Goal: Information Seeking & Learning: Learn about a topic

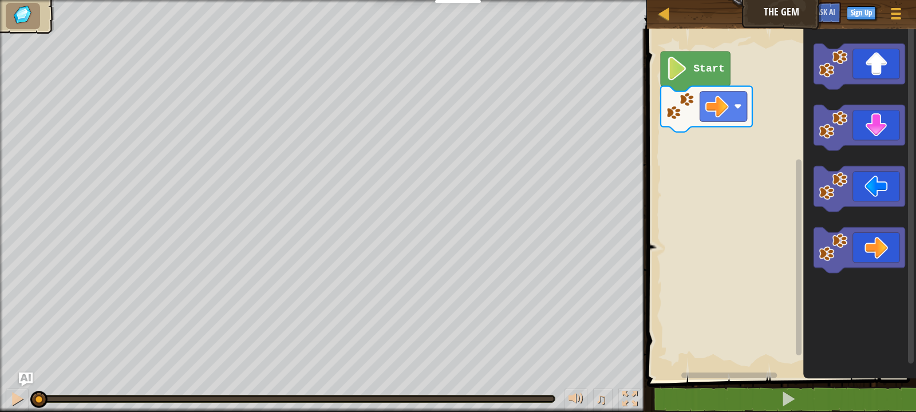
click at [687, 55] on icon "Blockly Workspace" at bounding box center [694, 72] width 69 height 40
click at [674, 126] on g "Start" at bounding box center [706, 92] width 92 height 81
click at [688, 62] on icon "Blockly Workspace" at bounding box center [694, 72] width 69 height 40
click at [682, 50] on g "Start" at bounding box center [779, 201] width 273 height 357
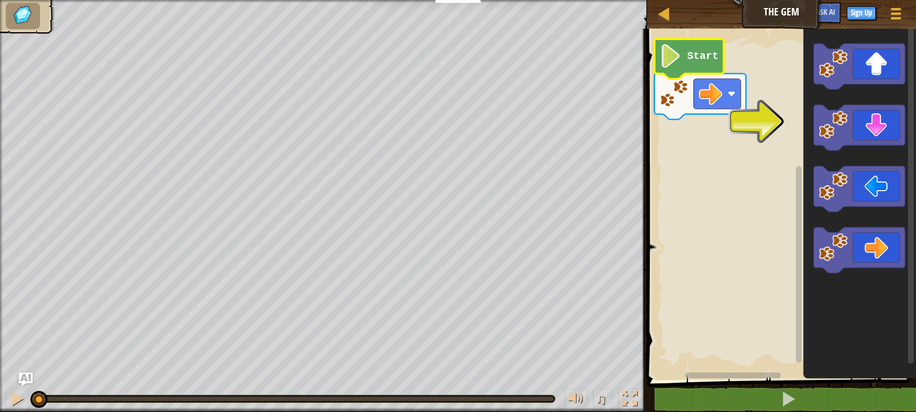
click at [695, 232] on rect "Blockly Workspace" at bounding box center [779, 201] width 273 height 357
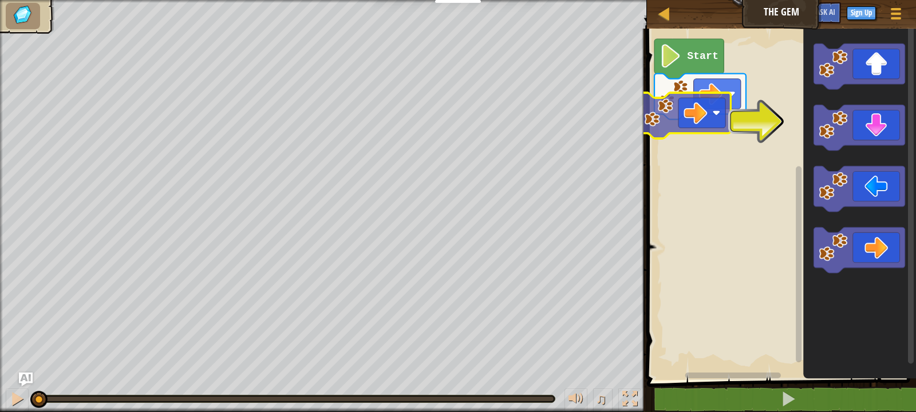
click at [674, 102] on div "Start" at bounding box center [779, 201] width 272 height 357
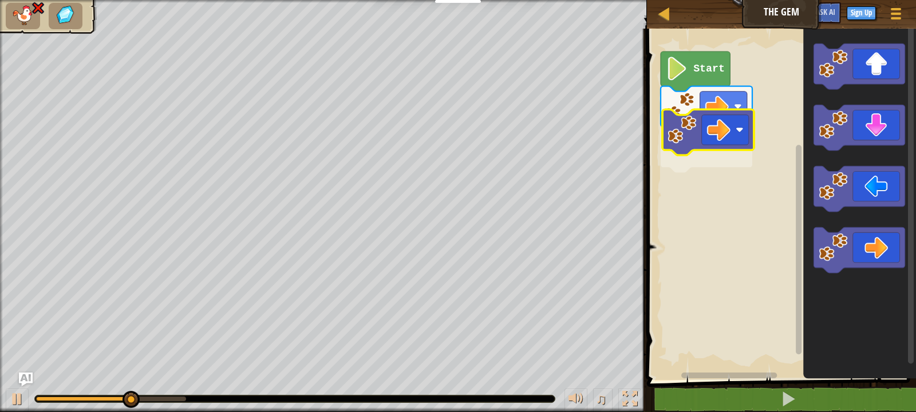
click at [710, 116] on g "Blockly Workspace" at bounding box center [706, 129] width 92 height 86
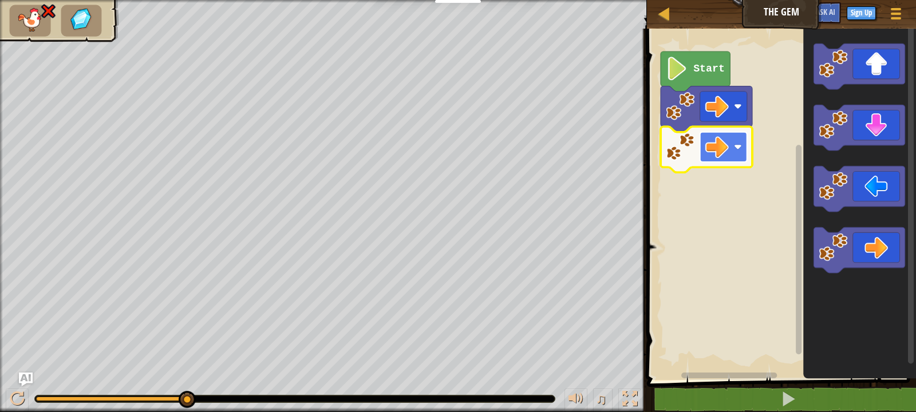
click at [710, 151] on g "Start" at bounding box center [706, 112] width 92 height 121
click at [773, 258] on rect "Blockly Workspace" at bounding box center [779, 201] width 273 height 357
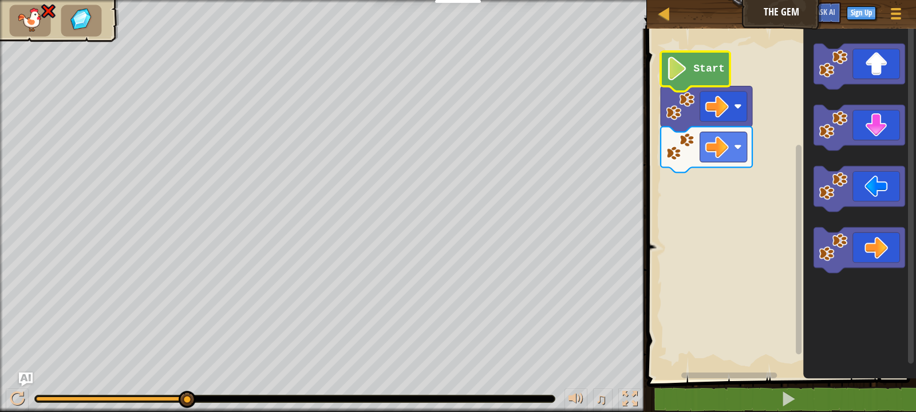
click at [683, 68] on image "Blockly Workspace" at bounding box center [677, 68] width 22 height 23
click at [688, 89] on icon "Blockly Workspace" at bounding box center [706, 109] width 92 height 46
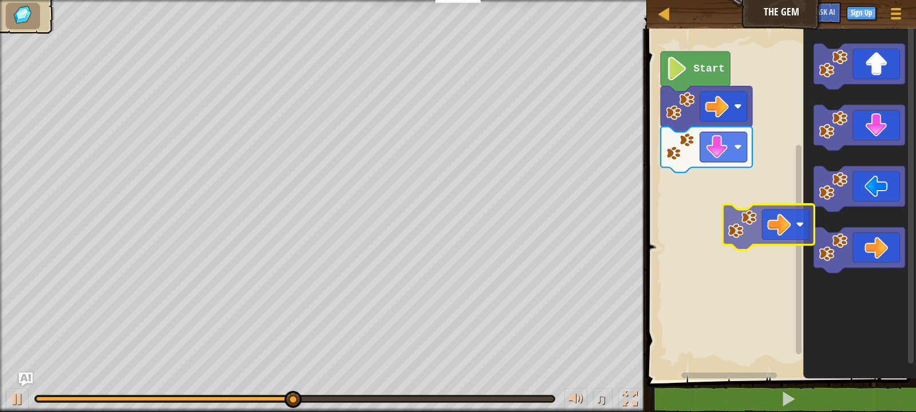
click at [661, 141] on div "Start" at bounding box center [779, 201] width 272 height 357
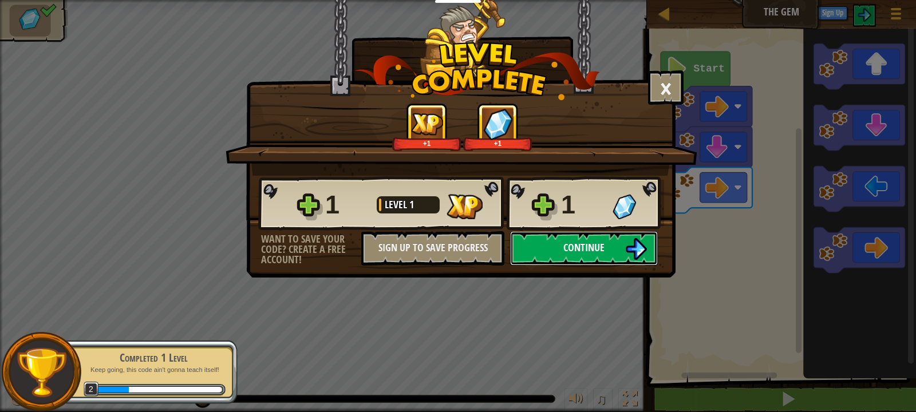
click at [554, 247] on button "Continue" at bounding box center [584, 248] width 148 height 34
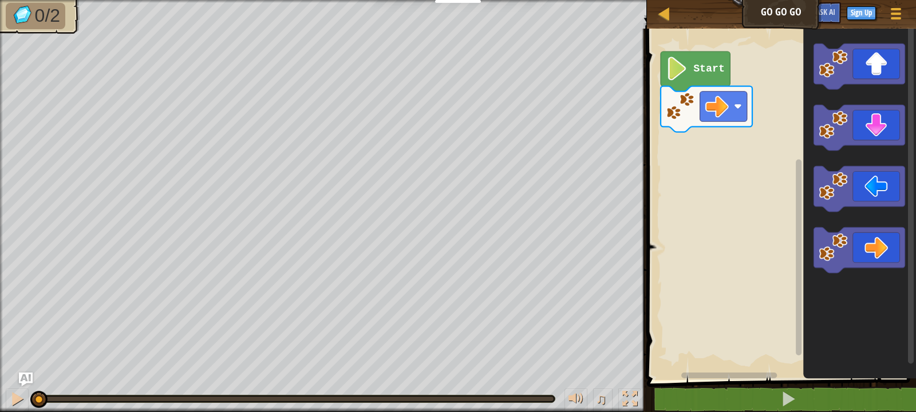
click at [521, 220] on div "Map Go Go Go Game Menu Sign Up Ask AI 1 ההההההההההההההההההההההההההההההההההההההה…" at bounding box center [458, 206] width 916 height 412
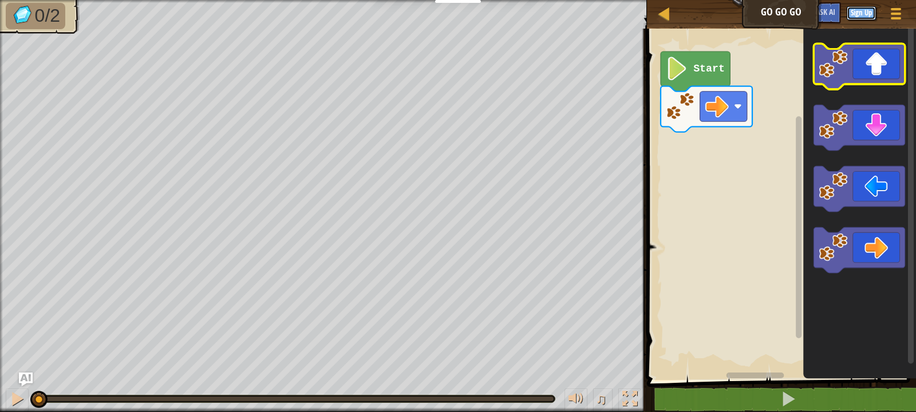
drag, startPoint x: 854, startPoint y: 15, endPoint x: 831, endPoint y: 84, distance: 72.0
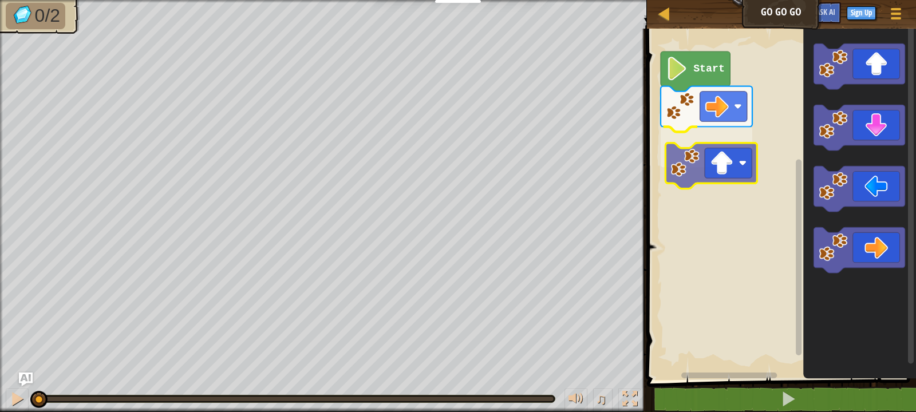
click at [718, 176] on div "Start" at bounding box center [779, 201] width 272 height 357
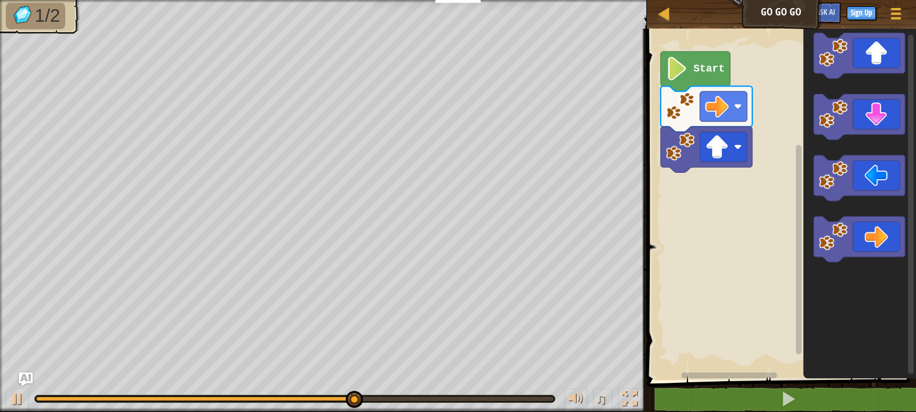
click at [765, 260] on div "Start" at bounding box center [779, 201] width 272 height 357
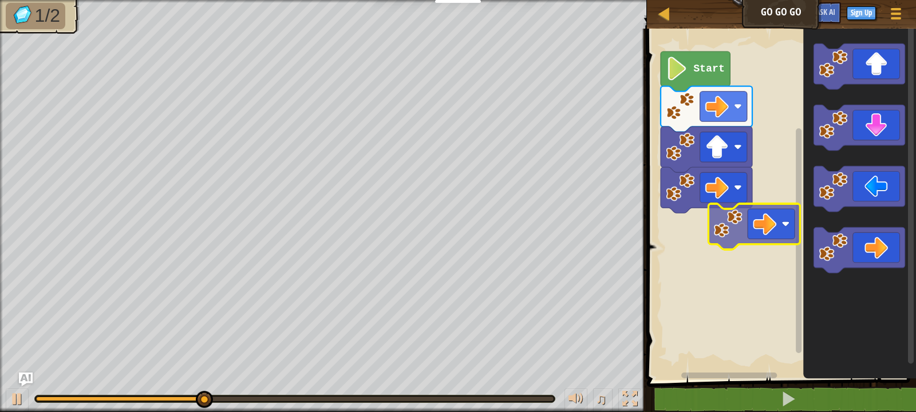
click at [661, 198] on div "Start" at bounding box center [779, 201] width 272 height 357
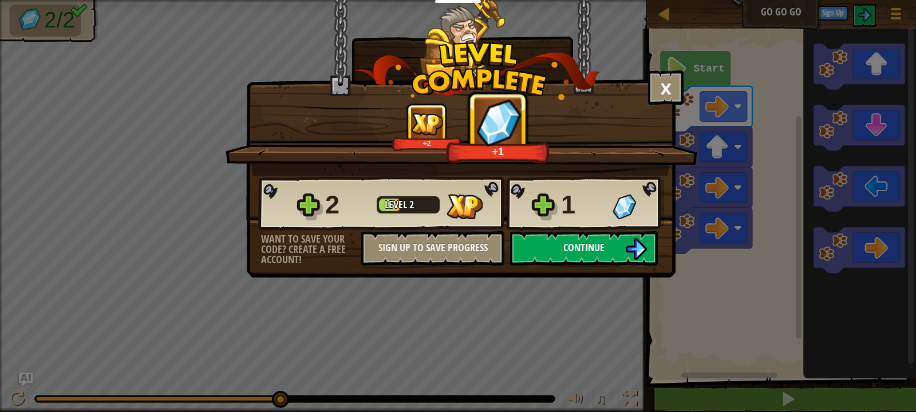
drag, startPoint x: 532, startPoint y: 221, endPoint x: 532, endPoint y: 234, distance: 12.6
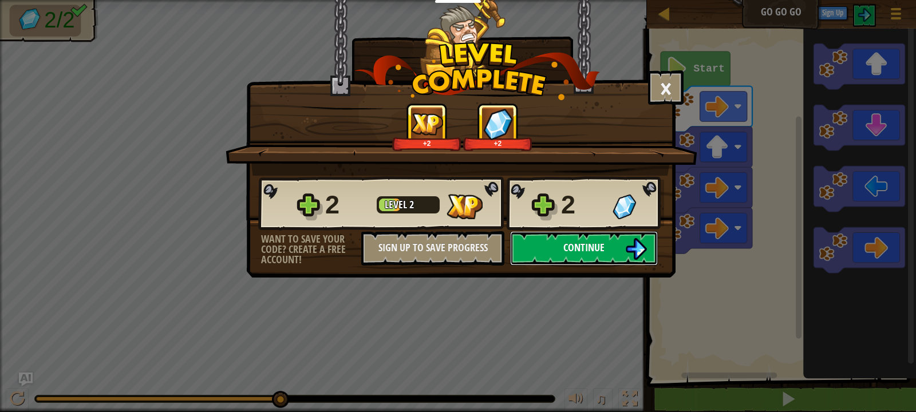
click at [539, 245] on button "Continue" at bounding box center [584, 248] width 148 height 34
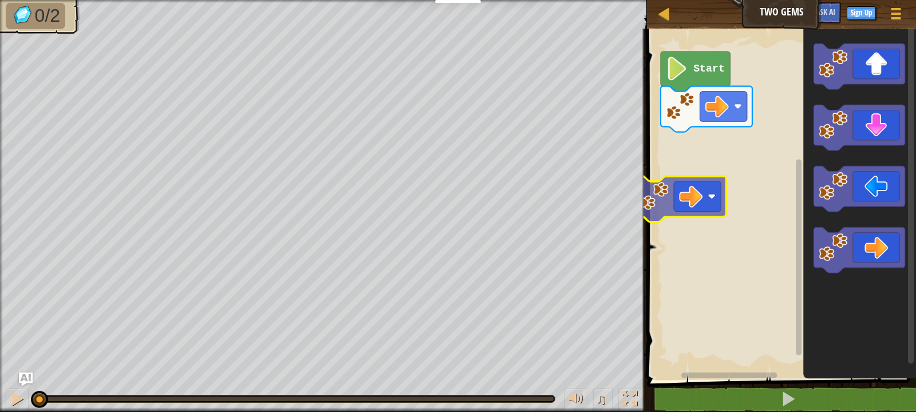
click at [707, 168] on div "Start" at bounding box center [779, 201] width 272 height 357
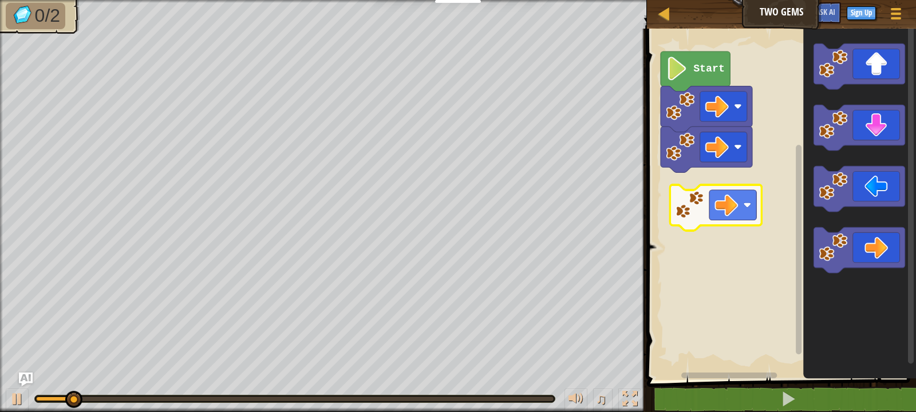
click at [701, 211] on div "Start" at bounding box center [779, 201] width 272 height 357
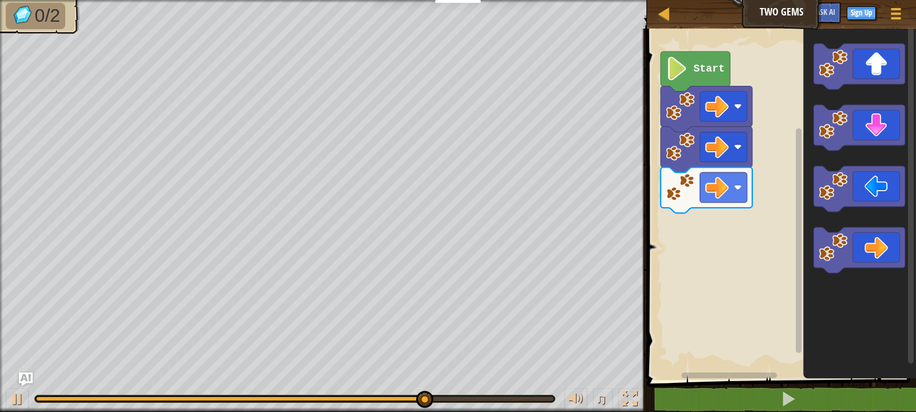
click at [853, 42] on icon "Blockly Workspace" at bounding box center [859, 201] width 113 height 357
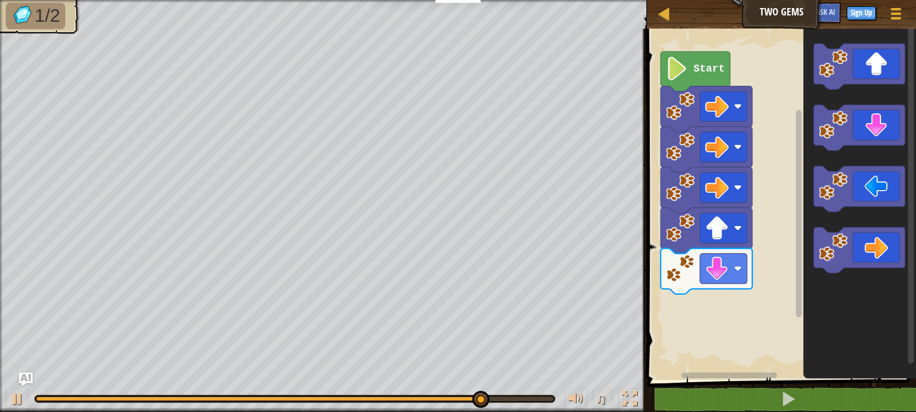
click at [800, 185] on div "Start" at bounding box center [779, 201] width 272 height 357
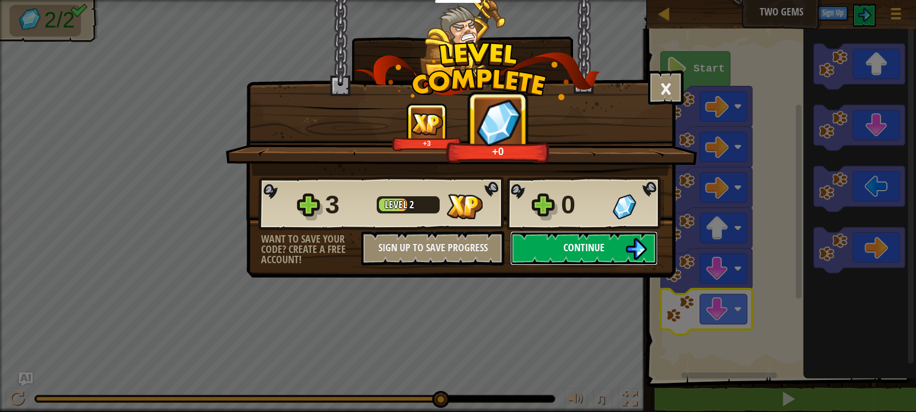
click at [541, 251] on button "Continue" at bounding box center [584, 248] width 148 height 34
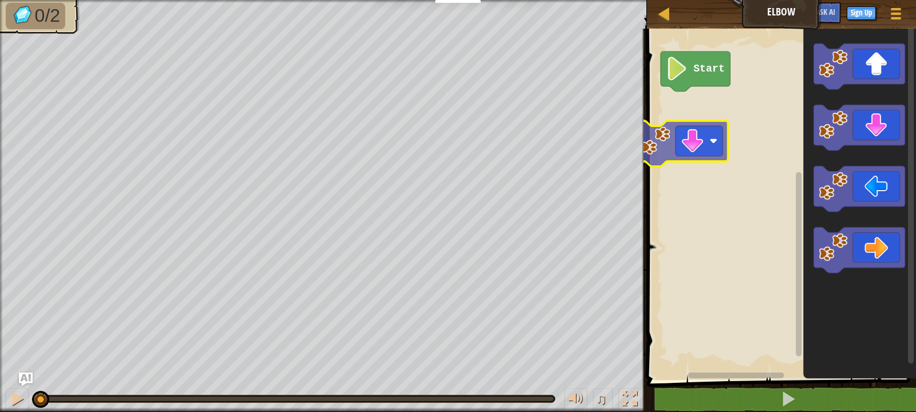
click at [687, 155] on div "Start" at bounding box center [779, 201] width 272 height 357
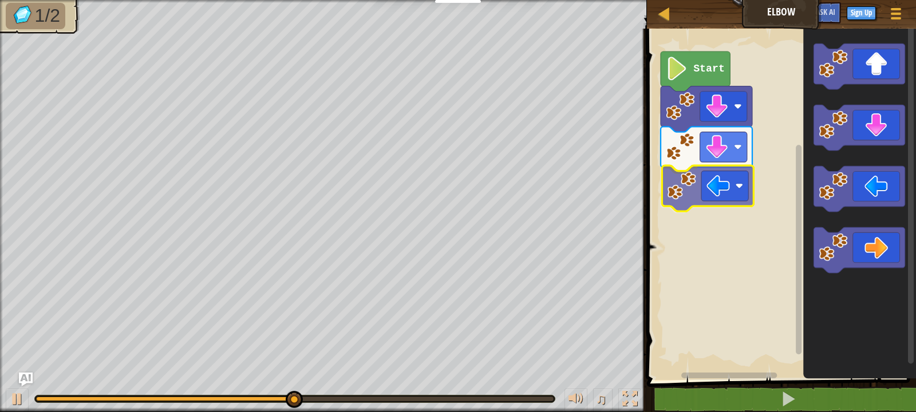
click at [705, 210] on div "Start" at bounding box center [779, 201] width 272 height 357
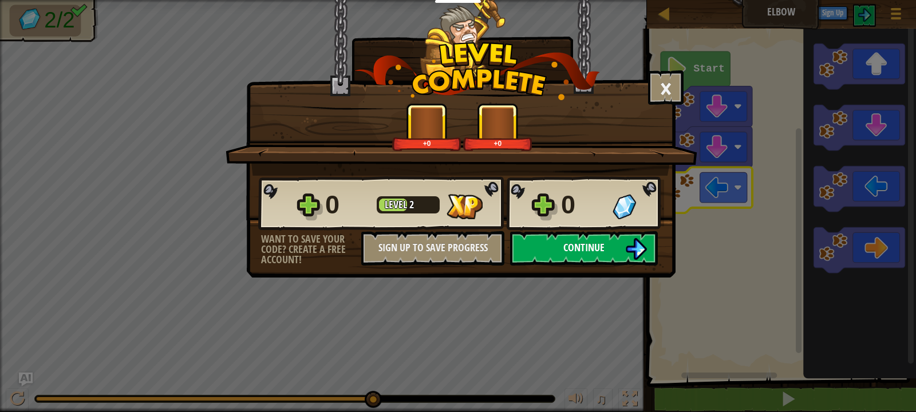
click at [539, 251] on button "Continue" at bounding box center [584, 248] width 148 height 34
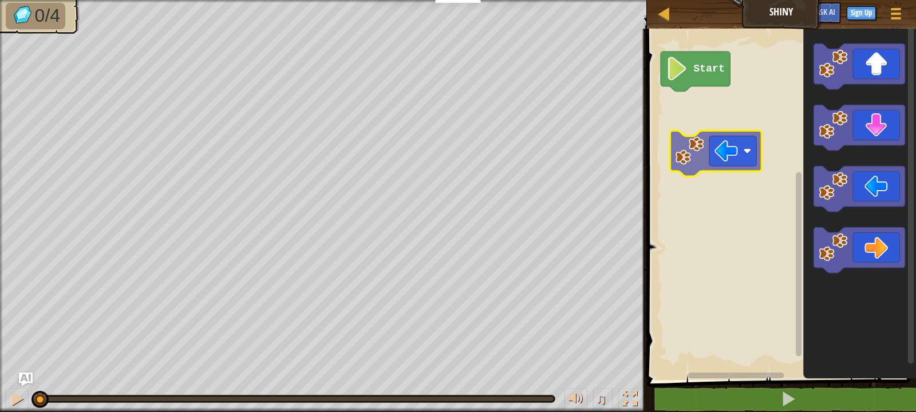
click at [721, 151] on div "Start" at bounding box center [779, 201] width 272 height 357
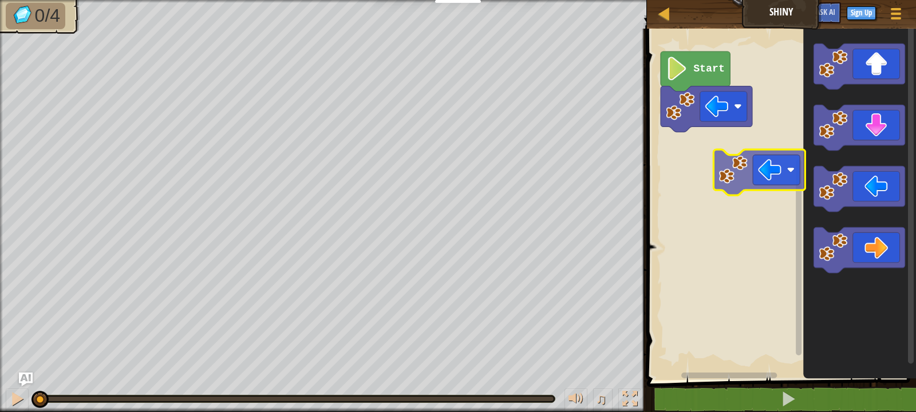
click at [731, 168] on div "Start" at bounding box center [779, 201] width 272 height 357
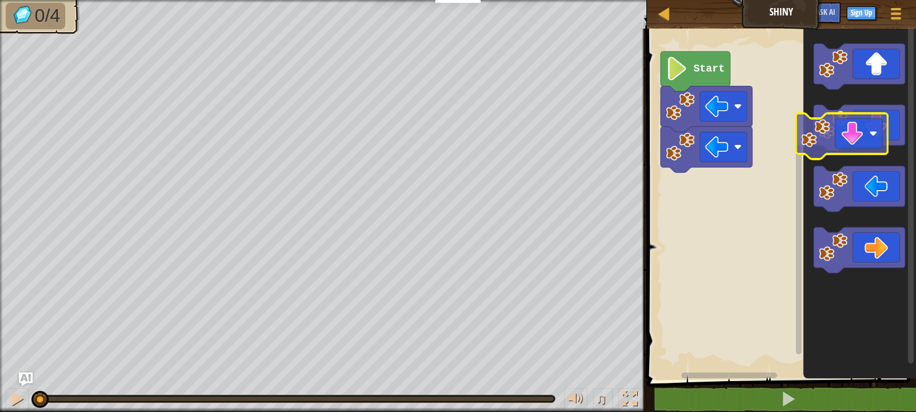
click at [684, 191] on div "Start" at bounding box center [779, 201] width 272 height 357
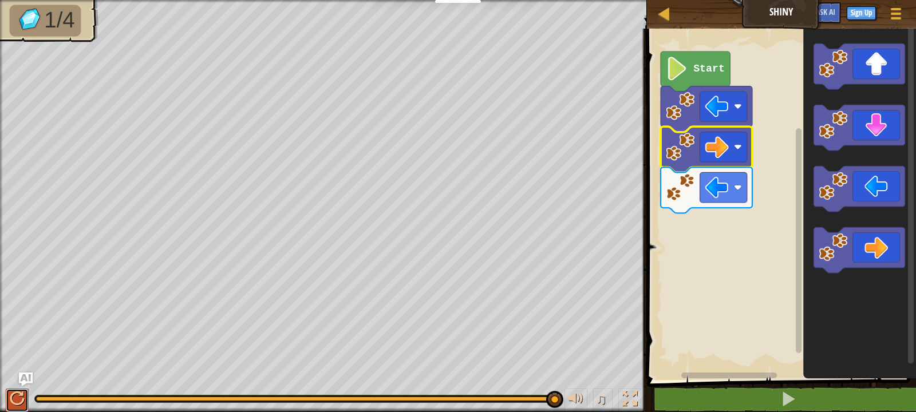
click at [12, 406] on button at bounding box center [17, 400] width 23 height 23
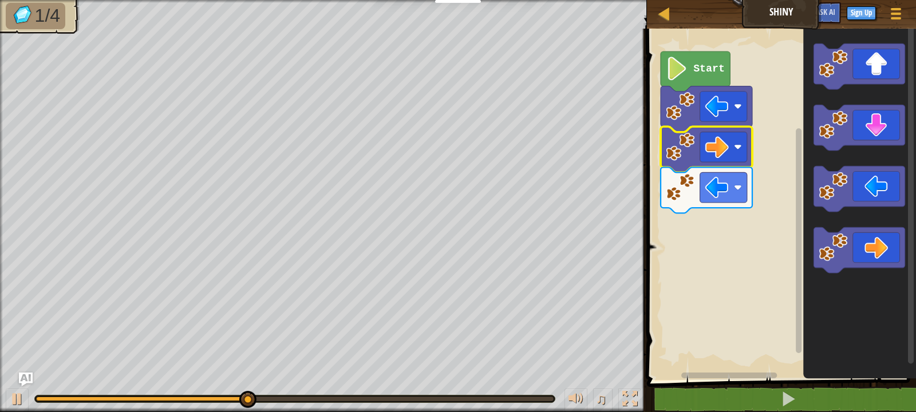
click at [320, 402] on div at bounding box center [295, 398] width 520 height 7
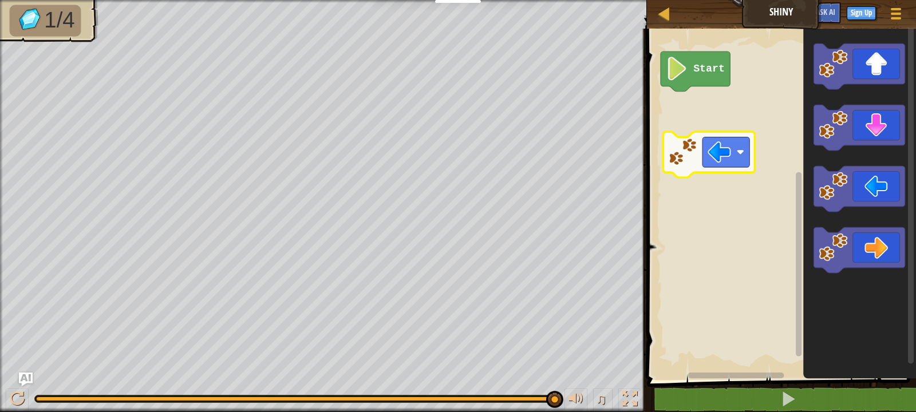
click at [628, 102] on div "Map Shiny Game Menu Sign Up Ask AI 1 הההההההההההההההההההההההההההההההההההההההההה…" at bounding box center [458, 206] width 916 height 412
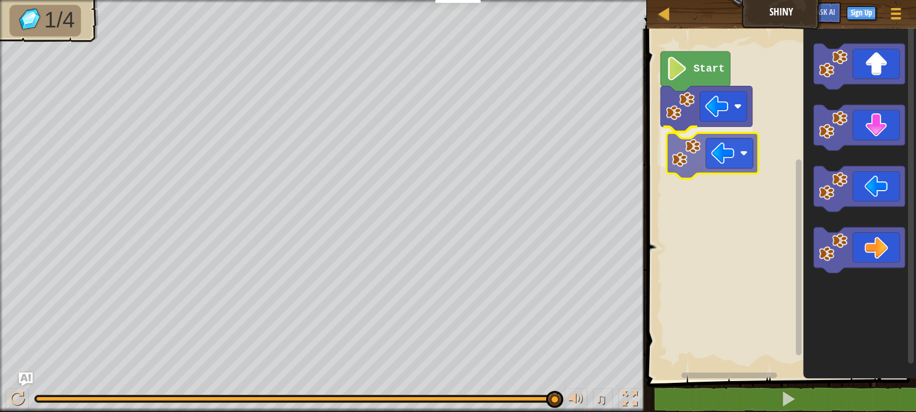
click at [706, 168] on div "Start" at bounding box center [779, 201] width 272 height 357
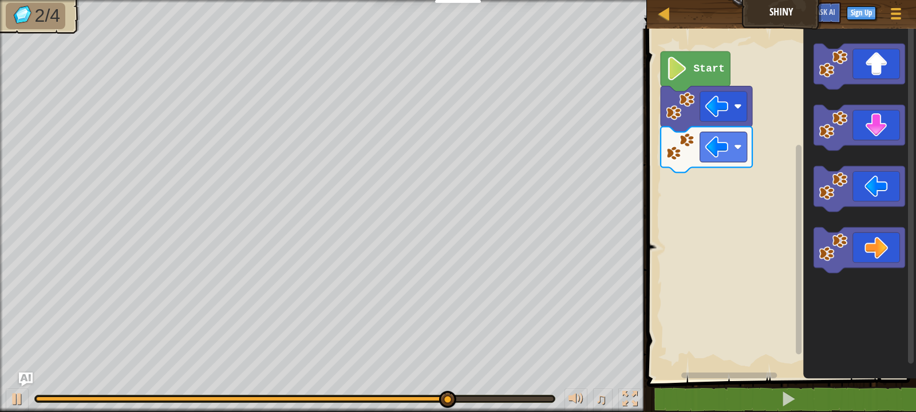
click at [767, 172] on div "Start" at bounding box center [779, 201] width 272 height 357
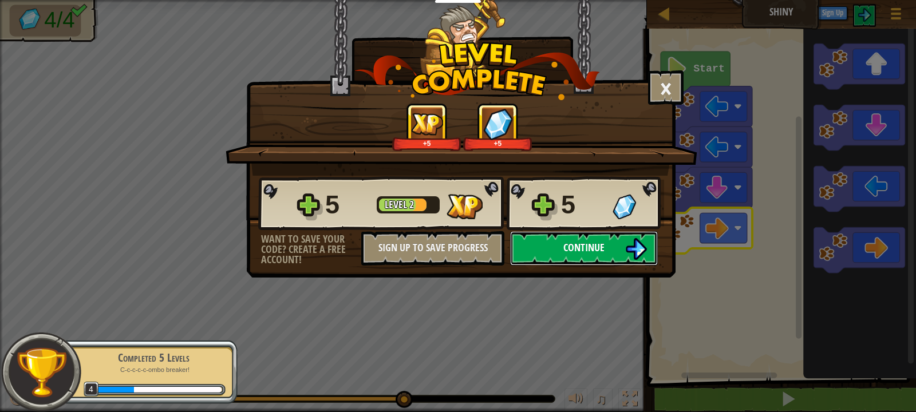
click at [606, 242] on button "Continue" at bounding box center [584, 248] width 148 height 34
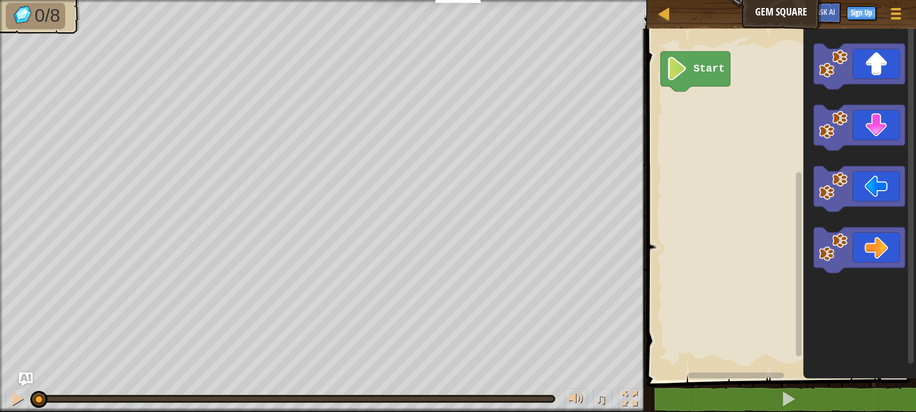
click at [810, 64] on icon "Blockly Workspace" at bounding box center [859, 201] width 113 height 357
click at [672, 101] on div "Start" at bounding box center [779, 201] width 272 height 357
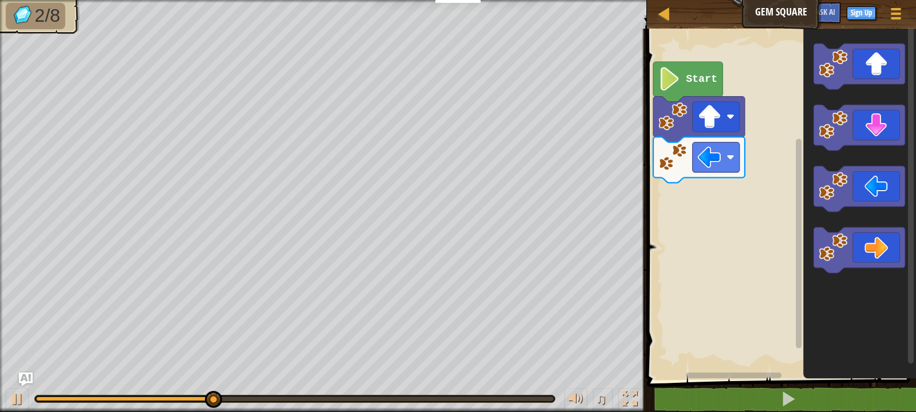
click at [790, 129] on rect "Blockly Workspace" at bounding box center [779, 201] width 273 height 357
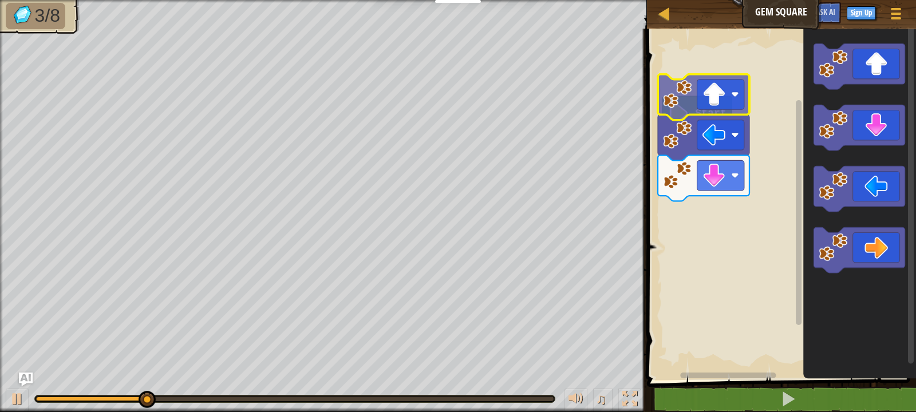
click at [678, 80] on g "Start" at bounding box center [779, 201] width 273 height 357
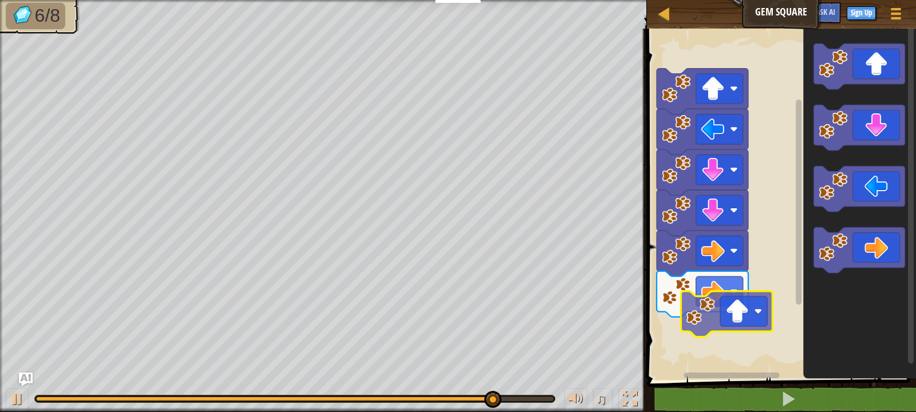
click at [720, 306] on div "Start" at bounding box center [779, 201] width 272 height 357
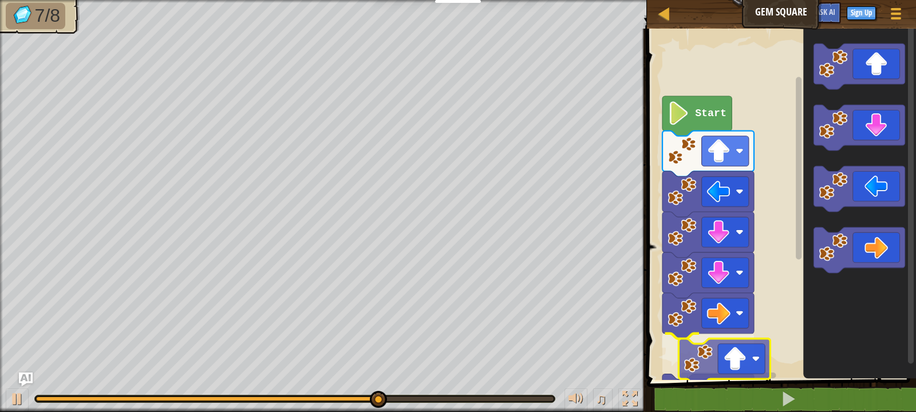
click at [698, 371] on div "Start" at bounding box center [779, 201] width 272 height 357
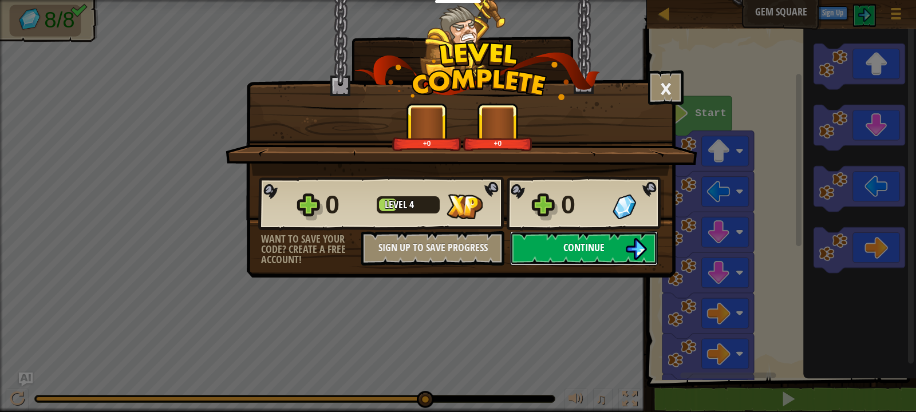
click at [518, 246] on button "Continue" at bounding box center [584, 248] width 148 height 34
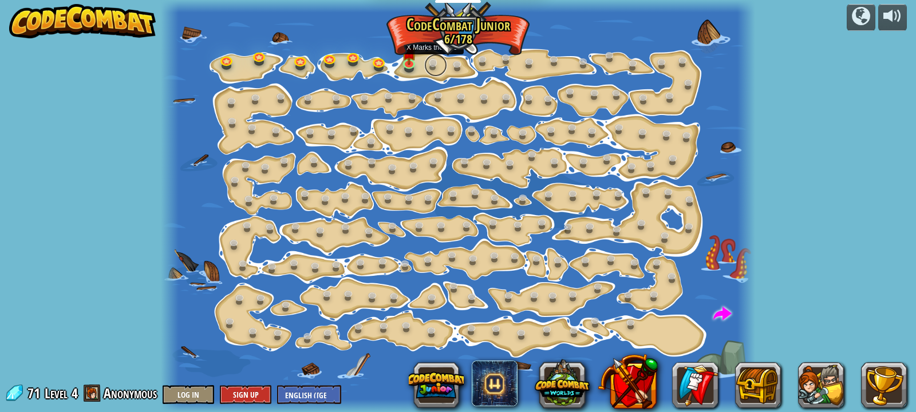
click at [435, 70] on link at bounding box center [435, 65] width 23 height 23
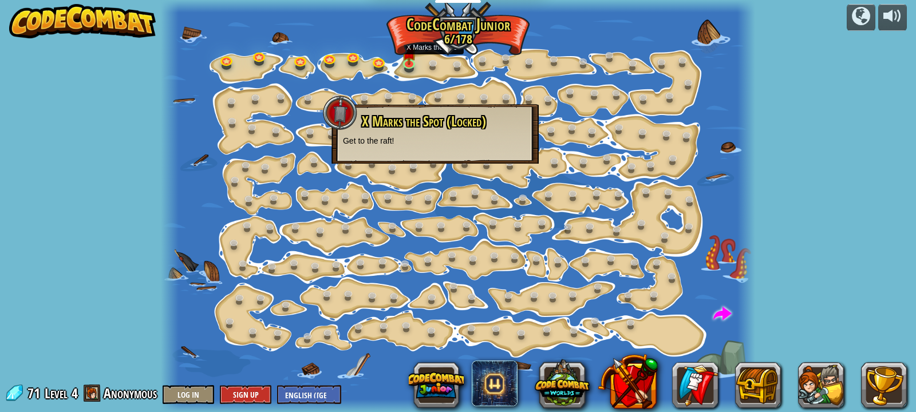
click at [418, 125] on span "X Marks the Spot (Locked)" at bounding box center [424, 121] width 124 height 19
click at [385, 137] on p "Get to the raft!" at bounding box center [435, 140] width 184 height 11
drag, startPoint x: 501, startPoint y: 114, endPoint x: 506, endPoint y: 102, distance: 13.6
click at [504, 114] on h3 "X Marks the Spot (Locked)" at bounding box center [444, 121] width 167 height 15
click at [507, 96] on link at bounding box center [508, 99] width 23 height 23
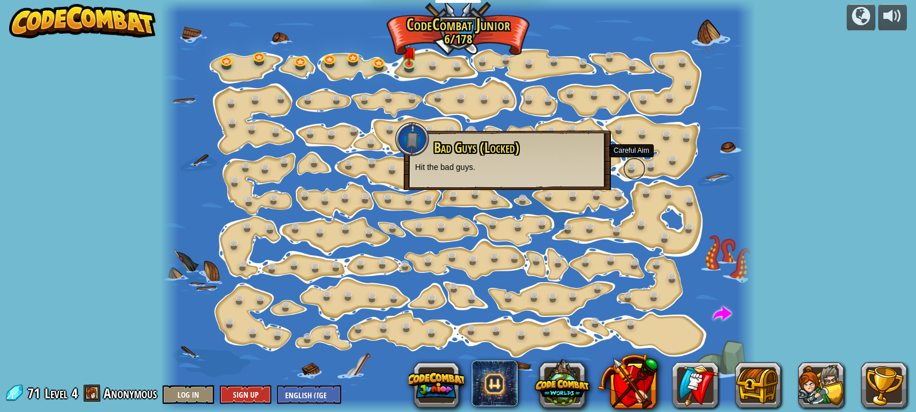
click at [635, 161] on link at bounding box center [634, 168] width 23 height 23
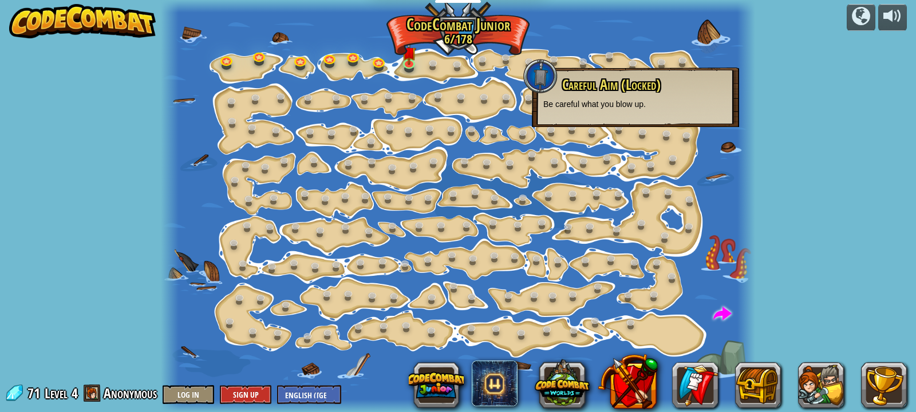
click at [716, 171] on div at bounding box center [458, 206] width 594 height 412
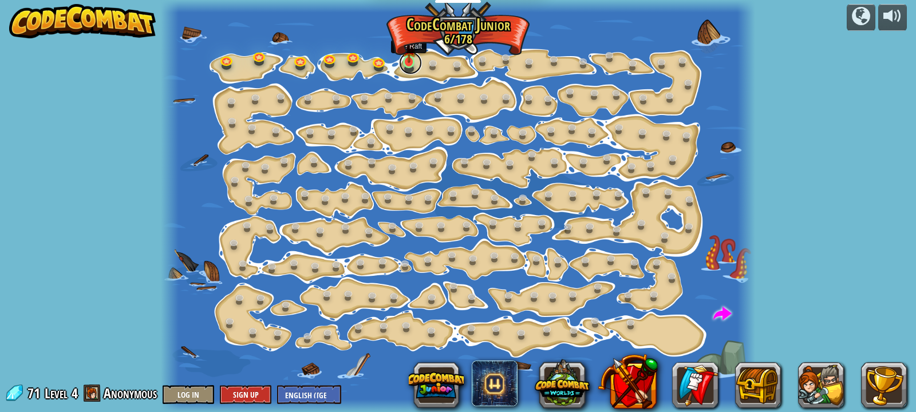
click at [407, 69] on link at bounding box center [410, 63] width 23 height 23
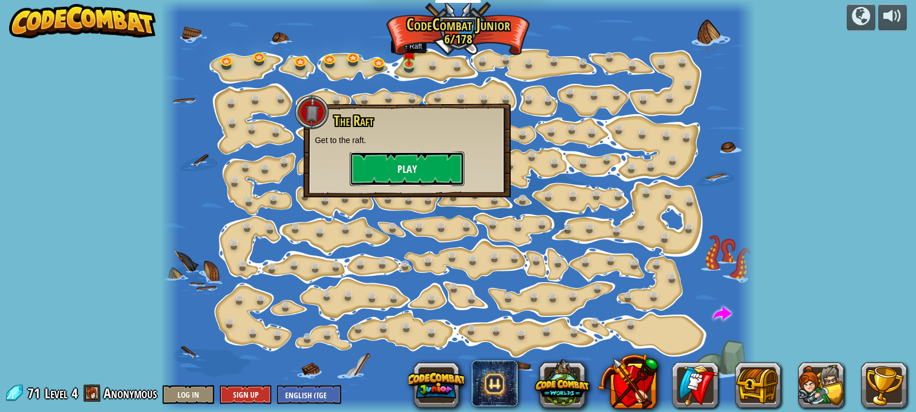
click at [394, 161] on button "Play" at bounding box center [407, 169] width 114 height 34
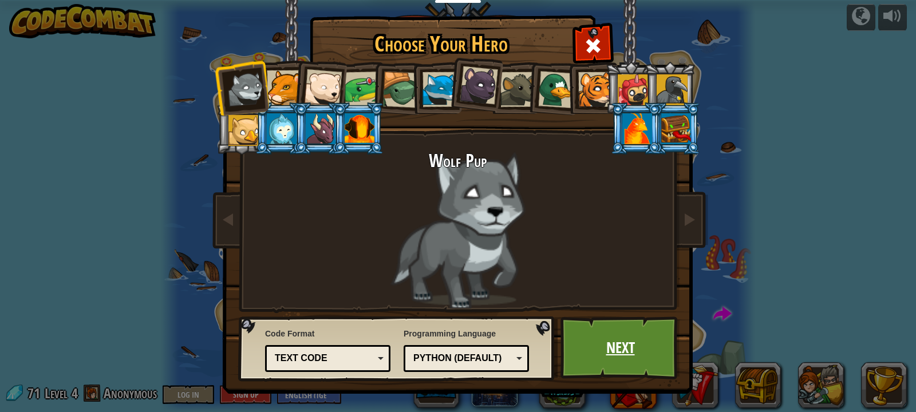
click at [648, 363] on link "Next" at bounding box center [620, 347] width 120 height 63
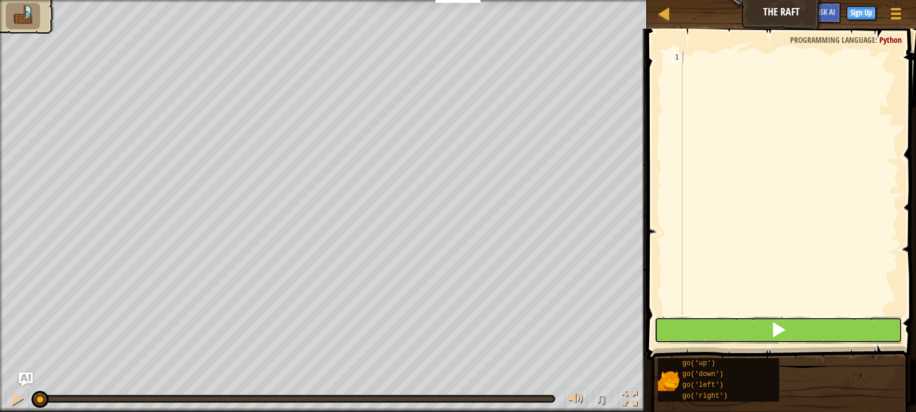
click at [735, 328] on button at bounding box center [778, 330] width 248 height 26
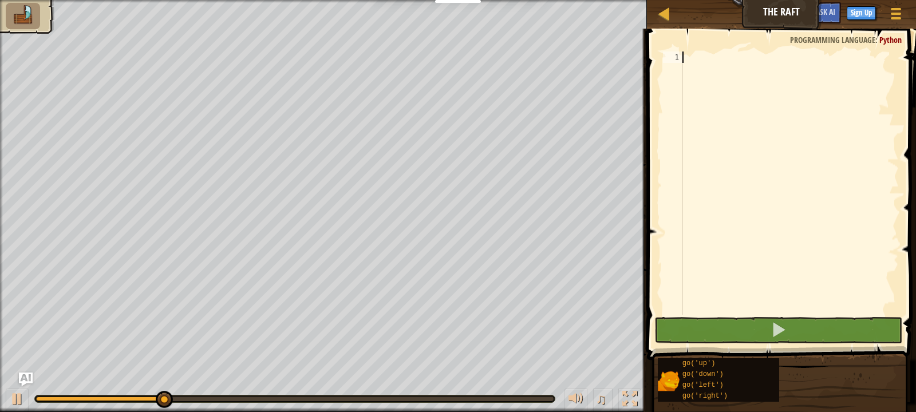
click at [705, 113] on div at bounding box center [789, 195] width 219 height 286
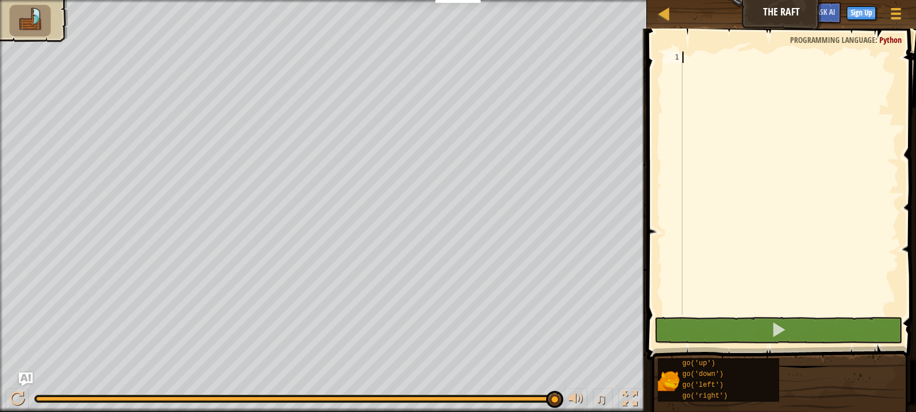
type textarea "g"
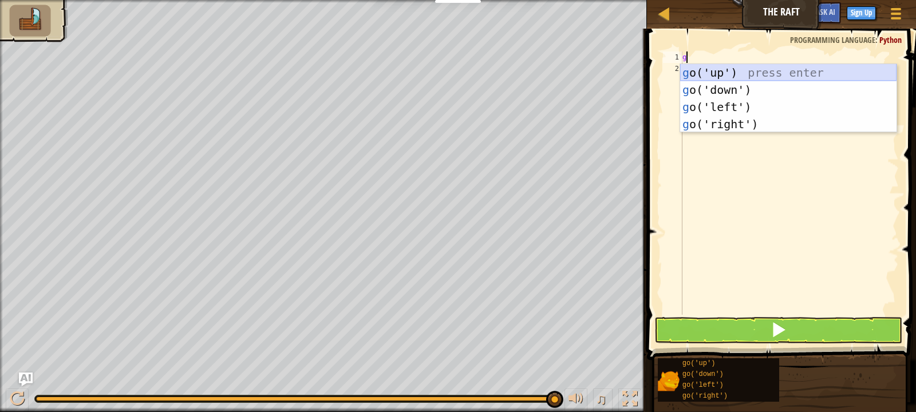
click at [717, 71] on div "g o('up') press enter g o('down') press enter g o('left') press enter g o('righ…" at bounding box center [788, 115] width 216 height 103
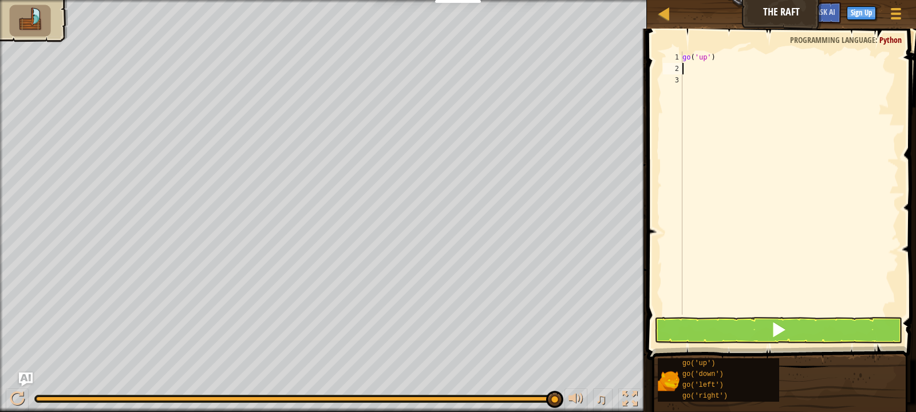
type textarea "g"
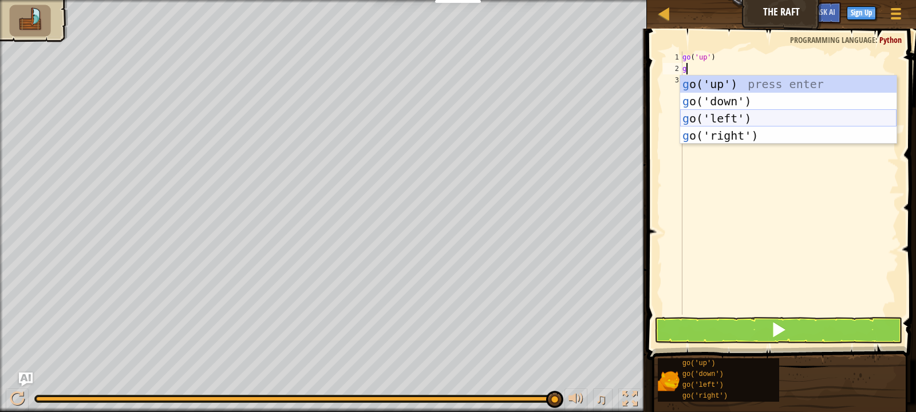
click at [734, 121] on div "g o('up') press enter g o('down') press enter g o('left') press enter g o('righ…" at bounding box center [788, 127] width 216 height 103
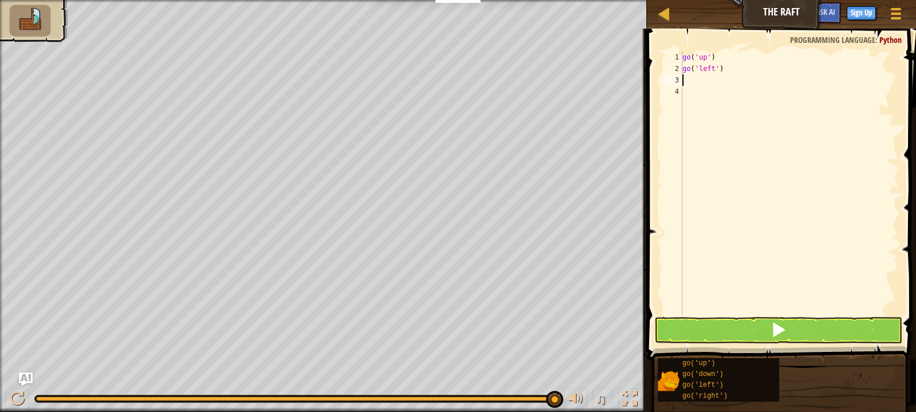
type textarea "g"
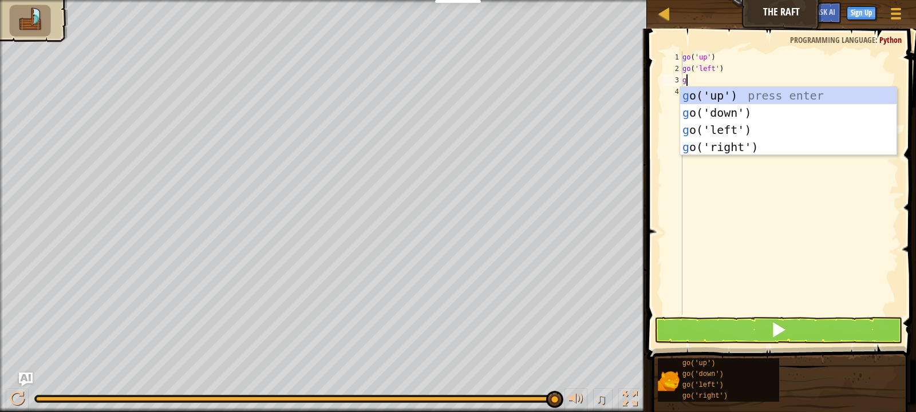
click at [723, 225] on div "go ( 'up' ) go ( 'left' ) g" at bounding box center [789, 195] width 219 height 286
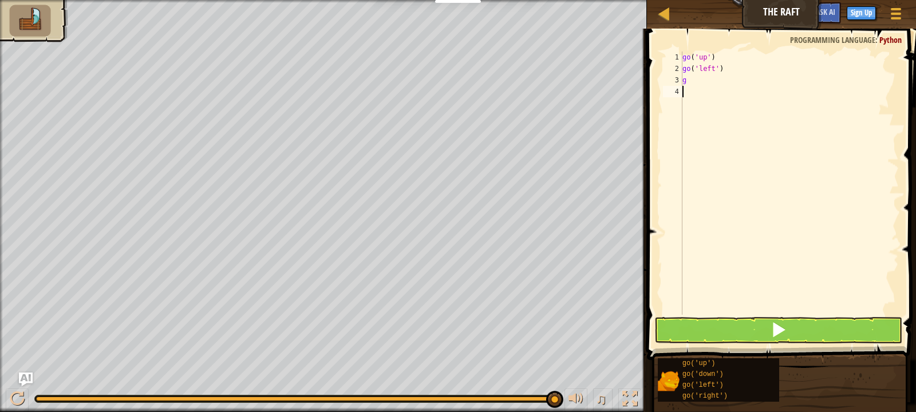
click at [676, 58] on div "1" at bounding box center [672, 57] width 19 height 11
type textarea "go('up')"
click at [692, 56] on div "go ( 'up' ) go ( 'left' ) g" at bounding box center [789, 195] width 219 height 286
click at [722, 60] on div "go ( 'up' ) go ( 'left' ) g" at bounding box center [789, 195] width 219 height 286
click at [726, 62] on div "go ( 'up' ) go ( 'left' ) g" at bounding box center [789, 195] width 219 height 286
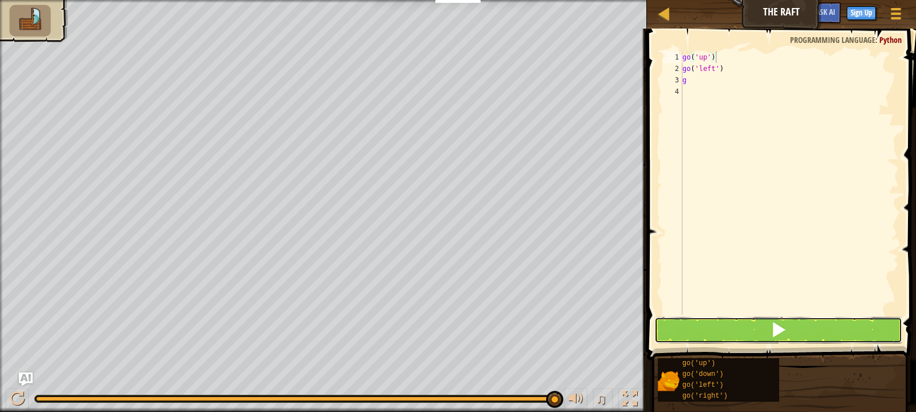
click at [717, 333] on button at bounding box center [778, 330] width 248 height 26
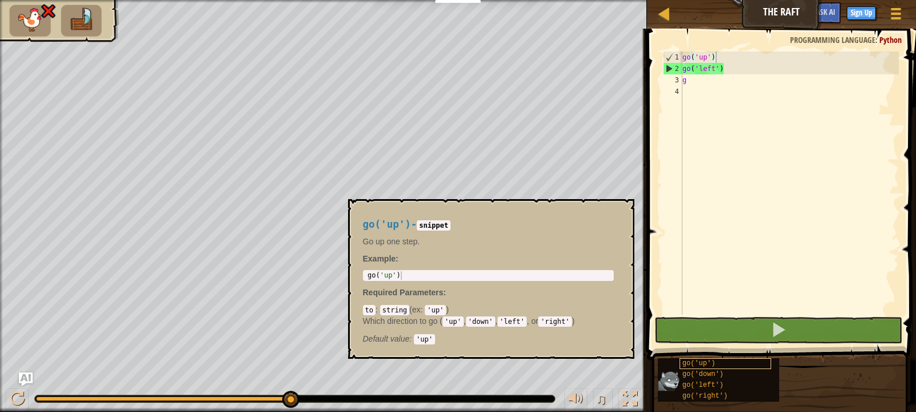
click at [697, 366] on span "go('up')" at bounding box center [698, 363] width 33 height 8
drag, startPoint x: 733, startPoint y: 165, endPoint x: 694, endPoint y: 86, distance: 88.3
click at [727, 154] on div "go ( 'up' ) go ( 'left' ) g" at bounding box center [789, 195] width 219 height 286
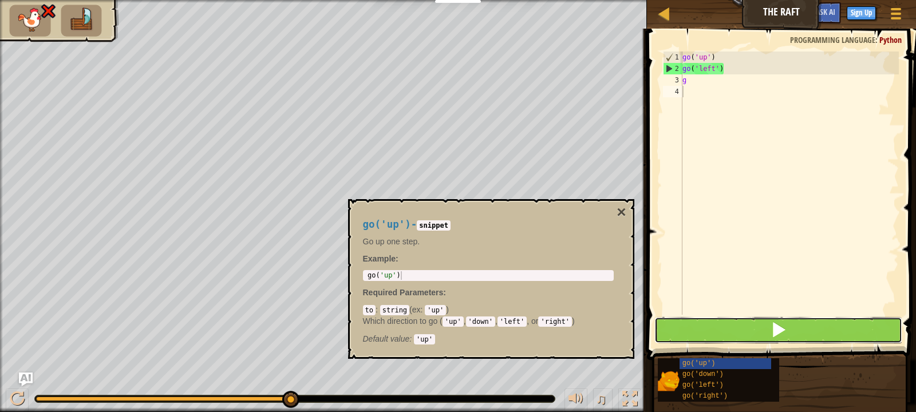
click at [727, 339] on button at bounding box center [778, 330] width 248 height 26
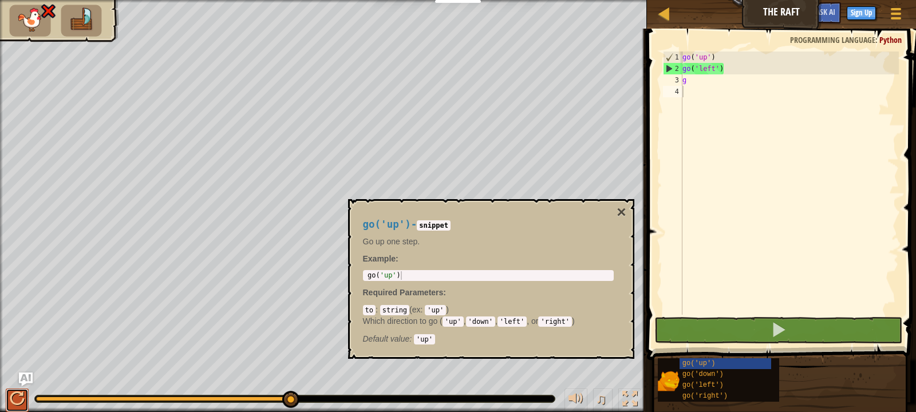
click at [24, 391] on div at bounding box center [17, 398] width 15 height 15
type textarea "g"
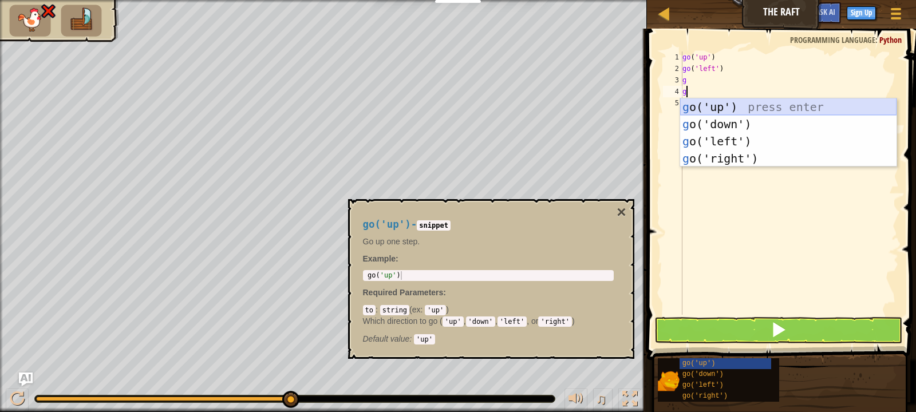
click at [708, 104] on div "g o('up') press enter g o('down') press enter g o('left') press enter g o('righ…" at bounding box center [788, 149] width 216 height 103
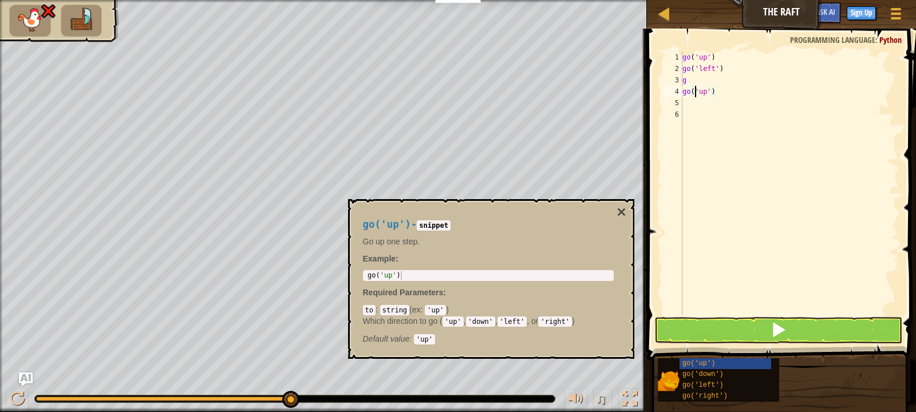
drag, startPoint x: 692, startPoint y: 92, endPoint x: 668, endPoint y: 90, distance: 24.1
click at [682, 90] on div "go ( 'up' ) go ( 'left' ) g go ( 'up' )" at bounding box center [789, 195] width 219 height 286
click at [806, 337] on button at bounding box center [778, 330] width 248 height 26
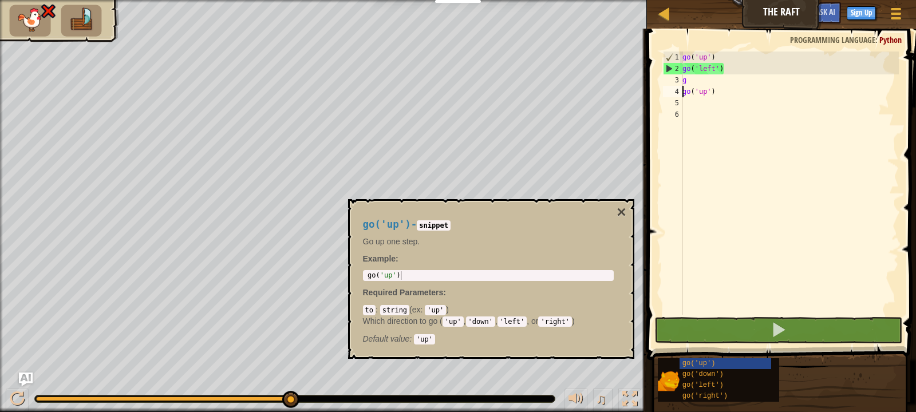
click at [739, 92] on div "go ( 'up' ) go ( 'left' ) g go ( 'up' )" at bounding box center [789, 195] width 219 height 286
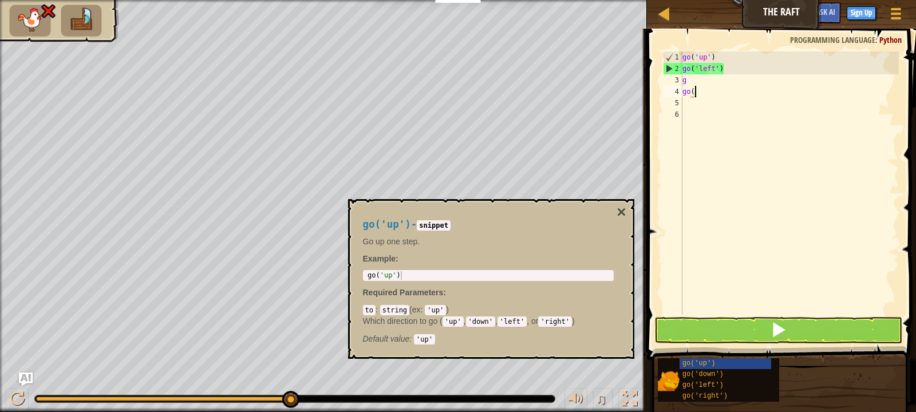
type textarea "g"
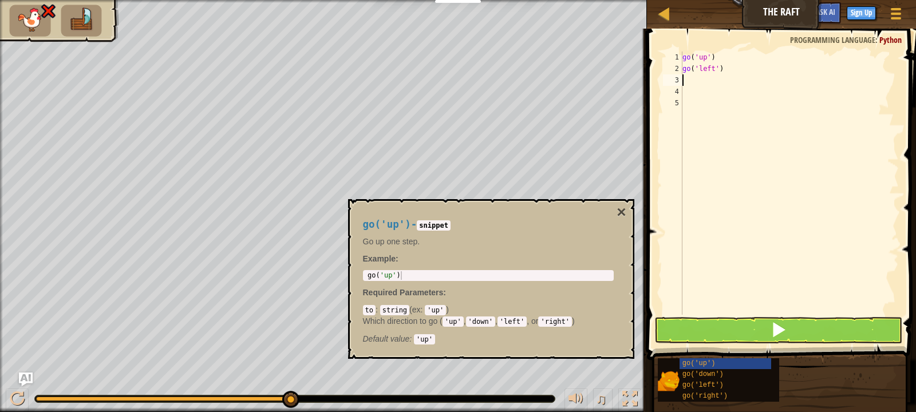
type textarea "go('left')"
type textarea "g"
type textarea "t"
type textarea "g"
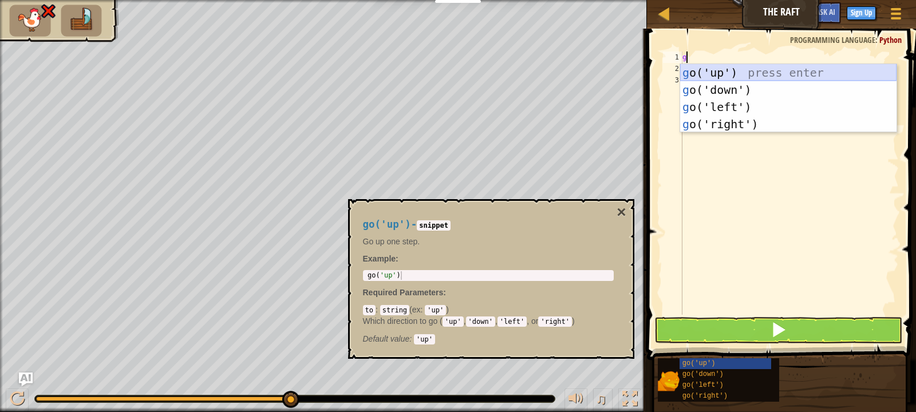
click at [765, 77] on div "g o('up') press enter g o('down') press enter g o('left') press enter g o('righ…" at bounding box center [788, 115] width 216 height 103
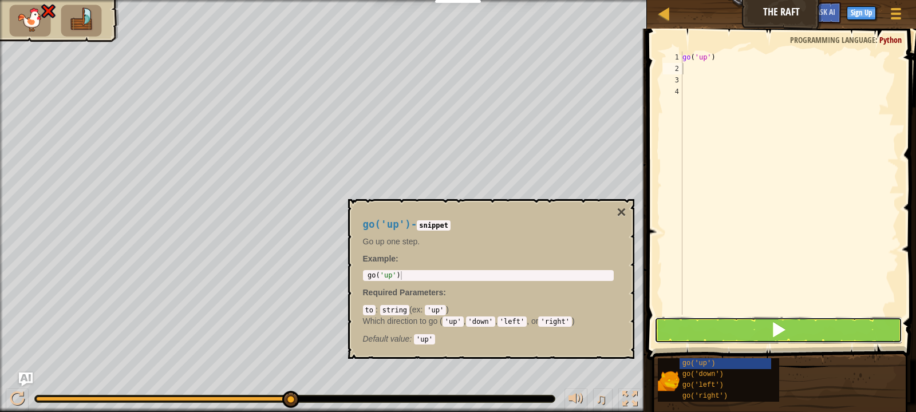
click at [767, 335] on button at bounding box center [778, 330] width 248 height 26
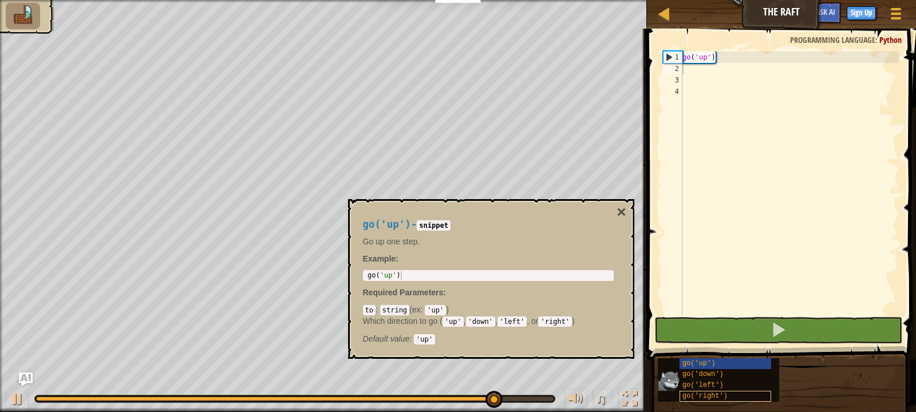
click at [729, 396] on div "go('right')" at bounding box center [725, 396] width 92 height 11
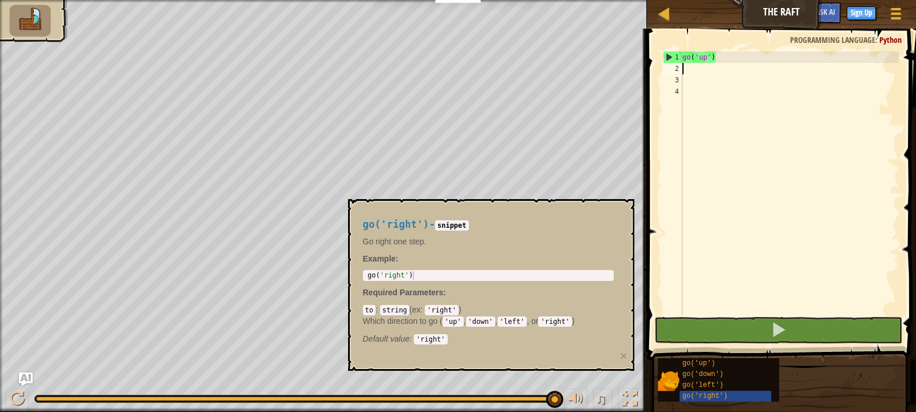
type textarea "g"
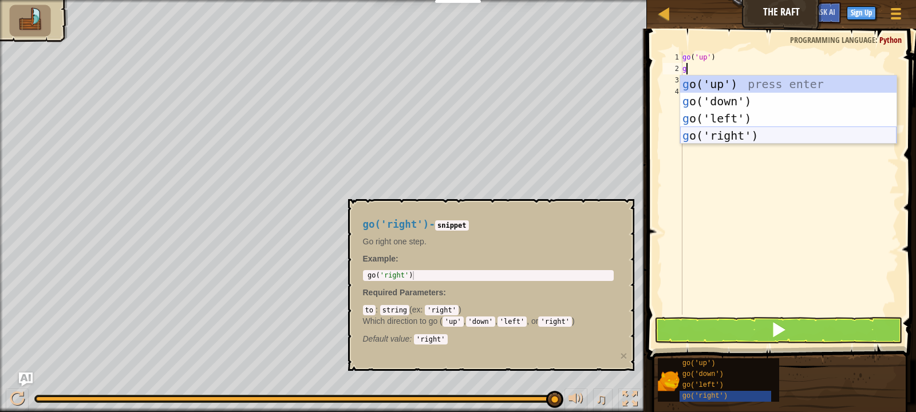
click at [722, 134] on div "g o('up') press enter g o('down') press enter g o('left') press enter g o('righ…" at bounding box center [788, 127] width 216 height 103
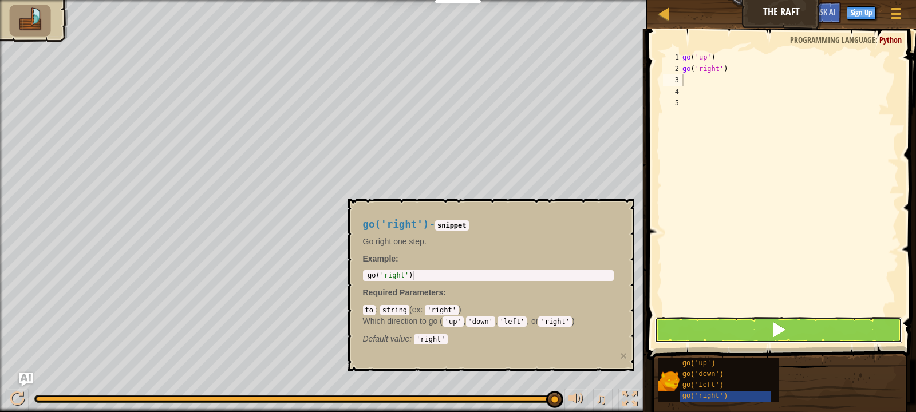
click at [769, 331] on button at bounding box center [778, 330] width 248 height 26
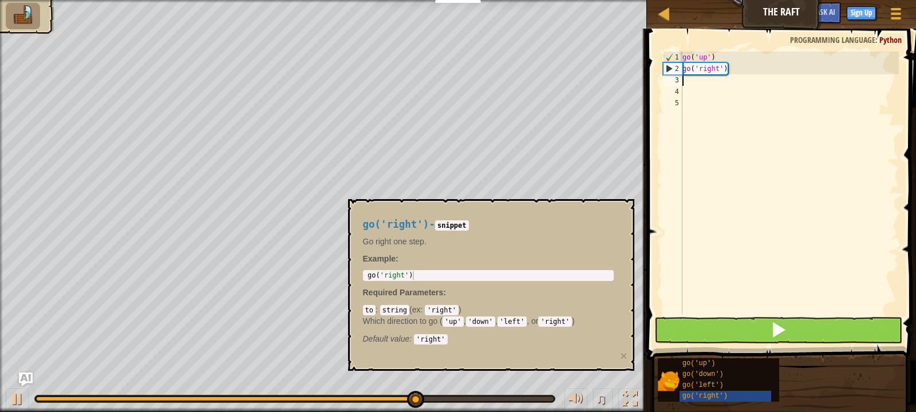
type textarea "g"
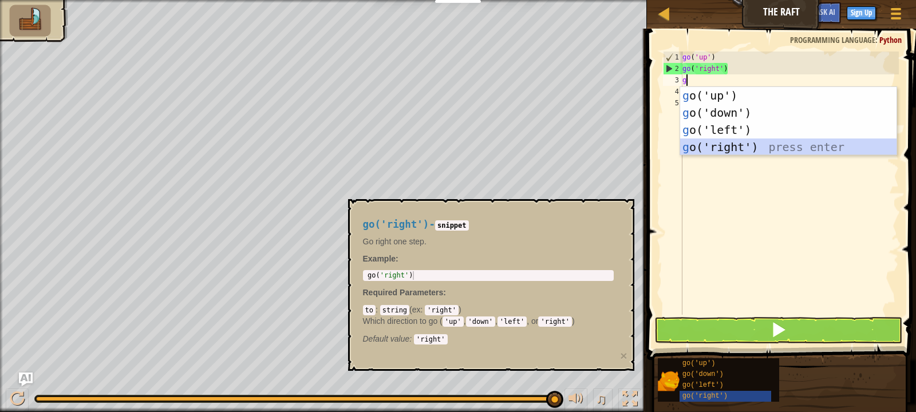
click at [723, 153] on div "g o('up') press enter g o('down') press enter g o('left') press enter g o('righ…" at bounding box center [788, 138] width 216 height 103
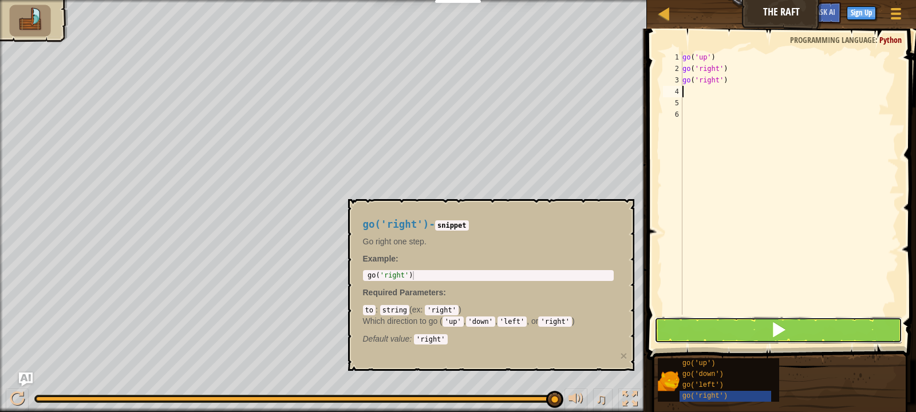
click at [758, 332] on button at bounding box center [778, 330] width 248 height 26
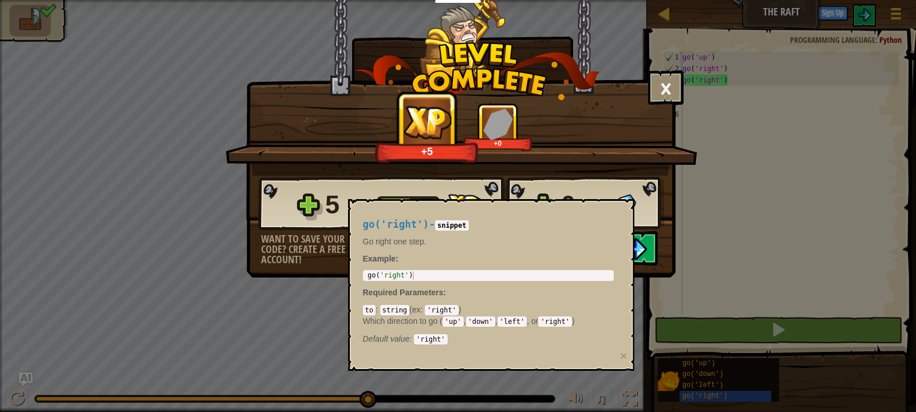
click at [664, 338] on div "× How fun was this level? +5 +0 Reticulating Splines... 5 Level 4 0 Want to sav…" at bounding box center [458, 206] width 916 height 412
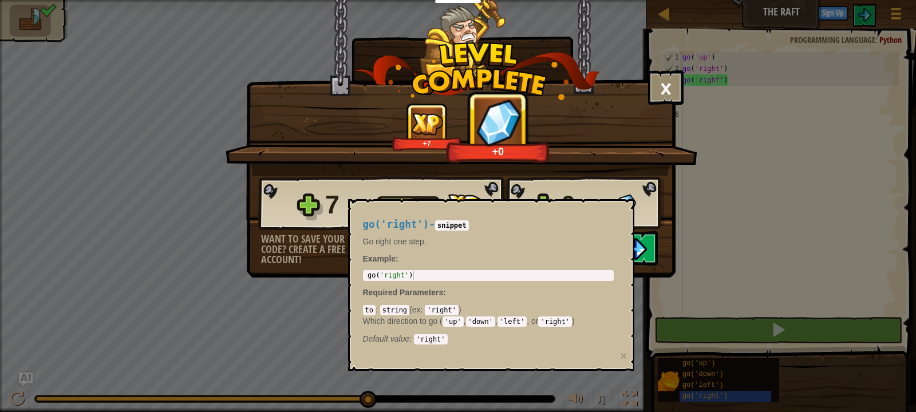
drag, startPoint x: 551, startPoint y: 249, endPoint x: 560, endPoint y: 252, distance: 9.6
click at [554, 250] on div "go('right') - snippet Go right one step. Example : 1 go ( 'right' ) ההההההההההה…" at bounding box center [488, 278] width 267 height 141
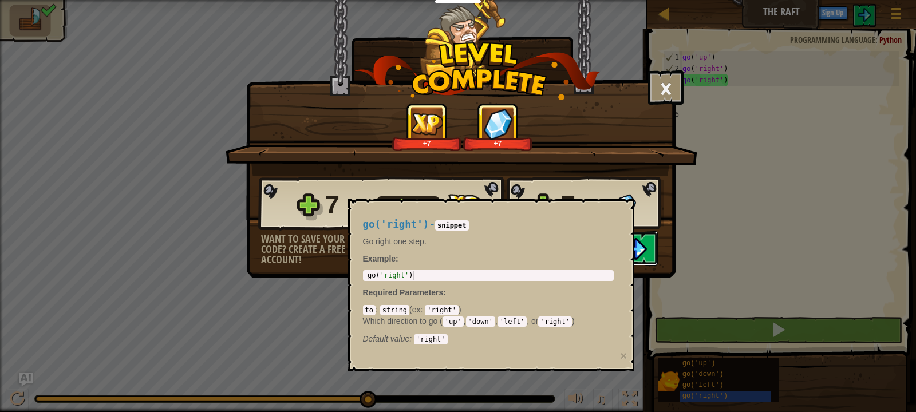
click at [640, 255] on img at bounding box center [636, 249] width 22 height 22
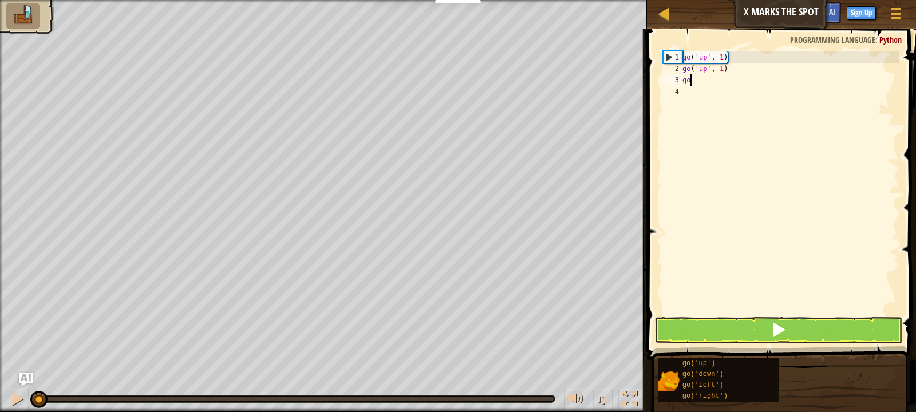
type textarea "g"
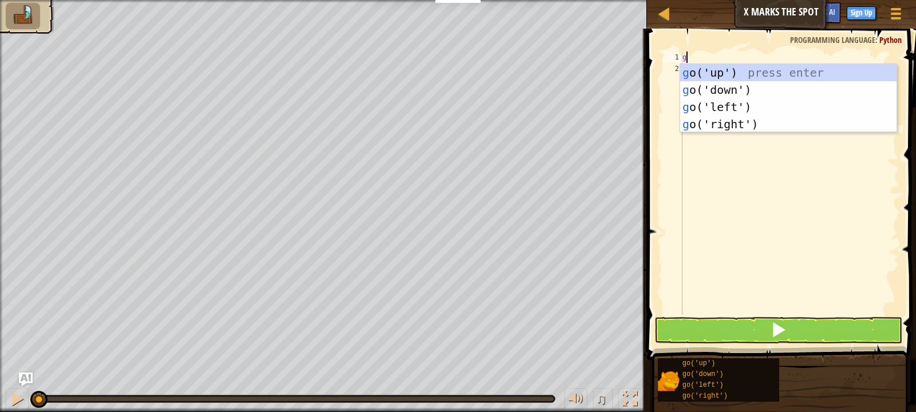
scroll to position [5, 0]
click at [717, 65] on div "g o('up') press enter g o('down') press enter g o('left') press enter g o('righ…" at bounding box center [788, 115] width 216 height 103
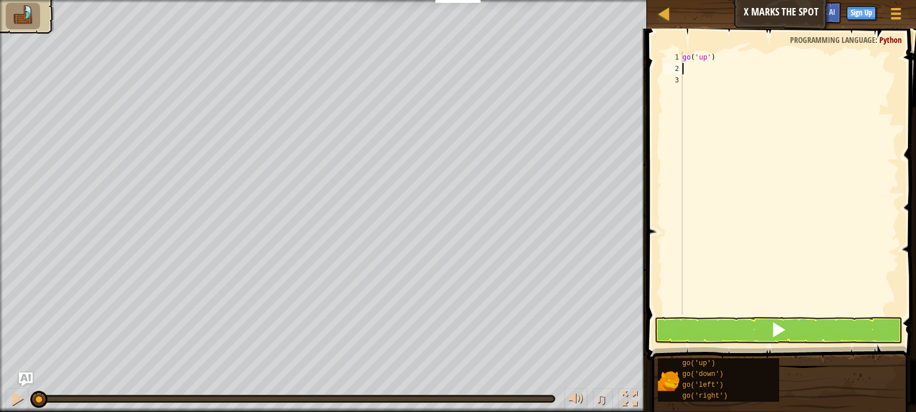
type textarea "g"
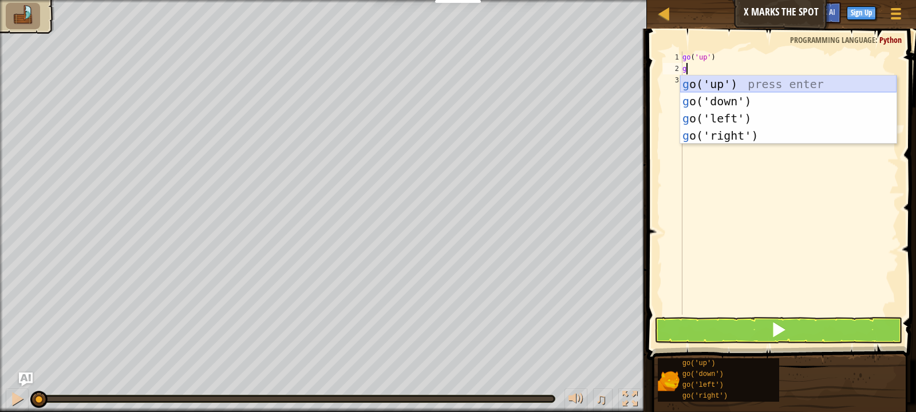
click at [691, 81] on div "g o('up') press enter g o('down') press enter g o('left') press enter g o('righ…" at bounding box center [788, 127] width 216 height 103
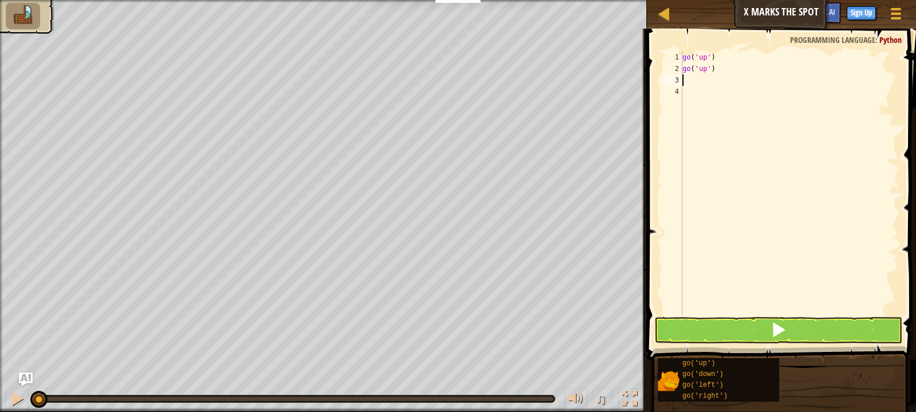
type textarea "g"
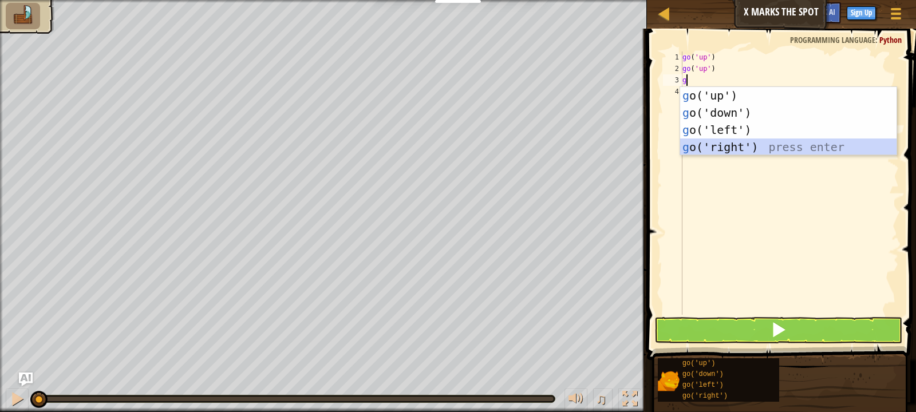
click at [703, 142] on div "g o('up') press enter g o('down') press enter g o('left') press enter g o('righ…" at bounding box center [788, 138] width 216 height 103
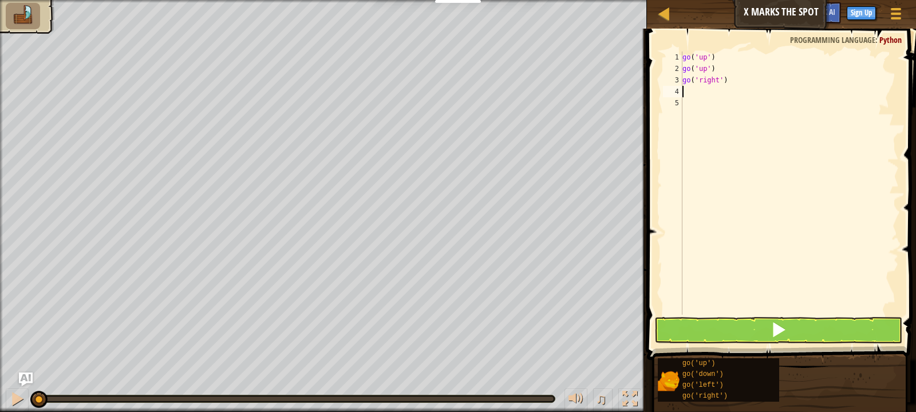
type textarea "g"
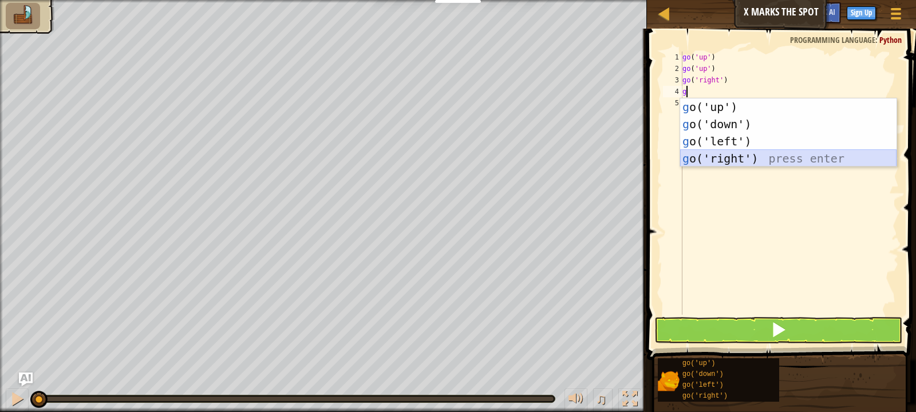
click at [702, 152] on div "g o('up') press enter g o('down') press enter g o('left') press enter g o('righ…" at bounding box center [788, 149] width 216 height 103
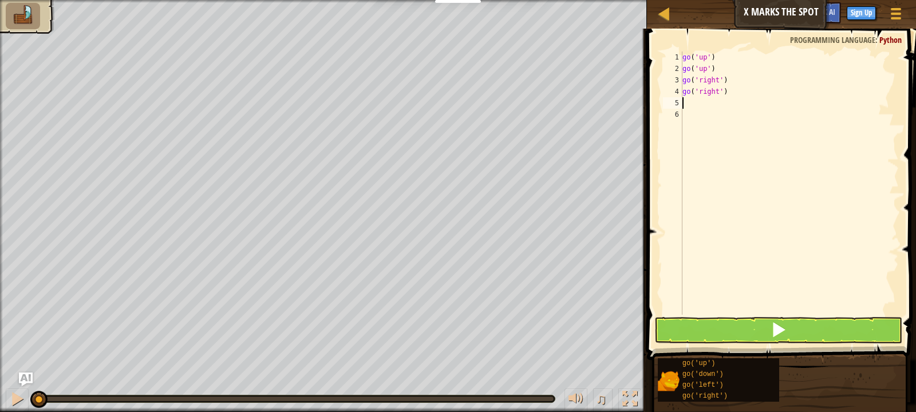
type textarea "g"
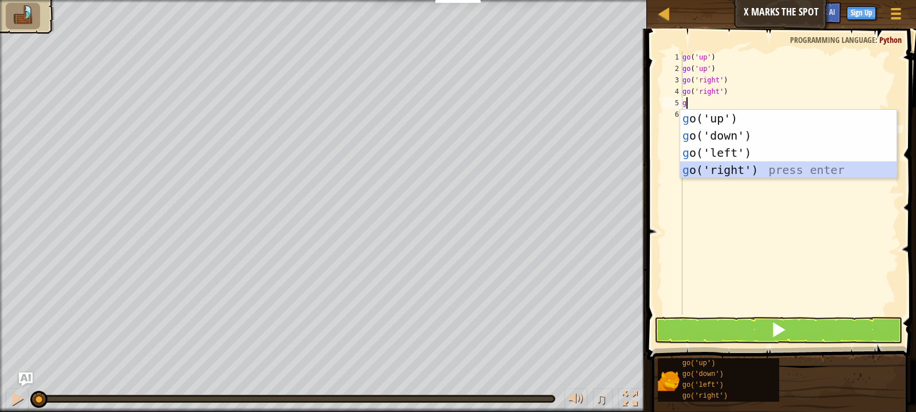
click at [710, 172] on div "g o('up') press enter g o('down') press enter g o('left') press enter g o('righ…" at bounding box center [788, 161] width 216 height 103
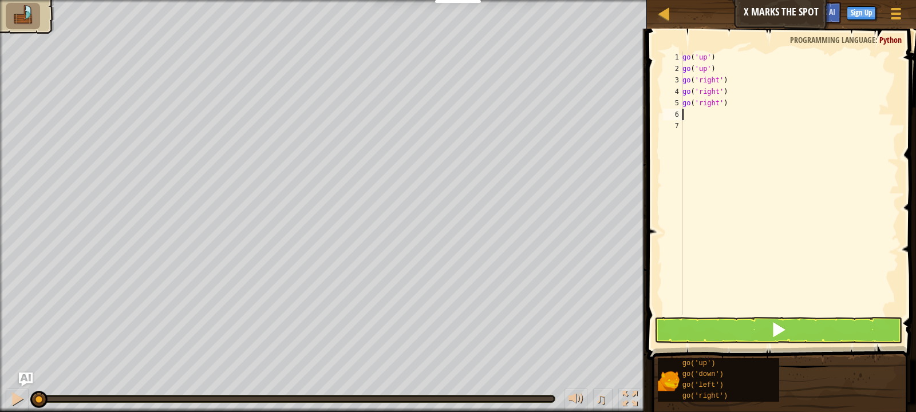
type textarea "g"
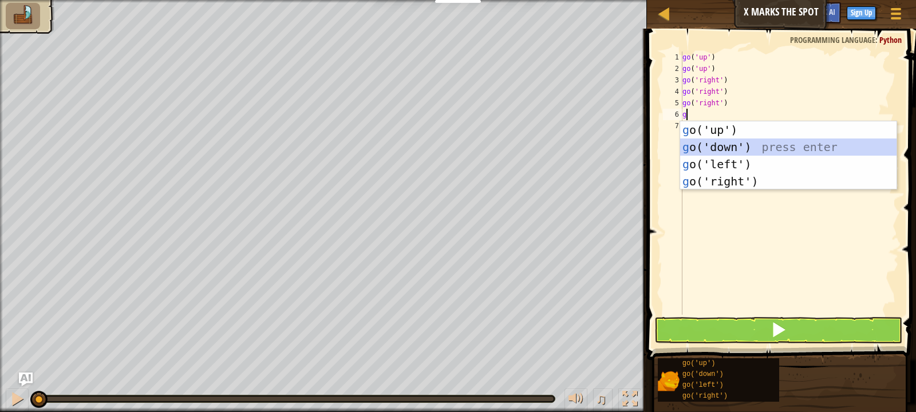
click at [734, 146] on div "g o('up') press enter g o('down') press enter g o('left') press enter g o('righ…" at bounding box center [788, 172] width 216 height 103
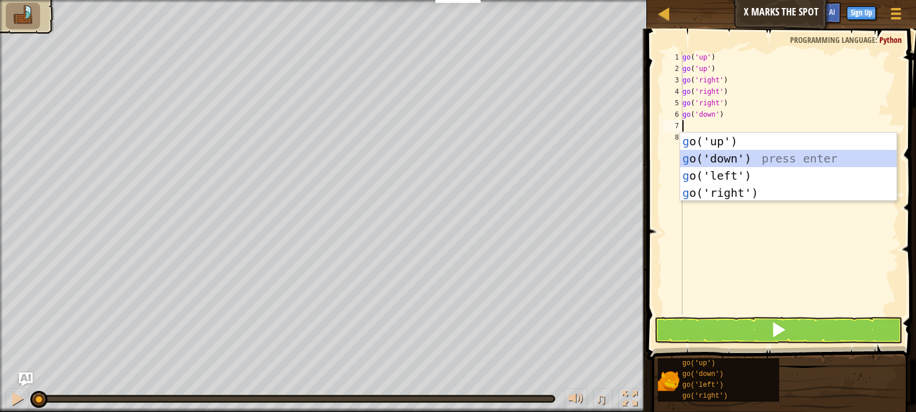
type textarea "g"
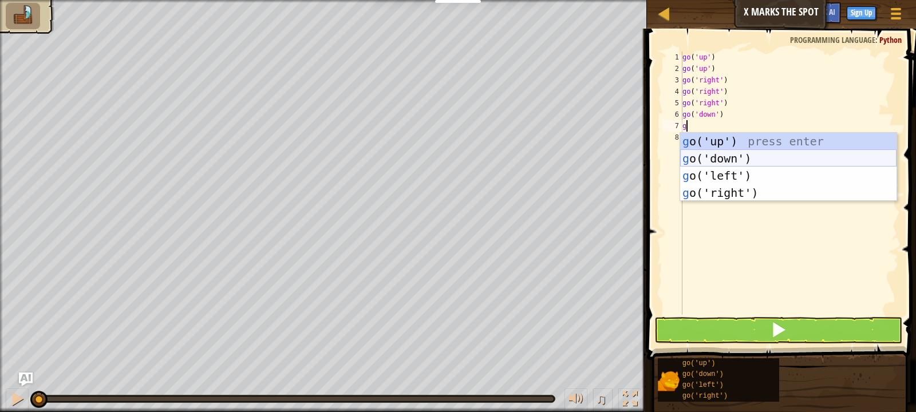
click at [731, 163] on div "g o('up') press enter g o('down') press enter g o('left') press enter g o('righ…" at bounding box center [788, 184] width 216 height 103
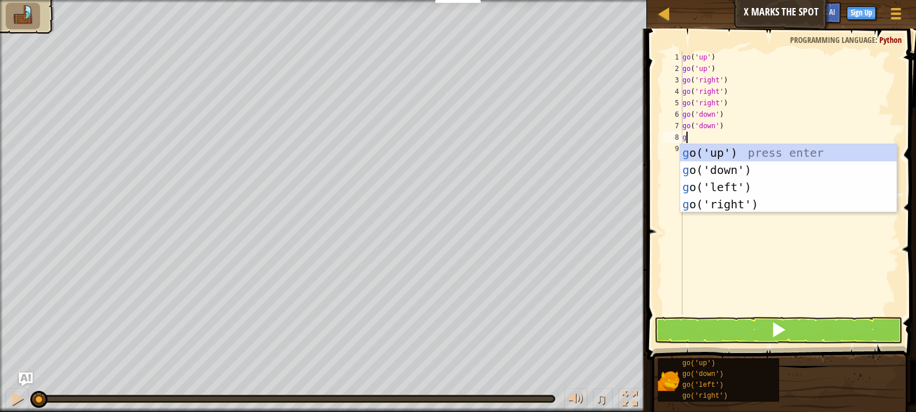
type textarea "g"
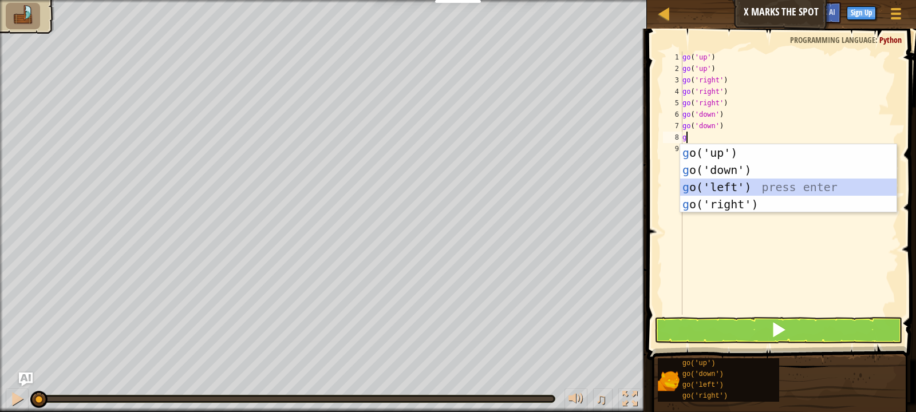
click at [716, 185] on div "g o('up') press enter g o('down') press enter g o('left') press enter g o('righ…" at bounding box center [788, 195] width 216 height 103
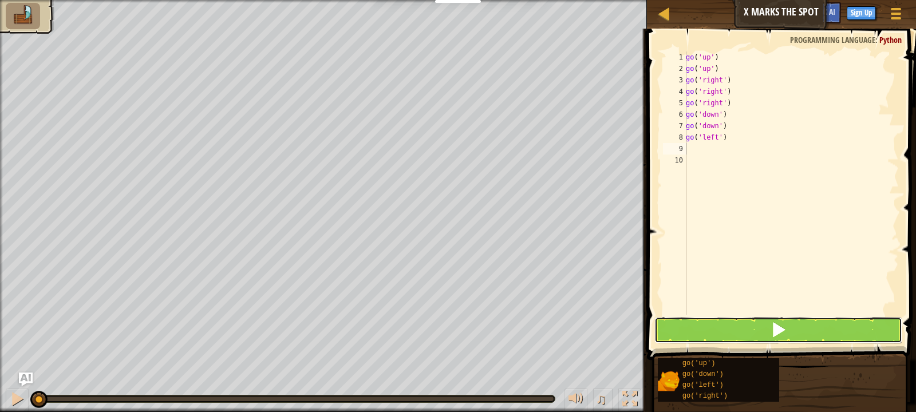
click at [714, 321] on button at bounding box center [778, 330] width 248 height 26
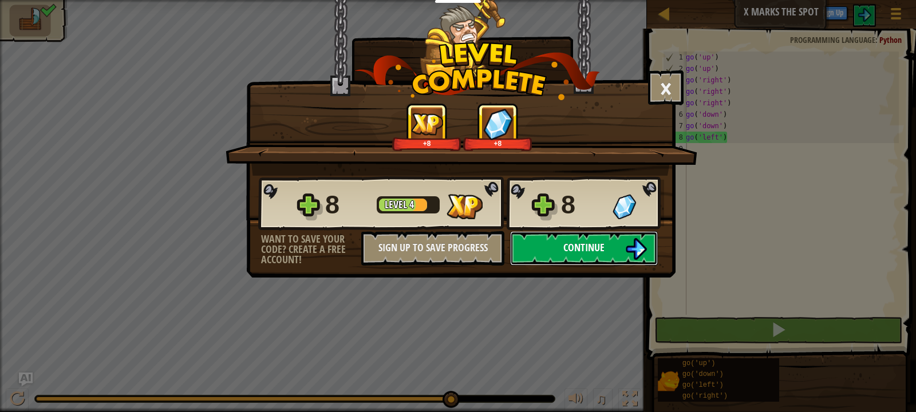
click at [546, 241] on button "Continue" at bounding box center [584, 248] width 148 height 34
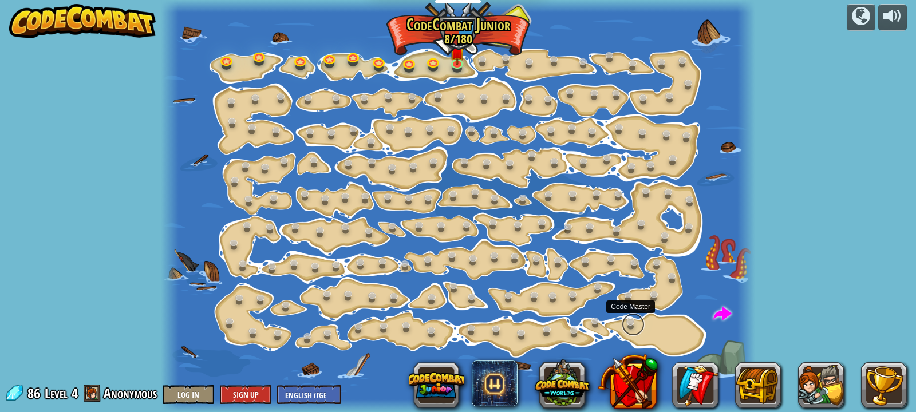
click at [631, 324] on link at bounding box center [633, 324] width 23 height 23
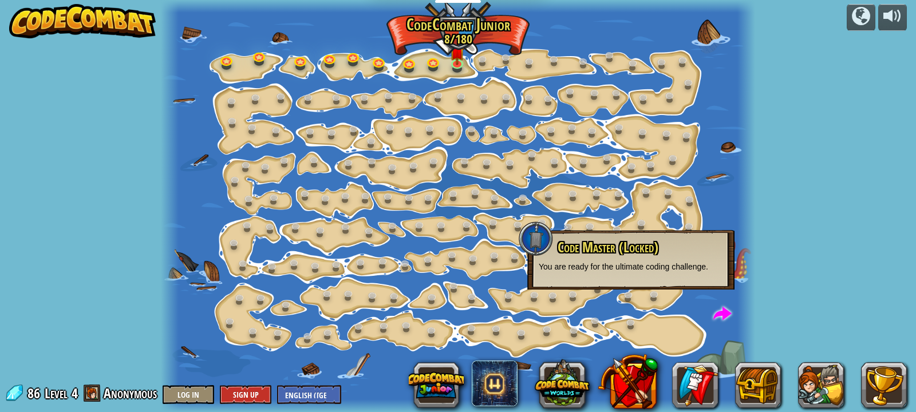
click at [660, 345] on div at bounding box center [458, 206] width 594 height 412
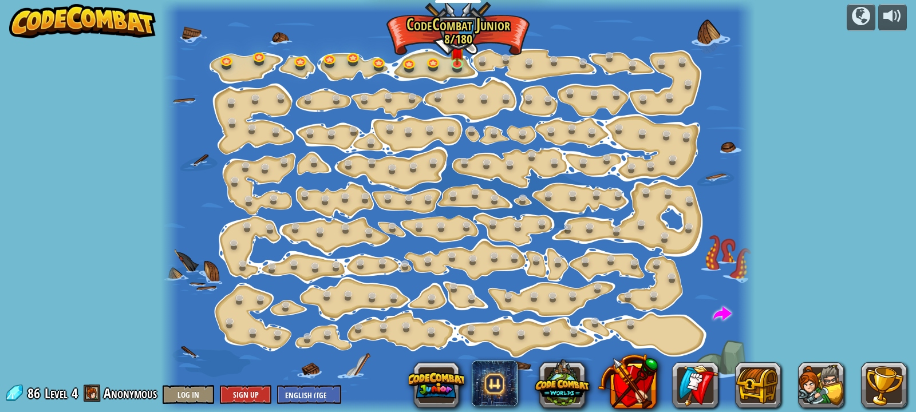
click at [754, 307] on div at bounding box center [746, 206] width 18 height 412
click at [721, 311] on span at bounding box center [722, 314] width 18 height 18
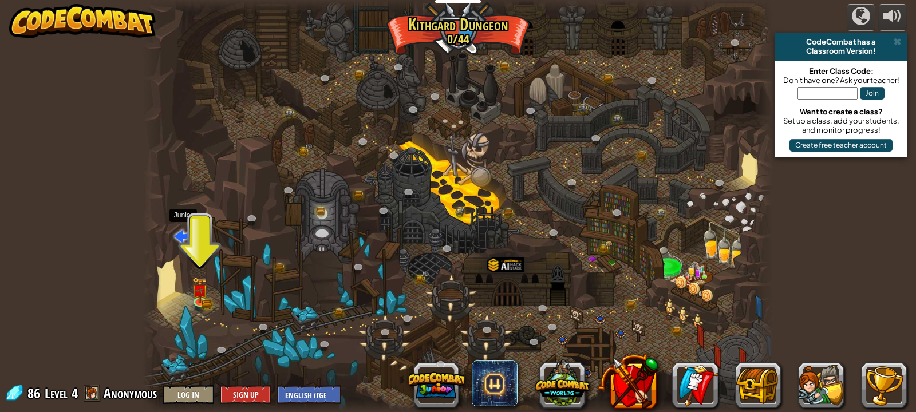
click at [179, 231] on span at bounding box center [183, 236] width 18 height 18
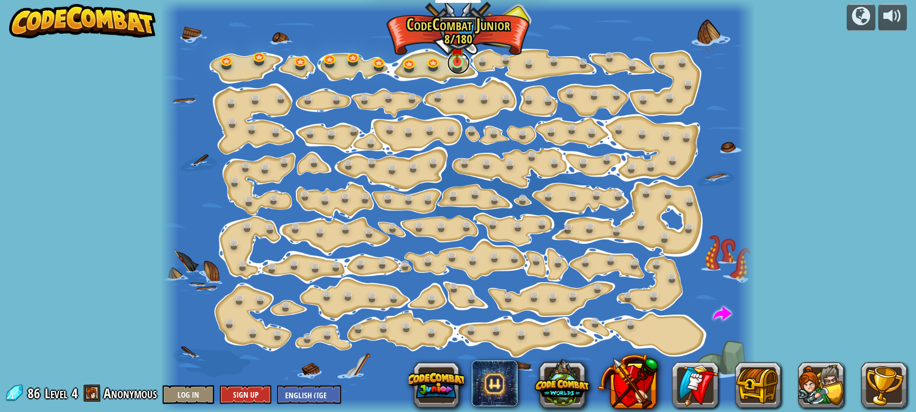
click at [449, 64] on link at bounding box center [458, 63] width 23 height 23
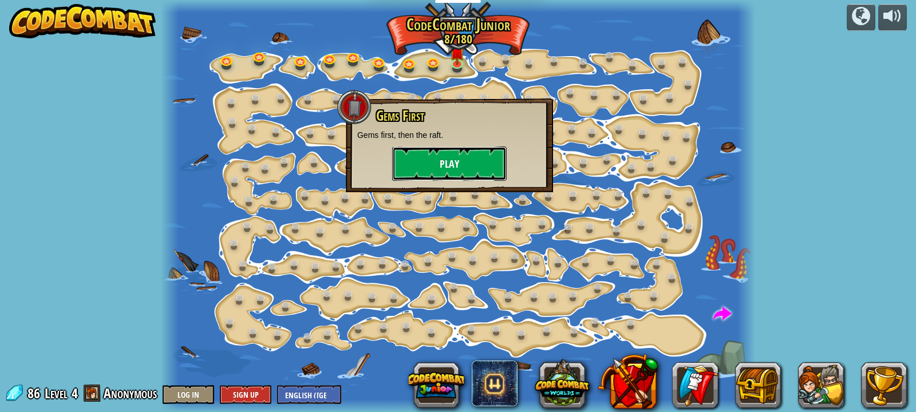
click at [430, 164] on button "Play" at bounding box center [449, 164] width 114 height 34
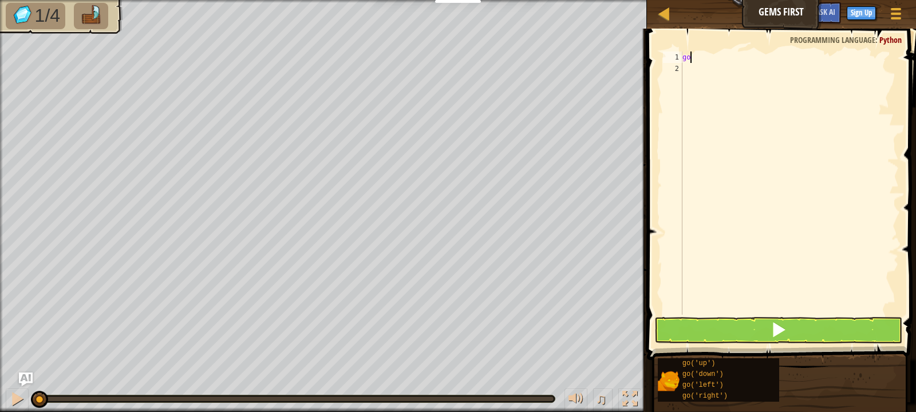
type textarea "g"
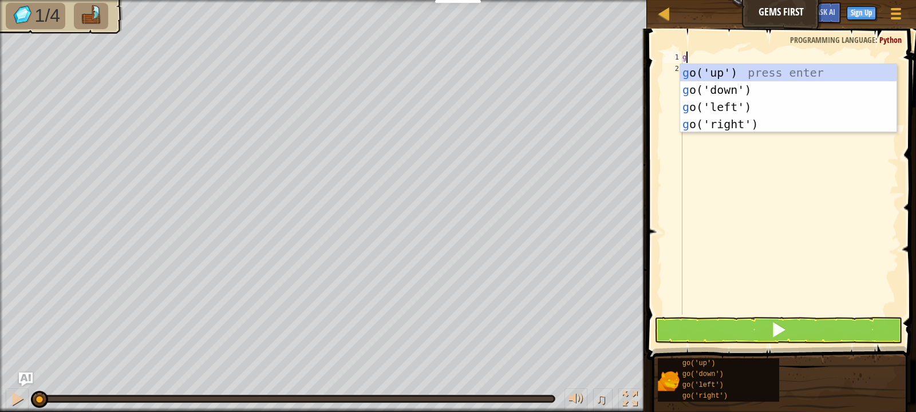
scroll to position [5, 0]
click at [735, 68] on div "g o('up') press enter g o('down') press enter g o('left') press enter g o('righ…" at bounding box center [788, 115] width 216 height 103
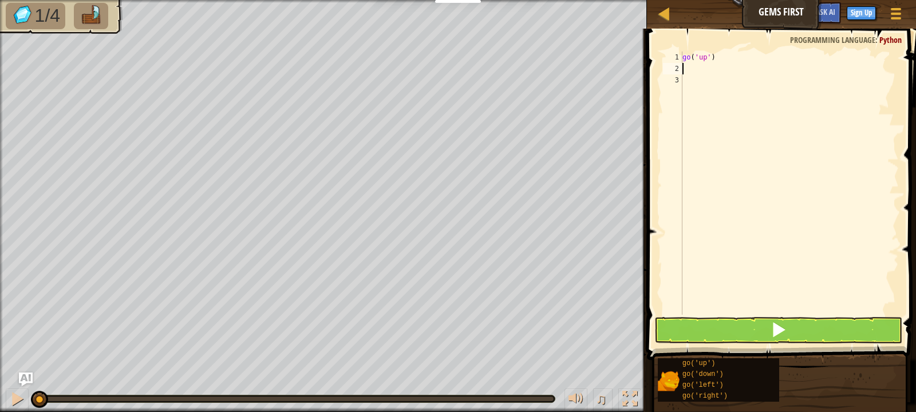
type textarea "g"
click at [676, 323] on button at bounding box center [778, 330] width 248 height 26
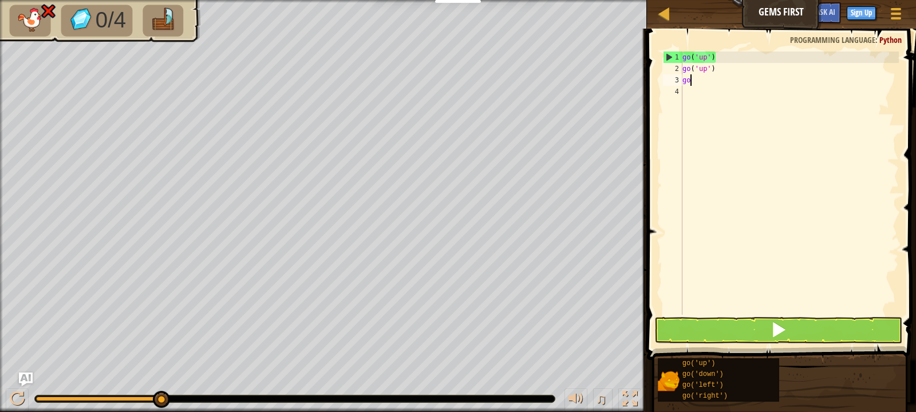
type textarea "g"
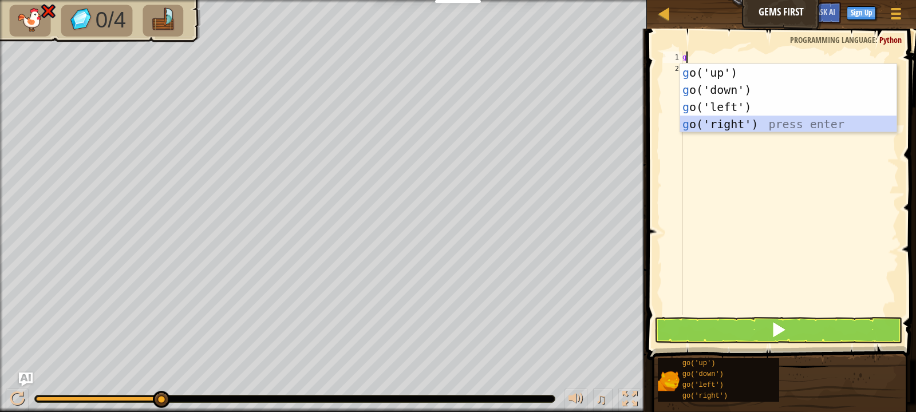
click at [727, 125] on div "g o('up') press enter g o('down') press enter g o('left') press enter g o('righ…" at bounding box center [788, 115] width 216 height 103
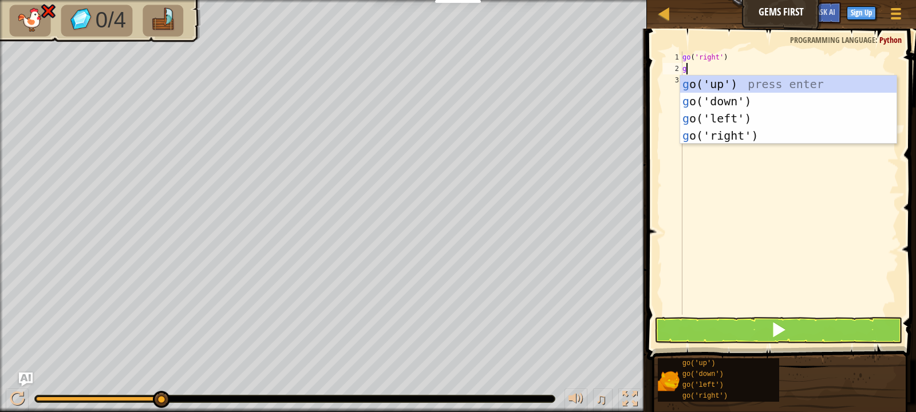
type textarea "g"
click at [691, 134] on div "g o('up') press enter g o('down') press enter g o('left') press enter g o('righ…" at bounding box center [788, 127] width 216 height 103
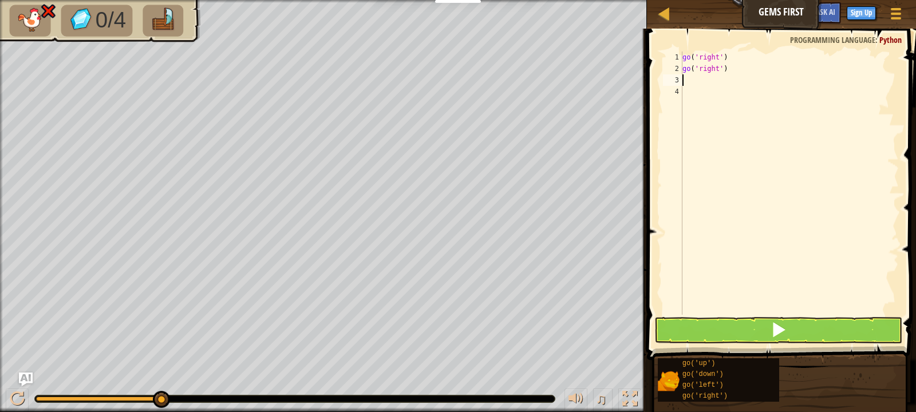
type textarea "g"
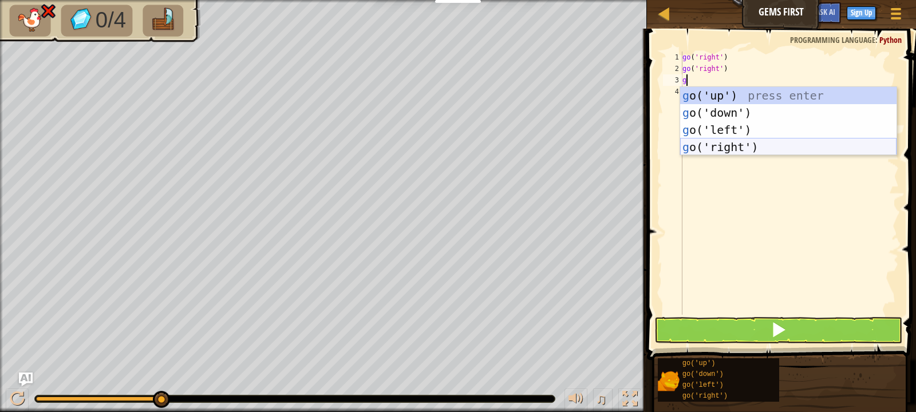
click at [692, 143] on div "g o('up') press enter g o('down') press enter g o('left') press enter g o('righ…" at bounding box center [788, 138] width 216 height 103
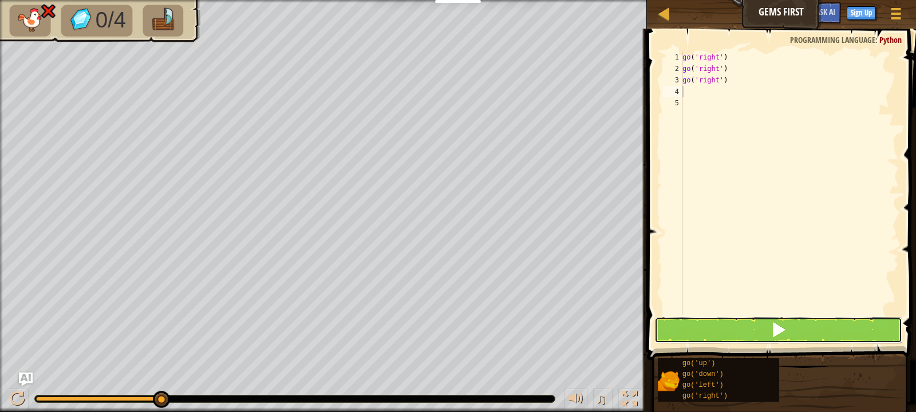
click at [727, 323] on button at bounding box center [778, 330] width 248 height 26
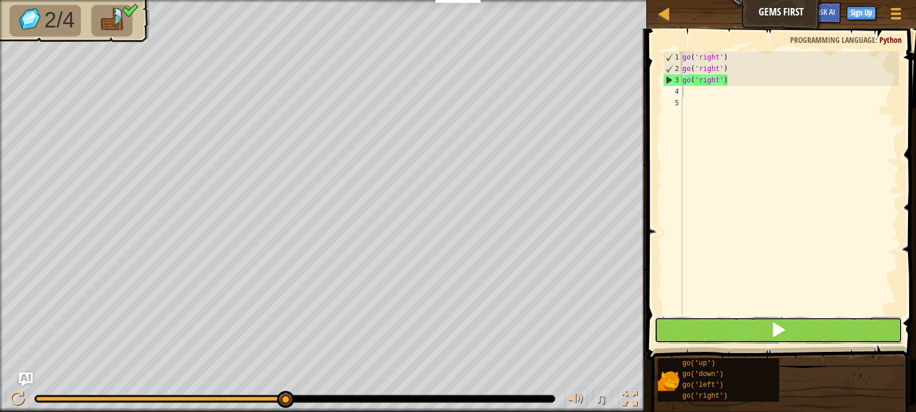
click at [700, 318] on button at bounding box center [778, 330] width 248 height 26
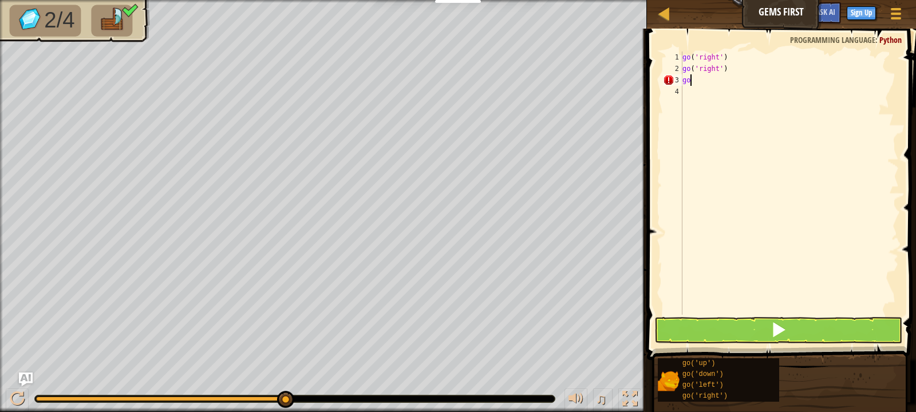
type textarea "g"
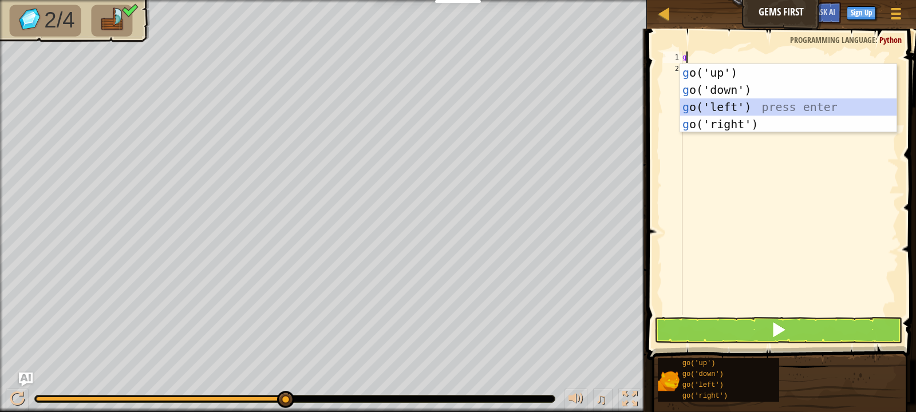
click at [746, 113] on div "g o('up') press enter g o('down') press enter g o('left') press enter g o('righ…" at bounding box center [788, 115] width 216 height 103
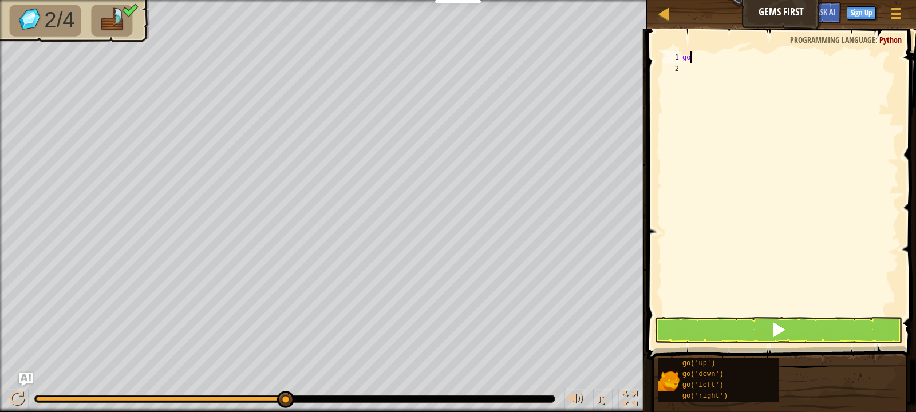
type textarea "g"
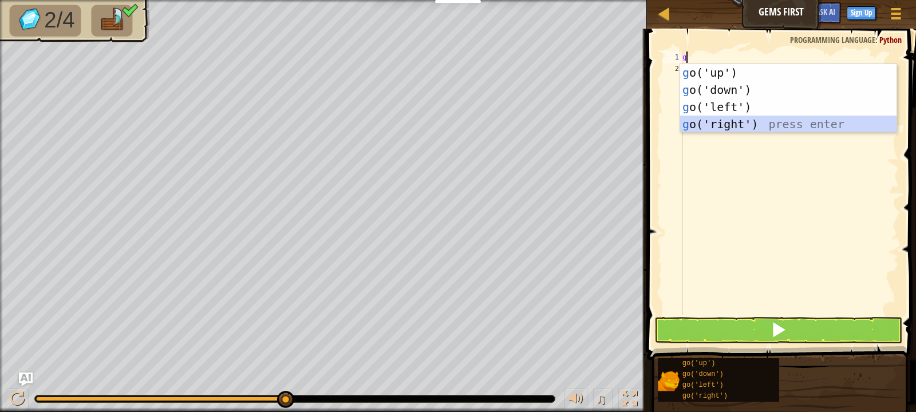
click at [726, 125] on div "g o('up') press enter g o('down') press enter g o('left') press enter g o('righ…" at bounding box center [788, 115] width 216 height 103
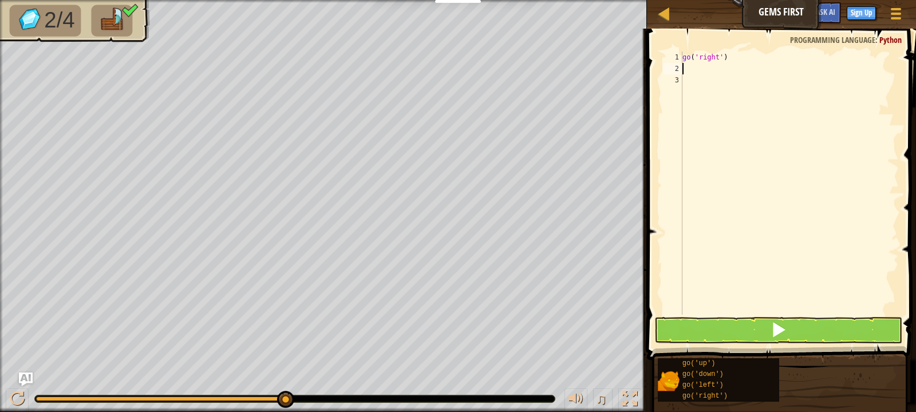
type textarea "g"
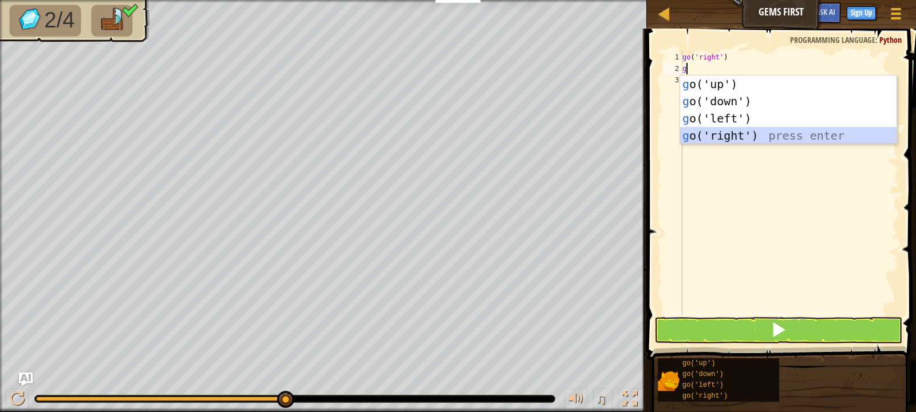
click at [730, 137] on div "g o('up') press enter g o('down') press enter g o('left') press enter g o('righ…" at bounding box center [788, 127] width 216 height 103
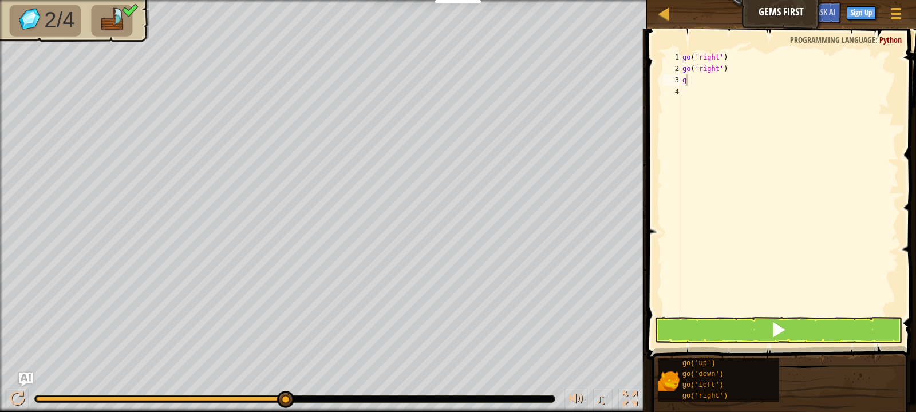
click at [734, 0] on body "Educators Create Free Account School & District Solutions Teacher Toolkit Previ…" at bounding box center [458, 0] width 916 height 0
drag, startPoint x: 727, startPoint y: 63, endPoint x: 719, endPoint y: 72, distance: 11.4
click at [719, 72] on div "go ( 'right' ) go ( 'right' ) g" at bounding box center [789, 195] width 219 height 286
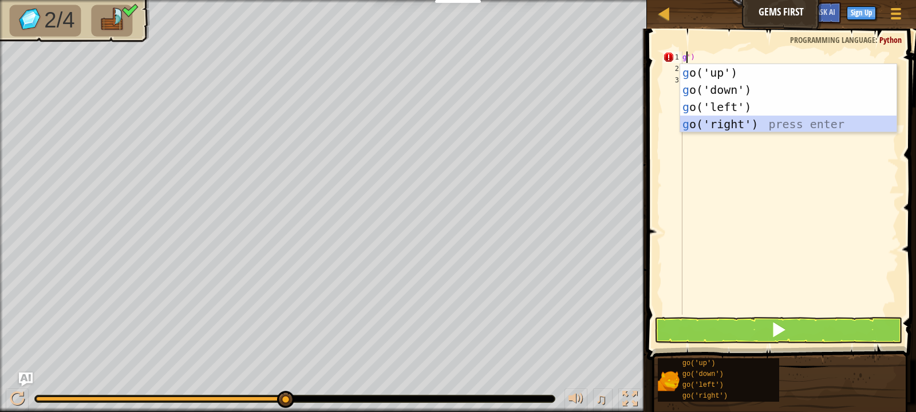
click at [713, 122] on div "g o('up') press enter g o('down') press enter g o('left') press enter g o('righ…" at bounding box center [788, 115] width 216 height 103
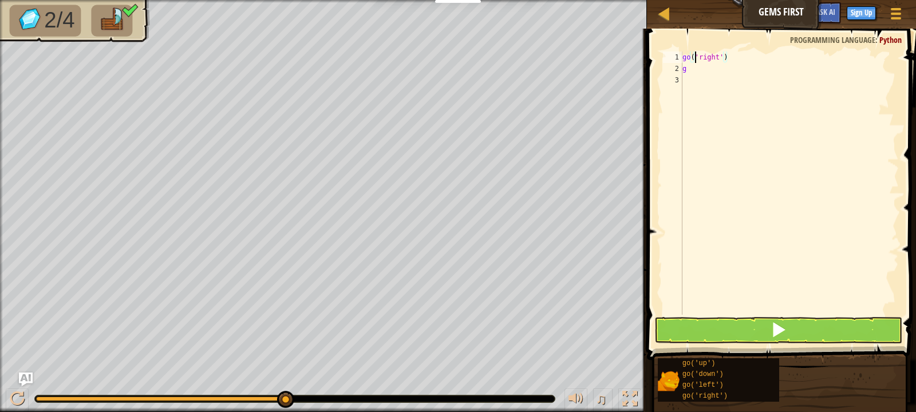
click at [695, 60] on div "go ( 'right' ) g" at bounding box center [789, 195] width 219 height 286
click at [687, 62] on div "go ( 'right' ) g" at bounding box center [789, 195] width 219 height 286
click at [731, 63] on div "o ( 'right' ) g" at bounding box center [789, 195] width 219 height 286
click at [729, 52] on div "o ( 'right' ) g" at bounding box center [789, 195] width 219 height 286
type textarea "o"
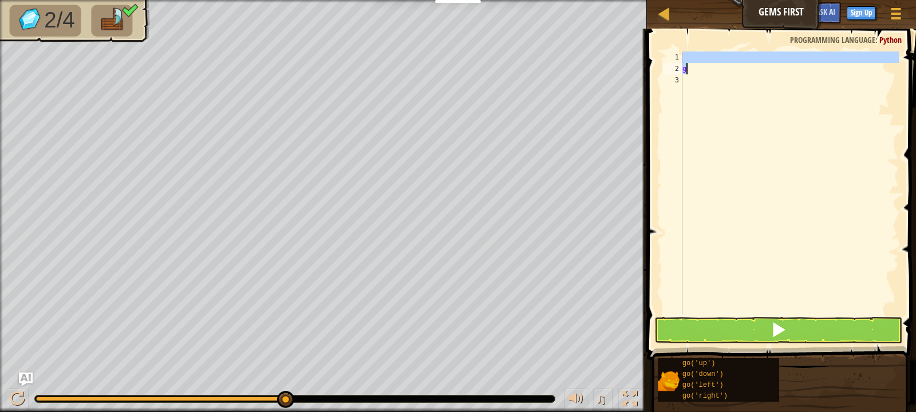
drag, startPoint x: 696, startPoint y: 55, endPoint x: 688, endPoint y: 71, distance: 18.2
click at [688, 71] on div "g" at bounding box center [789, 195] width 219 height 286
click at [688, 71] on div "g" at bounding box center [789, 183] width 219 height 263
type textarea "g"
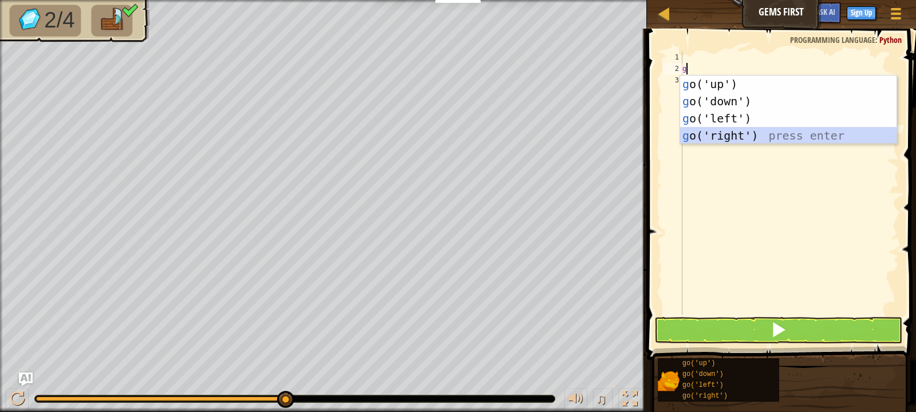
click at [697, 131] on div "g o('up') press enter g o('down') press enter g o('left') press enter g o('righ…" at bounding box center [788, 127] width 216 height 103
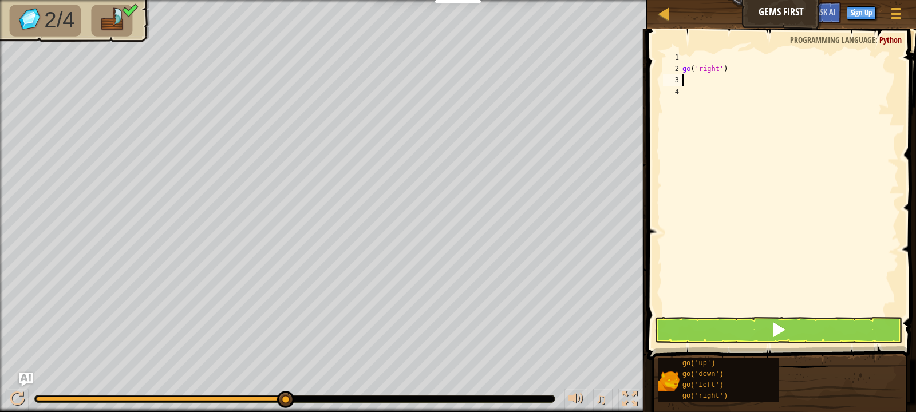
type textarea "g"
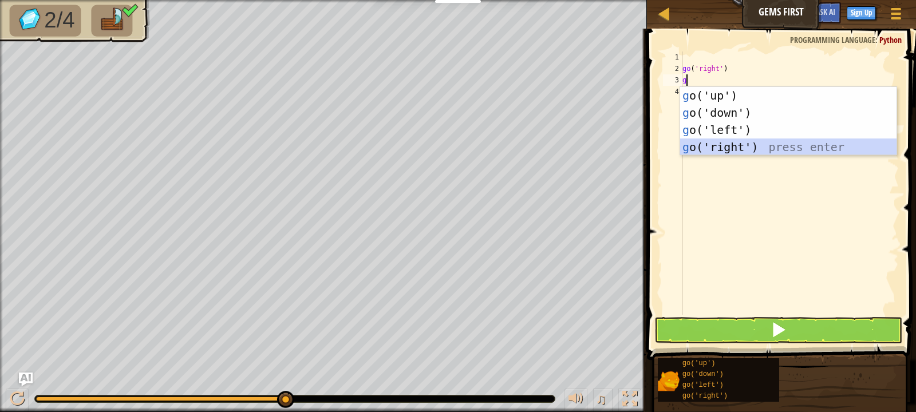
click at [731, 153] on div "g o('up') press enter g o('down') press enter g o('left') press enter g o('righ…" at bounding box center [788, 138] width 216 height 103
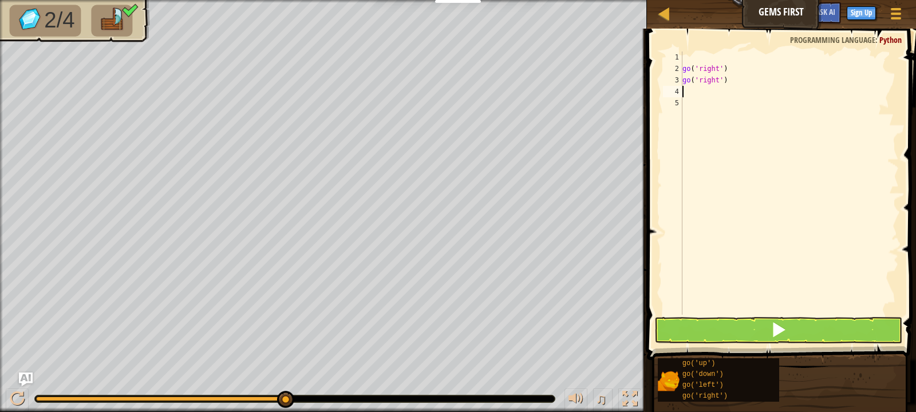
type textarea "g"
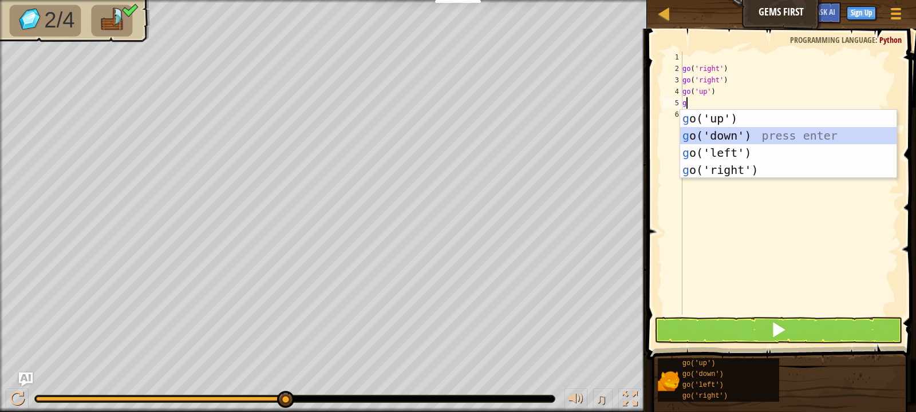
click at [684, 137] on div "g o('up') press enter g o('down') press enter g o('left') press enter g o('righ…" at bounding box center [788, 161] width 216 height 103
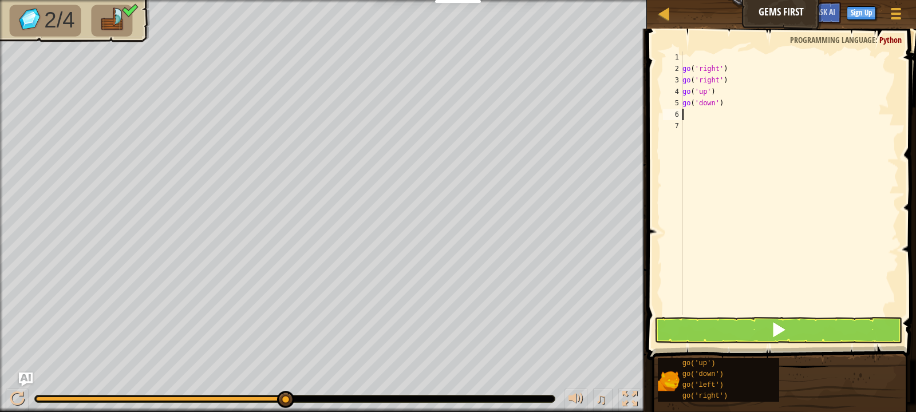
type textarea "g"
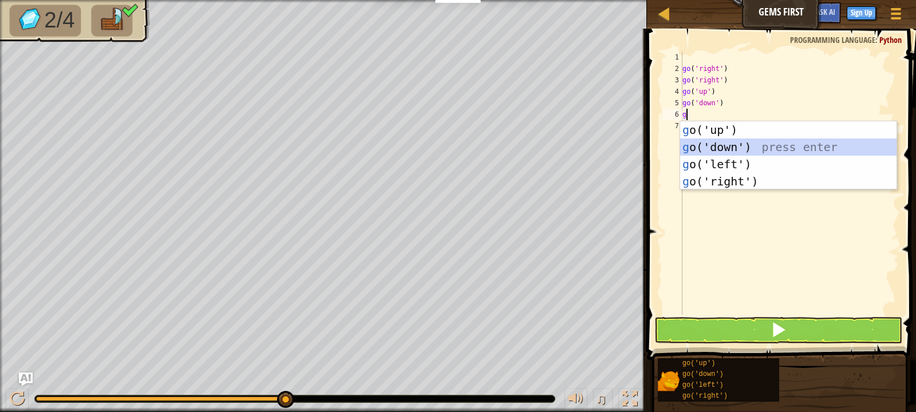
click at [692, 151] on div "g o('up') press enter g o('down') press enter g o('left') press enter g o('righ…" at bounding box center [788, 172] width 216 height 103
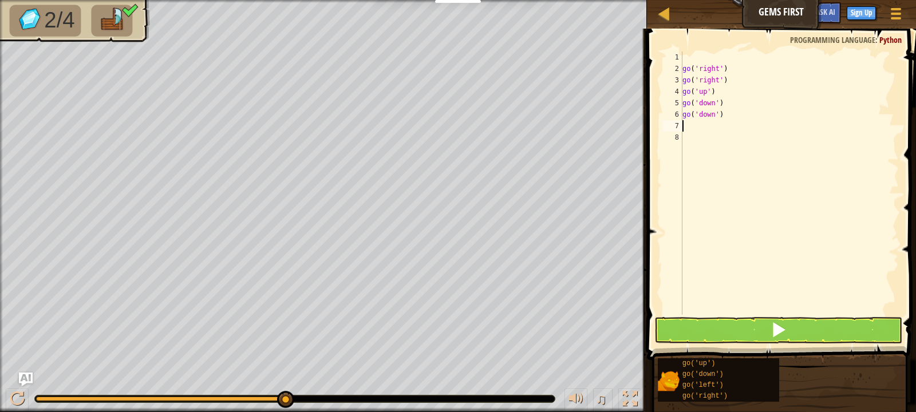
type textarea "g"
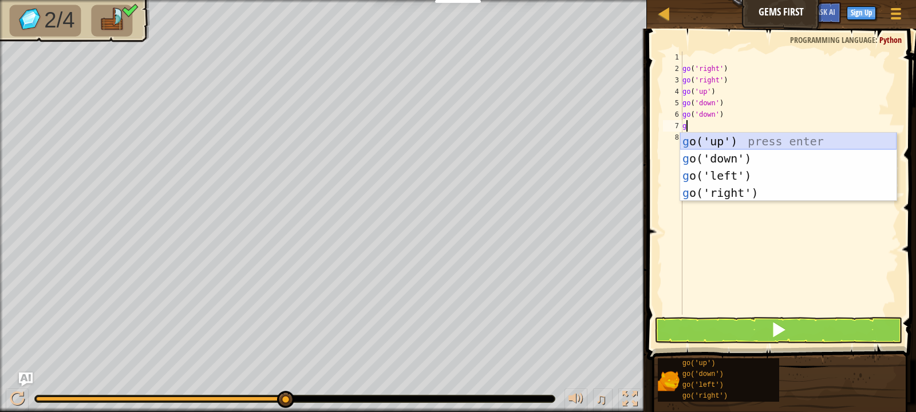
click at [714, 141] on div "g o('up') press enter g o('down') press enter g o('left') press enter g o('righ…" at bounding box center [788, 184] width 216 height 103
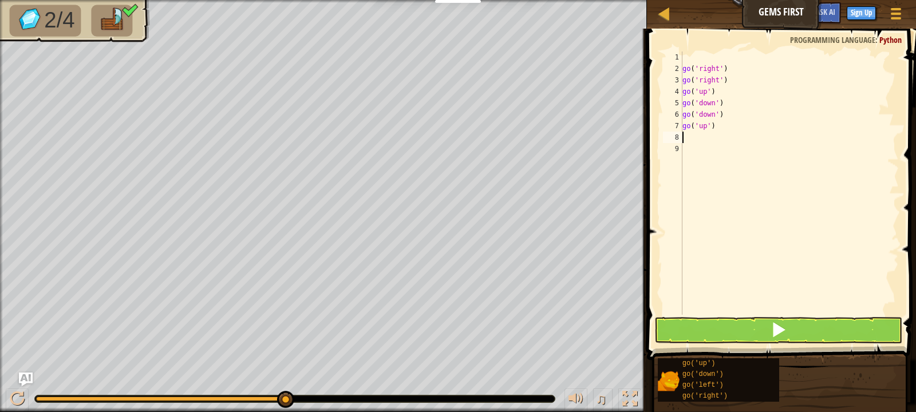
type textarea "g"
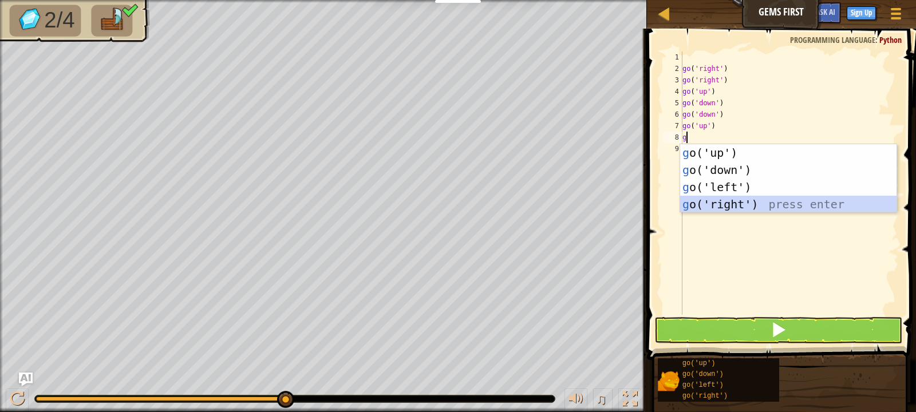
click at [698, 207] on div "g o('up') press enter g o('down') press enter g o('left') press enter g o('righ…" at bounding box center [788, 195] width 216 height 103
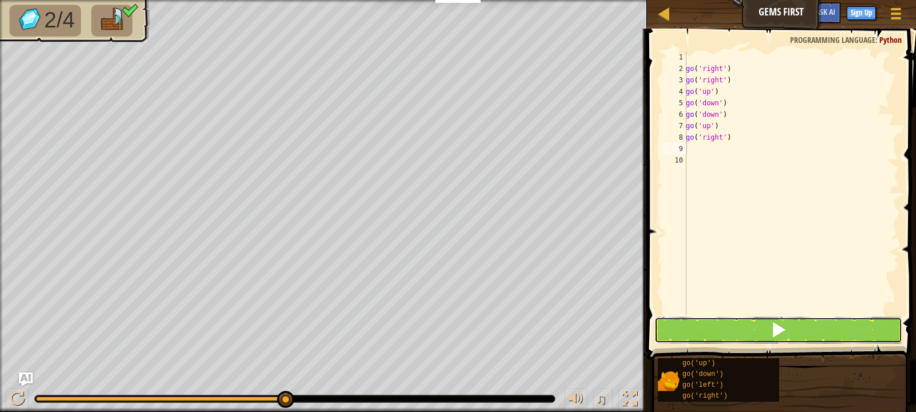
click at [722, 321] on button at bounding box center [778, 330] width 248 height 26
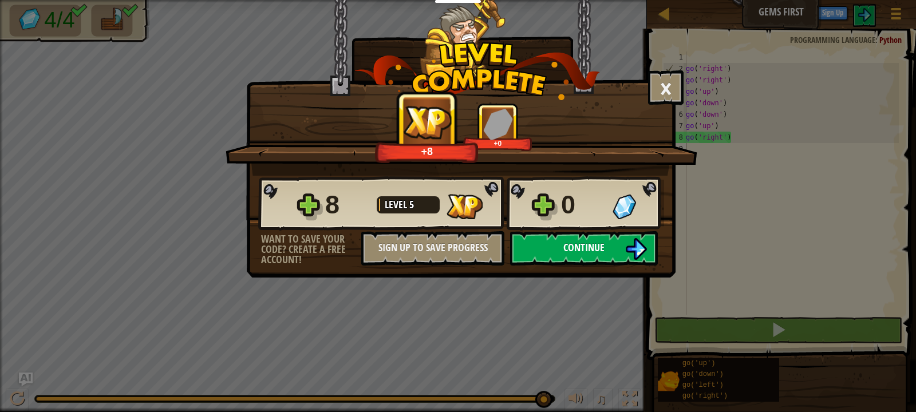
click at [586, 250] on span "Continue" at bounding box center [583, 247] width 41 height 14
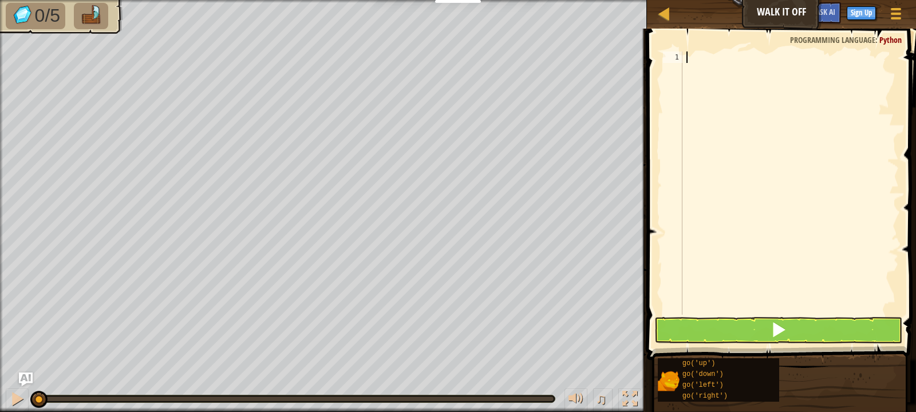
type textarea "g"
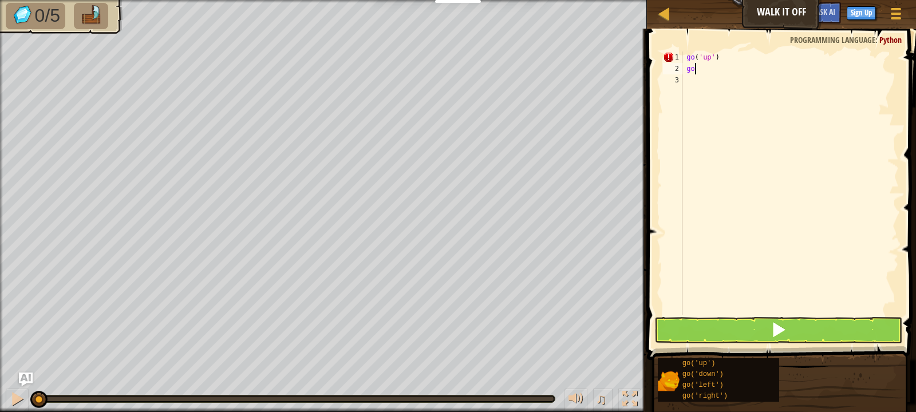
type textarea "g"
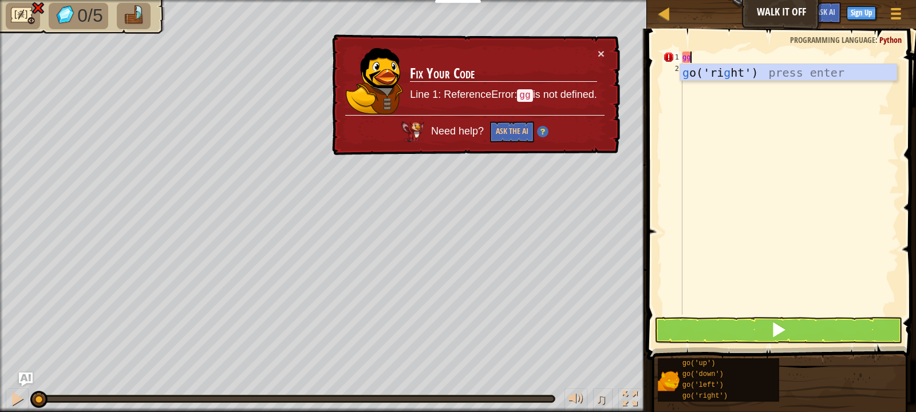
type textarea "g"
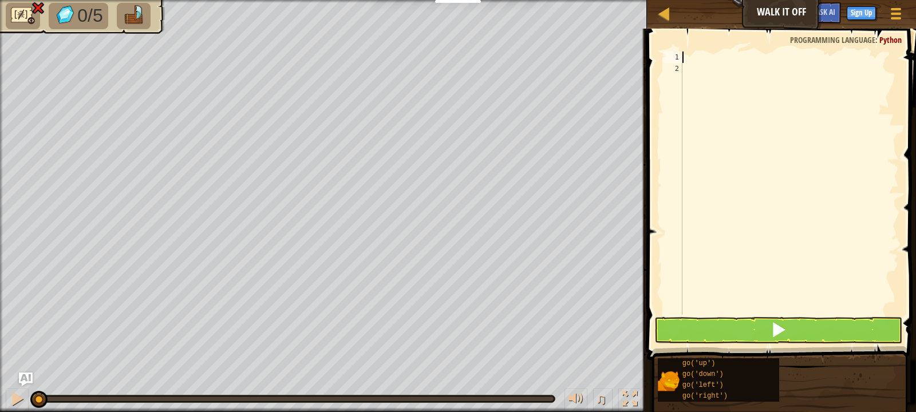
type textarea "g"
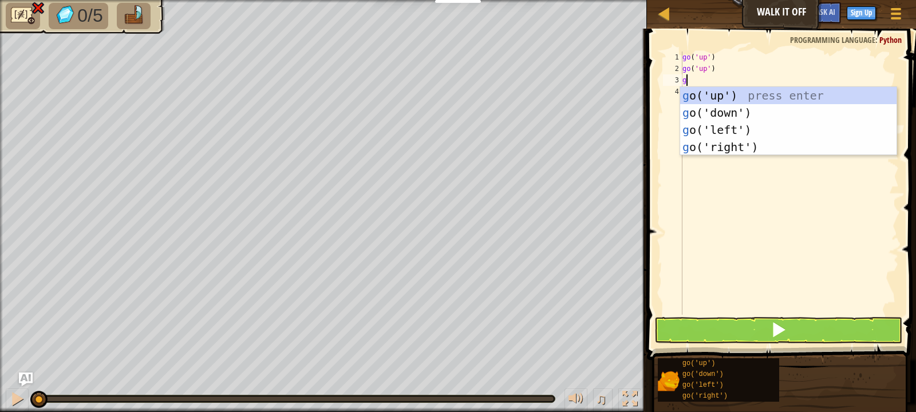
type textarea "g"
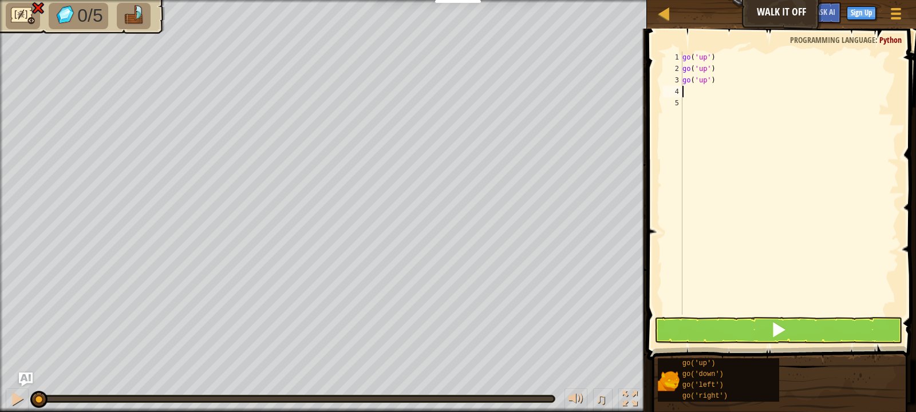
type textarea "g"
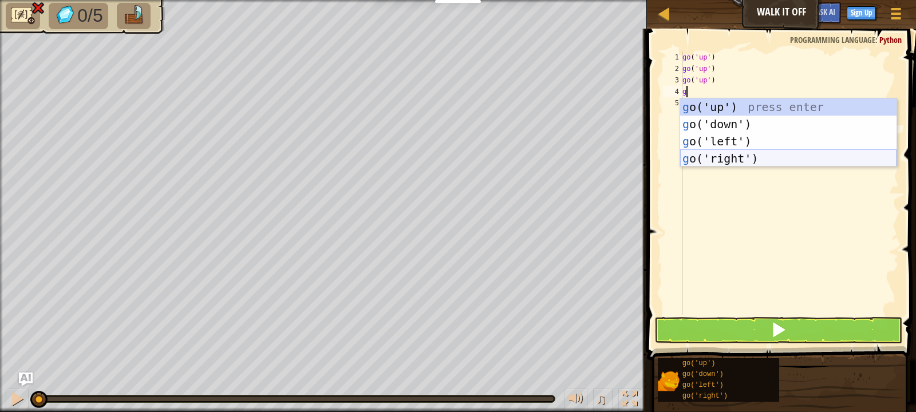
click at [747, 163] on div "g o('up') press enter g o('down') press enter g o('left') press enter g o('righ…" at bounding box center [788, 149] width 216 height 103
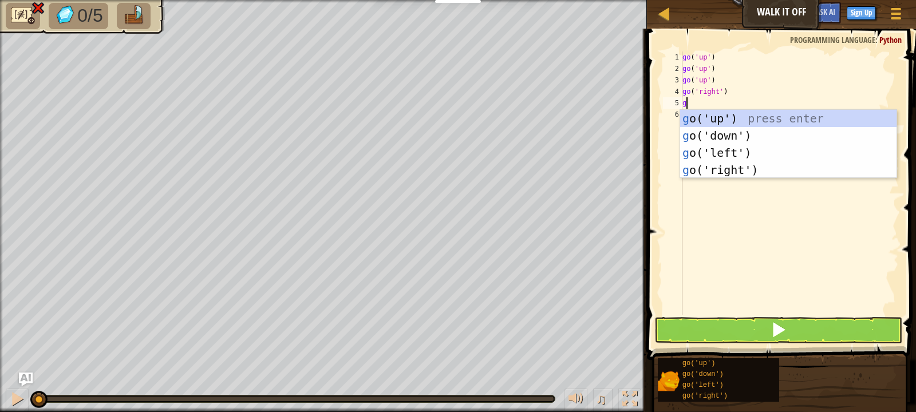
type textarea "g"
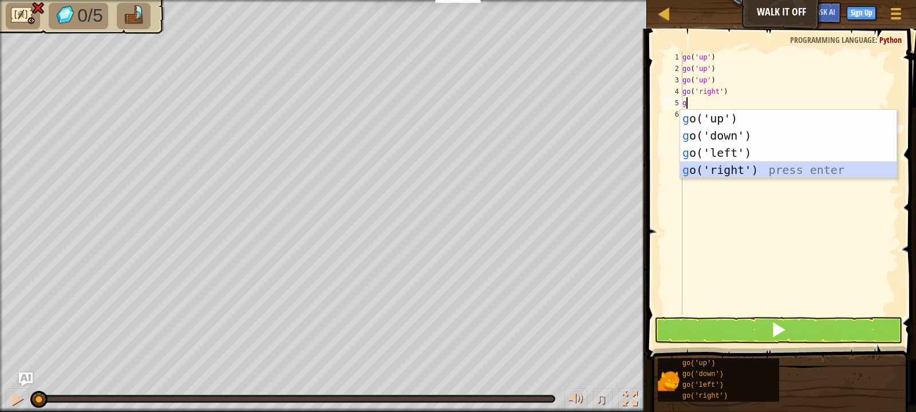
drag, startPoint x: 742, startPoint y: 175, endPoint x: 744, endPoint y: 167, distance: 8.8
click at [742, 175] on div "g o('up') press enter g o('down') press enter g o('left') press enter g o('righ…" at bounding box center [788, 161] width 216 height 103
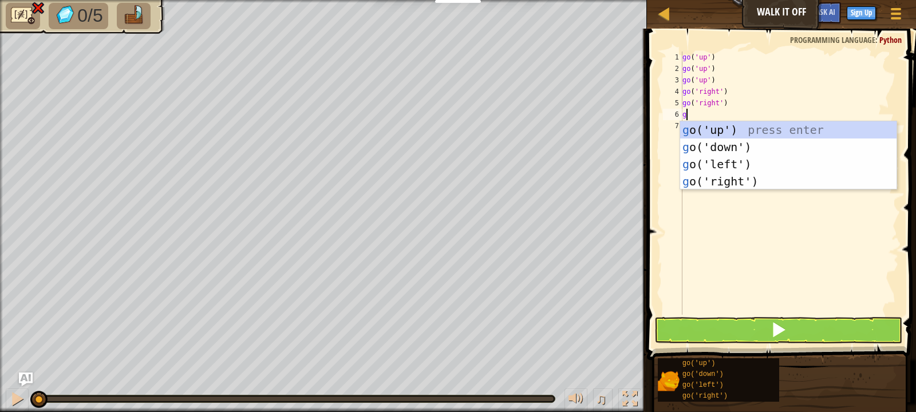
type textarea "g"
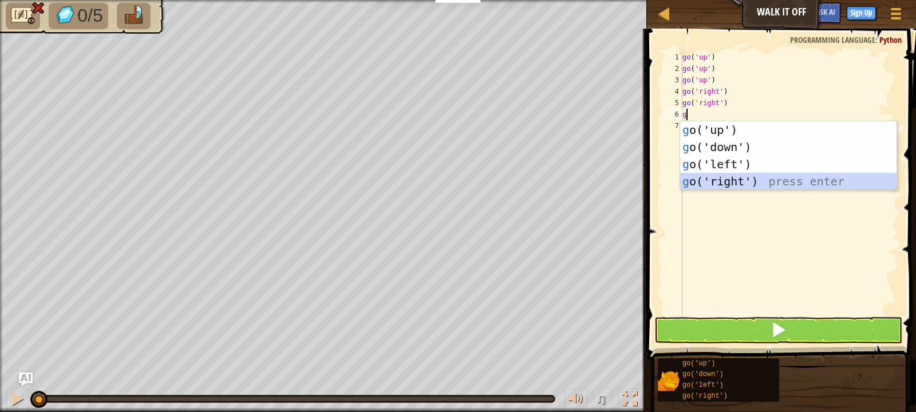
click at [742, 185] on div "g o('up') press enter g o('down') press enter g o('left') press enter g o('righ…" at bounding box center [788, 172] width 216 height 103
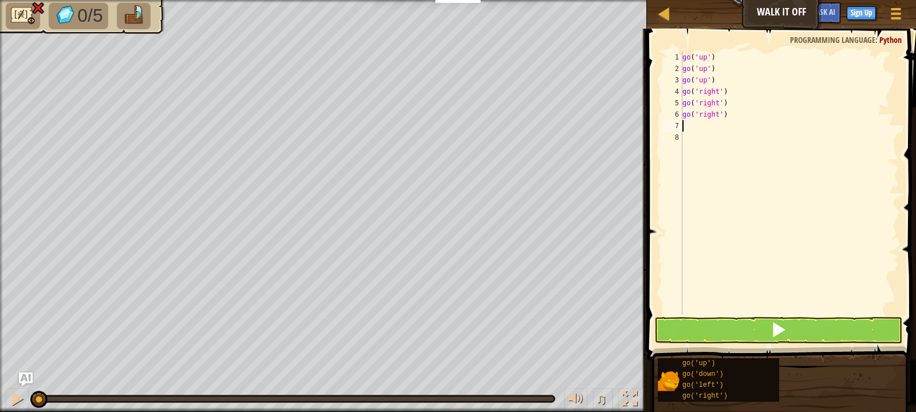
type textarea "g"
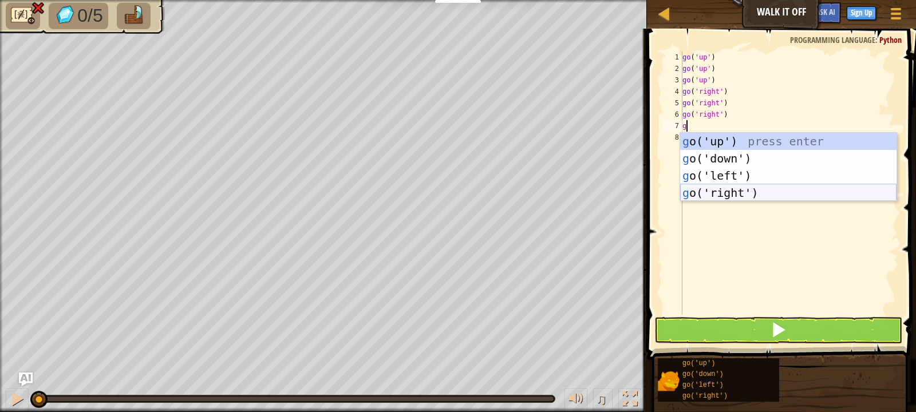
click at [737, 193] on div "g o('up') press enter g o('down') press enter g o('left') press enter g o('righ…" at bounding box center [788, 184] width 216 height 103
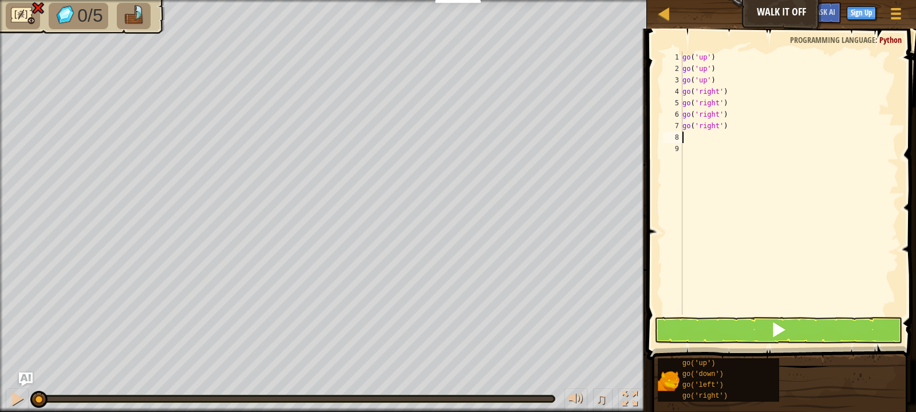
type textarea "g"
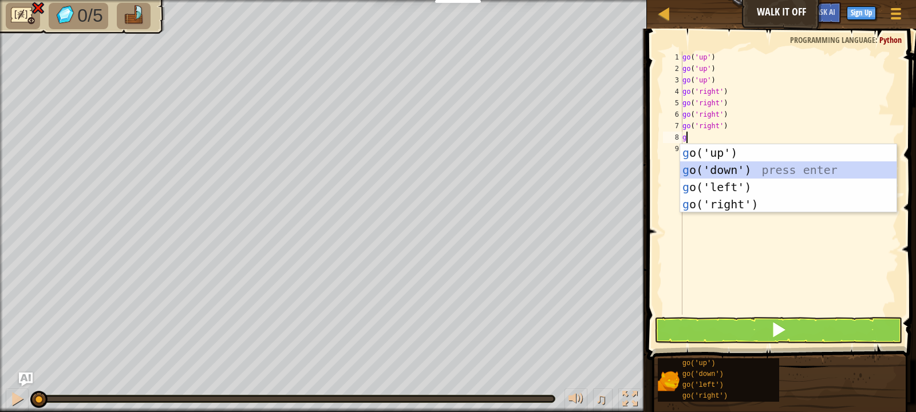
click at [687, 164] on div "g o('up') press enter g o('down') press enter g o('left') press enter g o('righ…" at bounding box center [788, 195] width 216 height 103
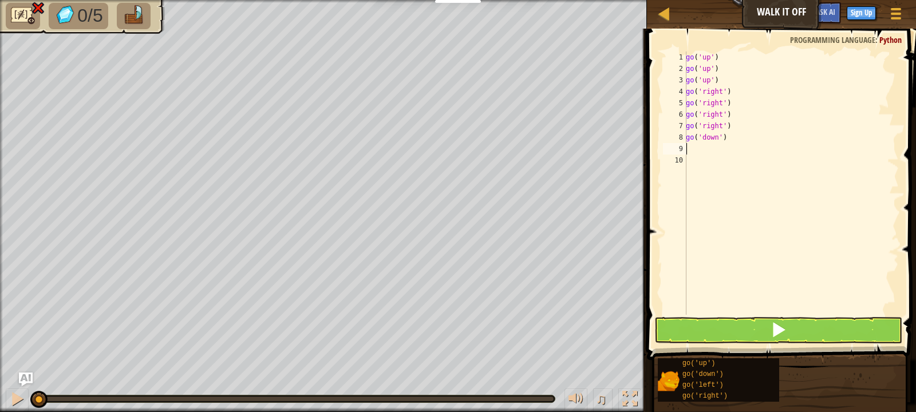
type textarea "g"
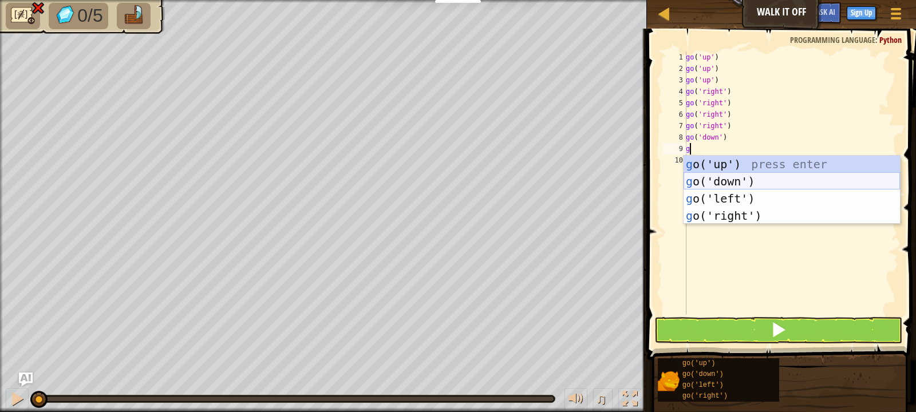
click at [685, 183] on div "g o('up') press enter g o('down') press enter g o('left') press enter g o('righ…" at bounding box center [791, 207] width 216 height 103
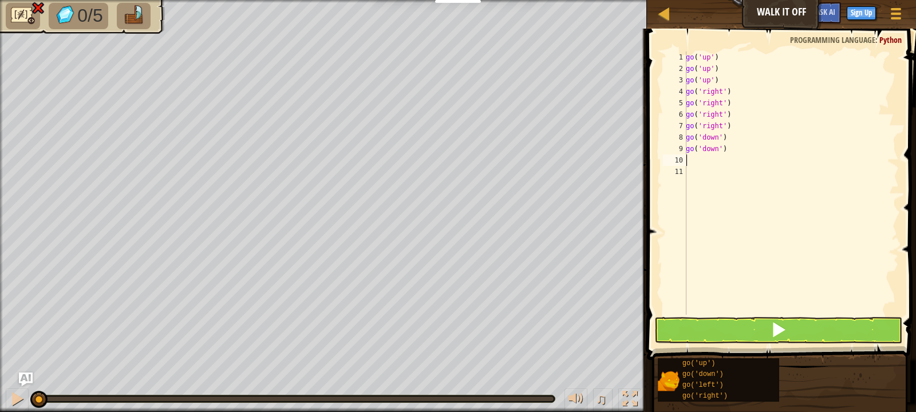
type textarea "g"
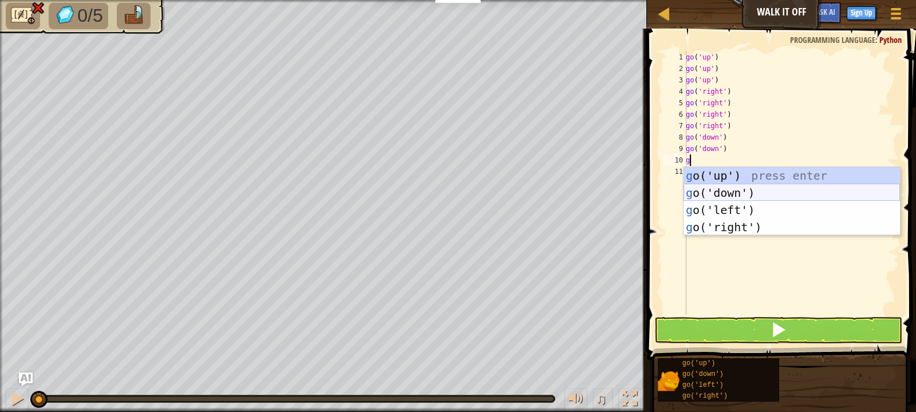
click at [701, 194] on div "g o('up') press enter g o('down') press enter g o('left') press enter g o('righ…" at bounding box center [791, 218] width 216 height 103
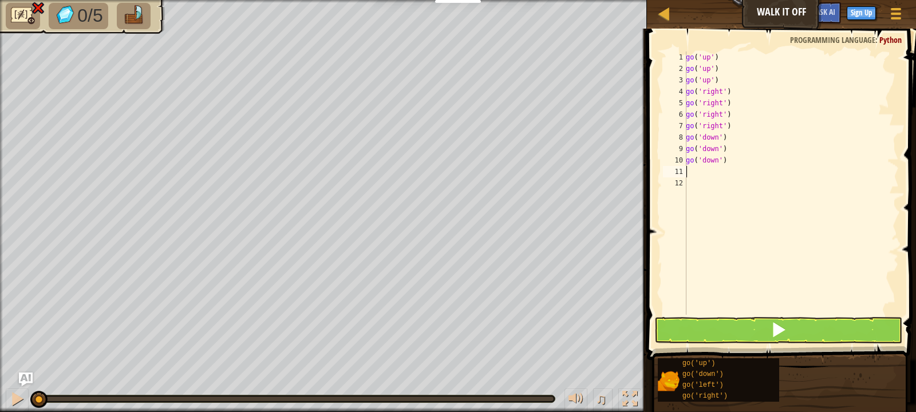
type textarea "g"
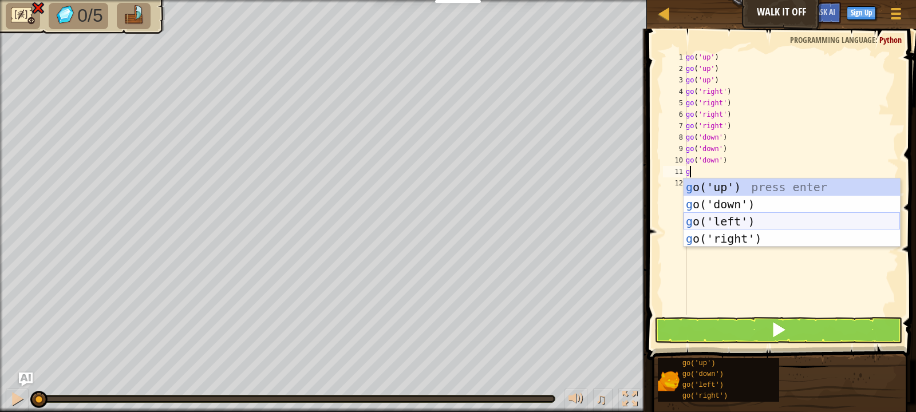
click at [710, 227] on div "g o('up') press enter g o('down') press enter g o('left') press enter g o('righ…" at bounding box center [791, 230] width 216 height 103
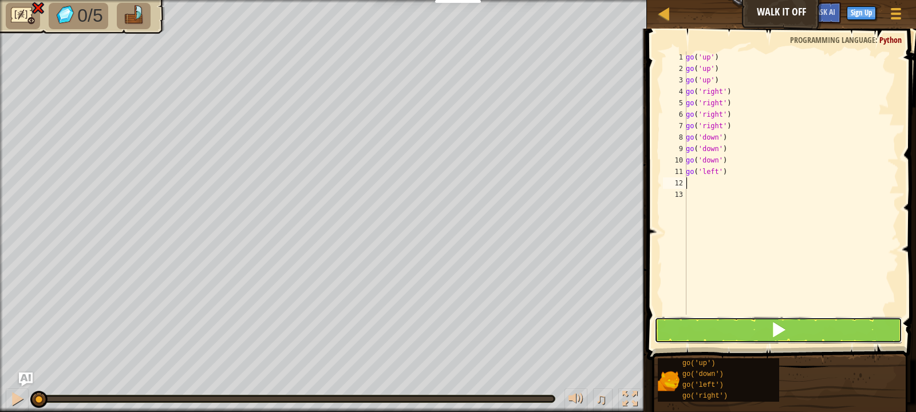
click at [758, 324] on button at bounding box center [778, 330] width 248 height 26
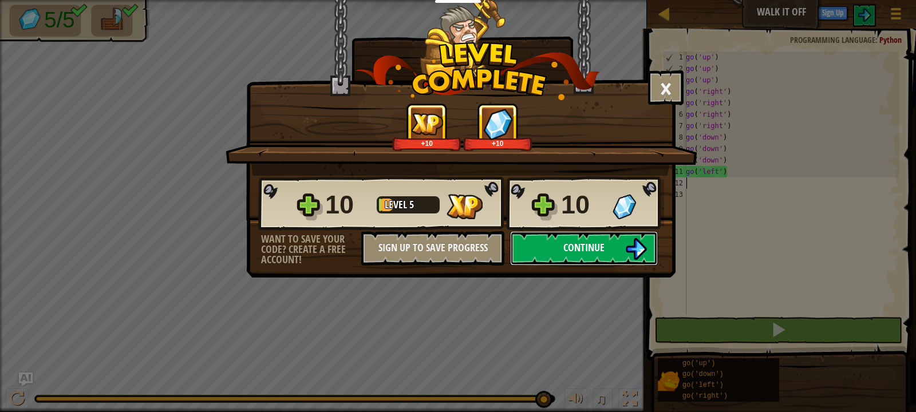
click at [551, 239] on button "Continue" at bounding box center [584, 248] width 148 height 34
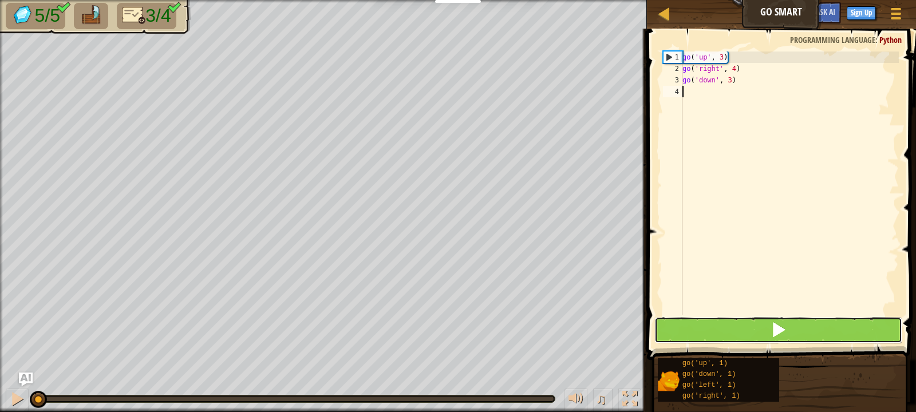
click at [752, 329] on button at bounding box center [778, 330] width 248 height 26
click at [786, 338] on button at bounding box center [778, 330] width 248 height 26
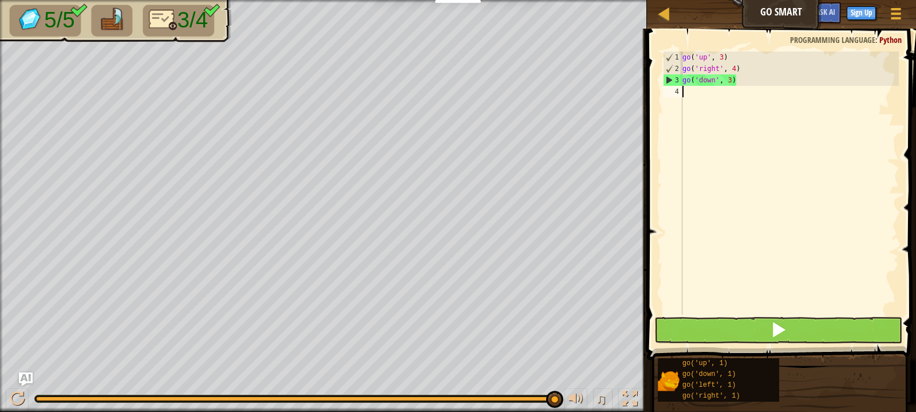
type textarea "g"
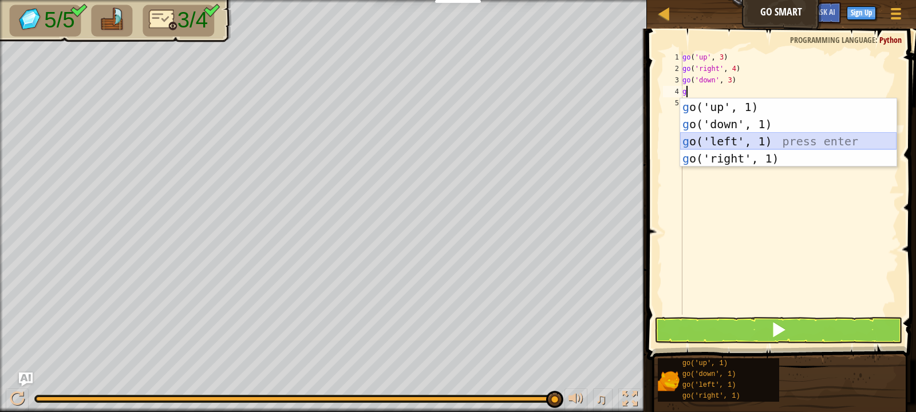
click at [774, 143] on div "g o('up', 1) press enter g o('down', 1) press enter g o('left', 1) press enter …" at bounding box center [788, 149] width 216 height 103
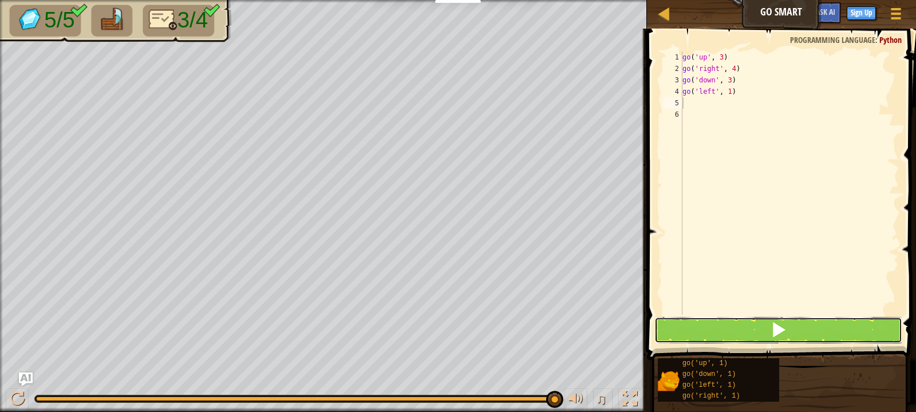
click at [725, 330] on button at bounding box center [778, 330] width 248 height 26
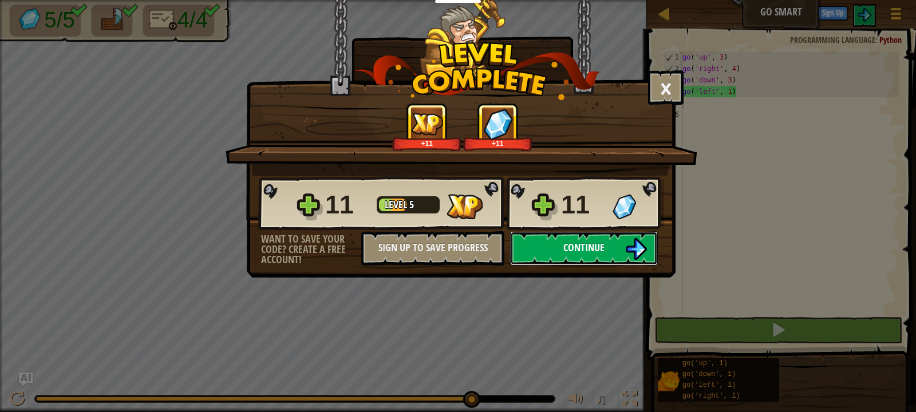
click at [576, 233] on button "Continue" at bounding box center [584, 248] width 148 height 34
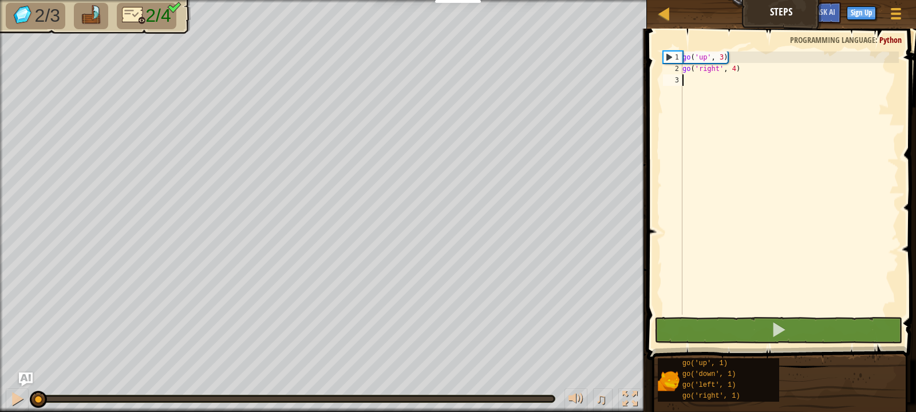
type textarea "g"
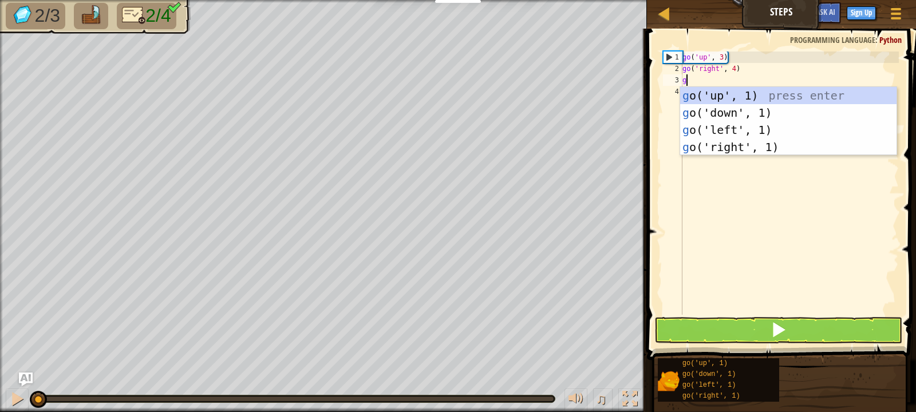
scroll to position [5, 0]
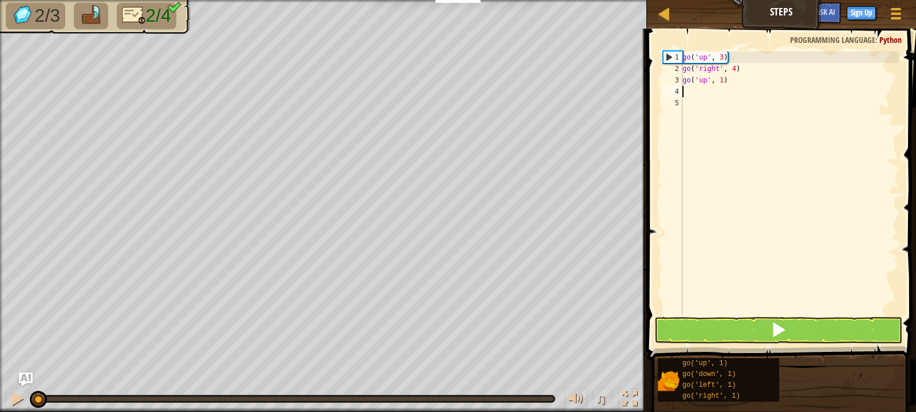
type textarea "g"
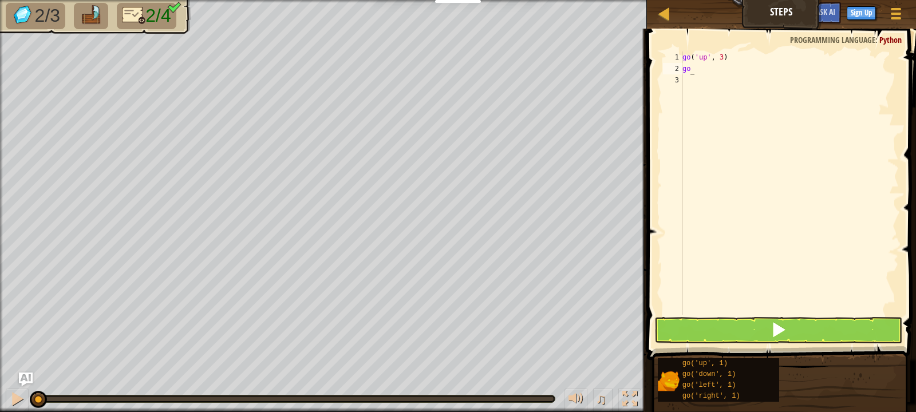
type textarea "g"
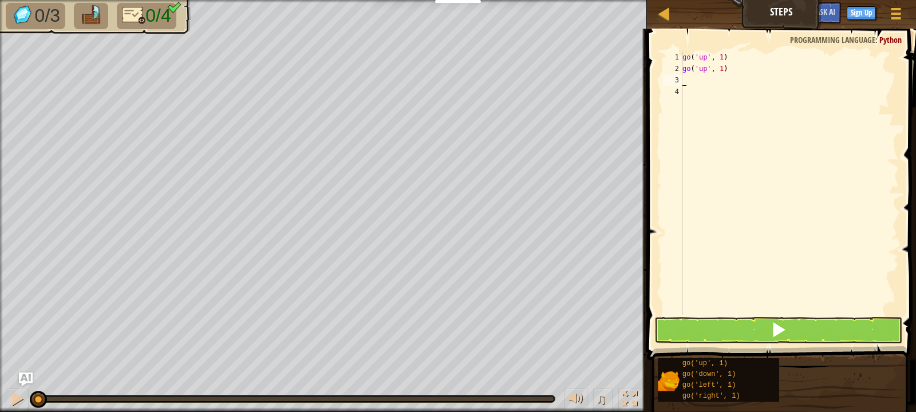
type textarea "g"
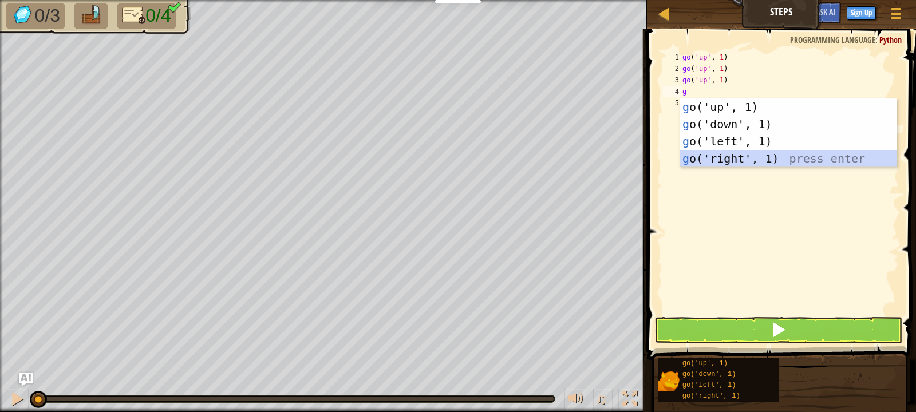
click at [797, 157] on div "g o('up', 1) press enter g o('down', 1) press enter g o('left', 1) press enter …" at bounding box center [788, 149] width 216 height 103
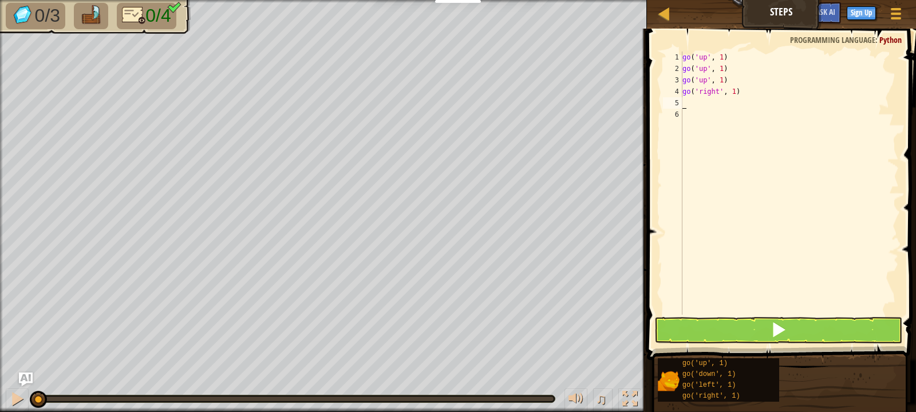
type textarea "g"
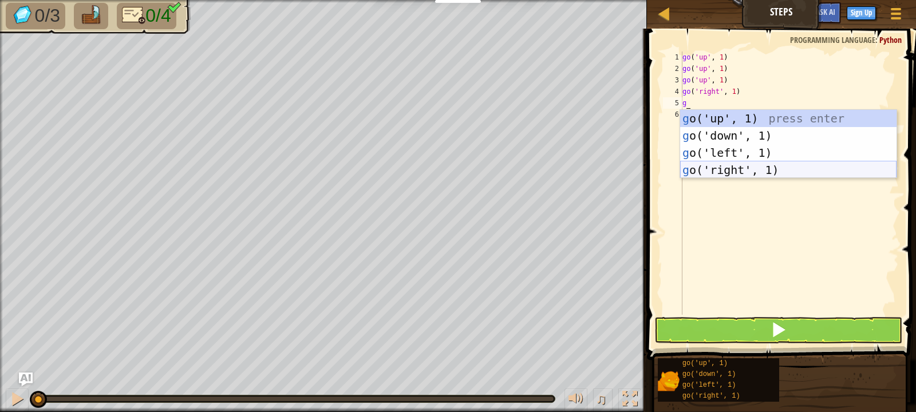
click at [792, 172] on div "g o('up', 1) press enter g o('down', 1) press enter g o('left', 1) press enter …" at bounding box center [788, 161] width 216 height 103
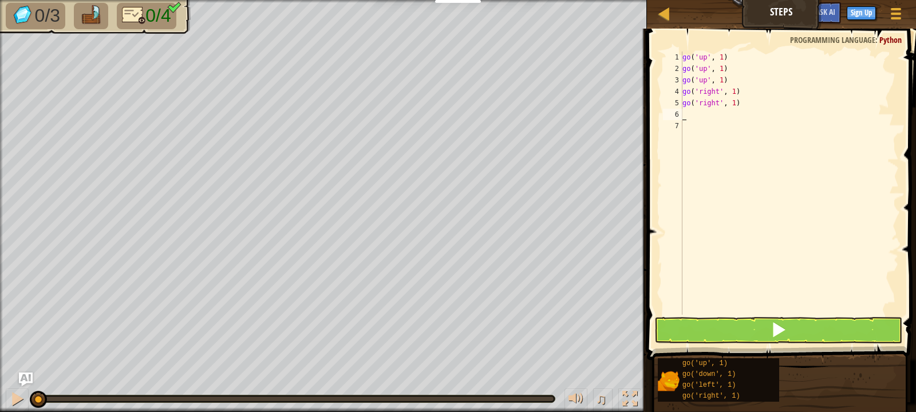
type textarea "g"
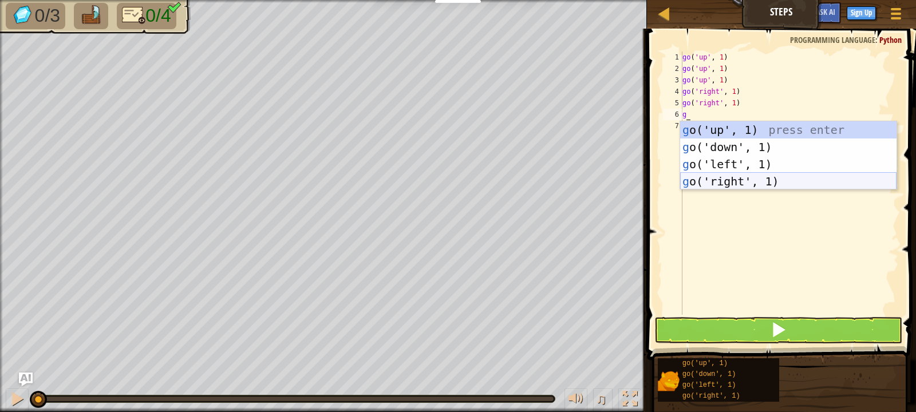
click at [790, 175] on div "g o('up', 1) press enter g o('down', 1) press enter g o('left', 1) press enter …" at bounding box center [788, 172] width 216 height 103
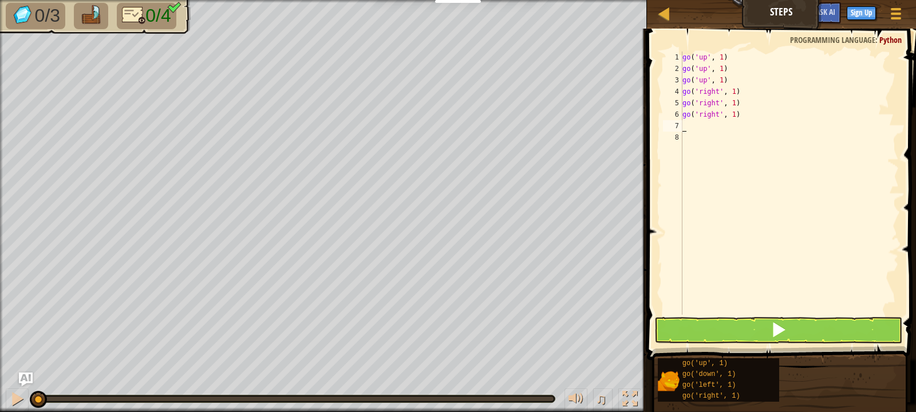
type textarea "g"
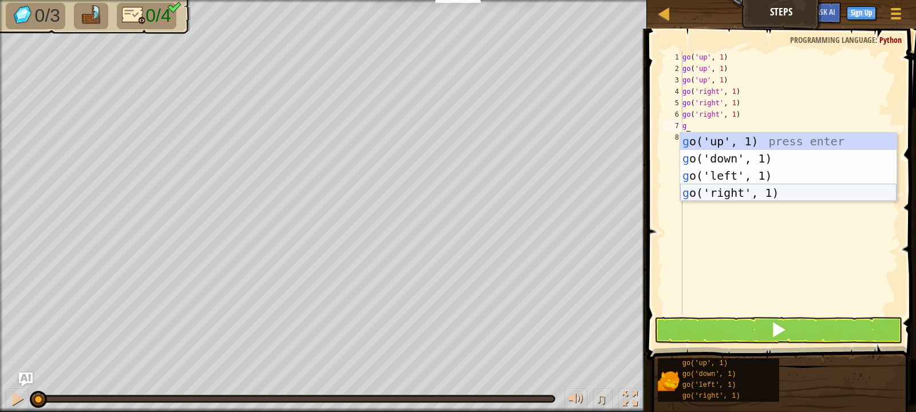
click at [788, 192] on div "g o('up', 1) press enter g o('down', 1) press enter g o('left', 1) press enter …" at bounding box center [788, 184] width 216 height 103
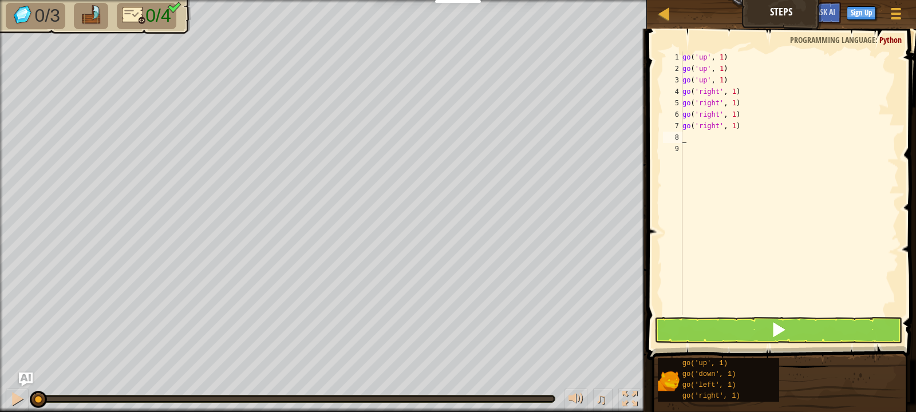
type textarea "g"
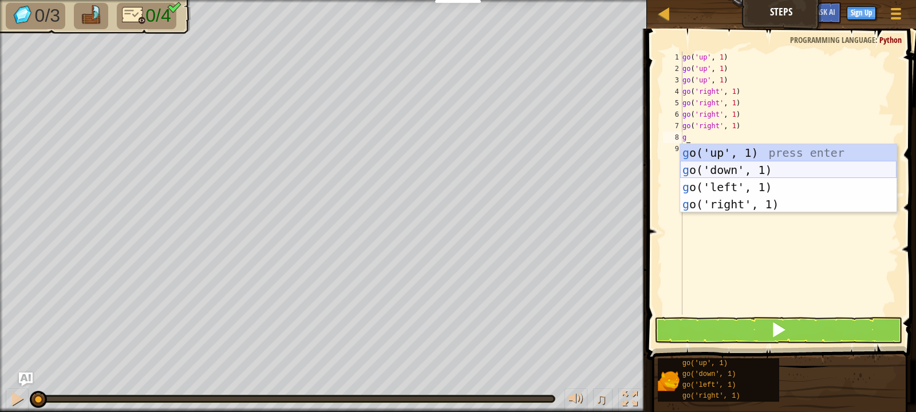
click at [739, 165] on div "g o('up', 1) press enter g o('down', 1) press enter g o('left', 1) press enter …" at bounding box center [788, 195] width 216 height 103
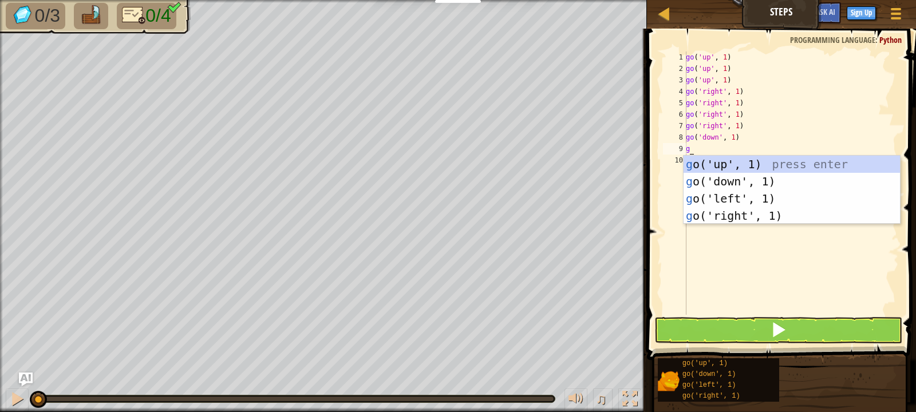
type textarea "g"
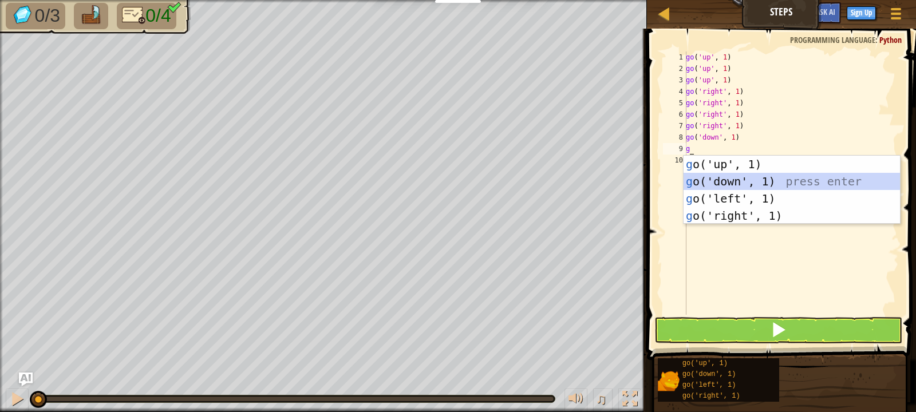
click at [754, 184] on div "g o('up', 1) press enter g o('down', 1) press enter g o('left', 1) press enter …" at bounding box center [791, 207] width 216 height 103
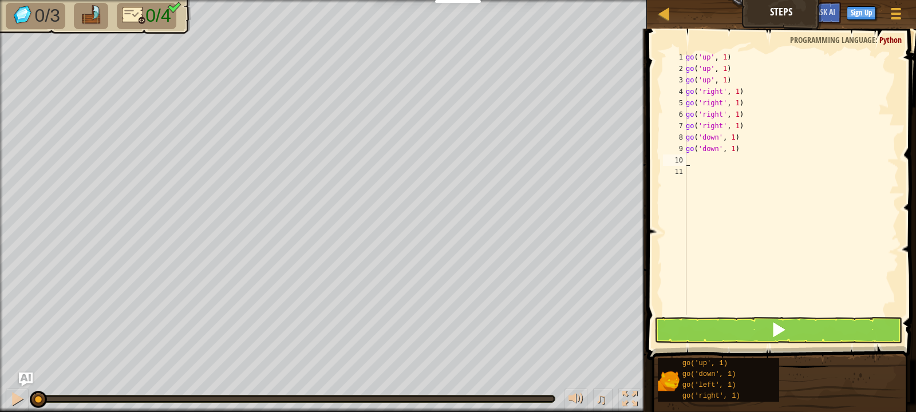
type textarea "g"
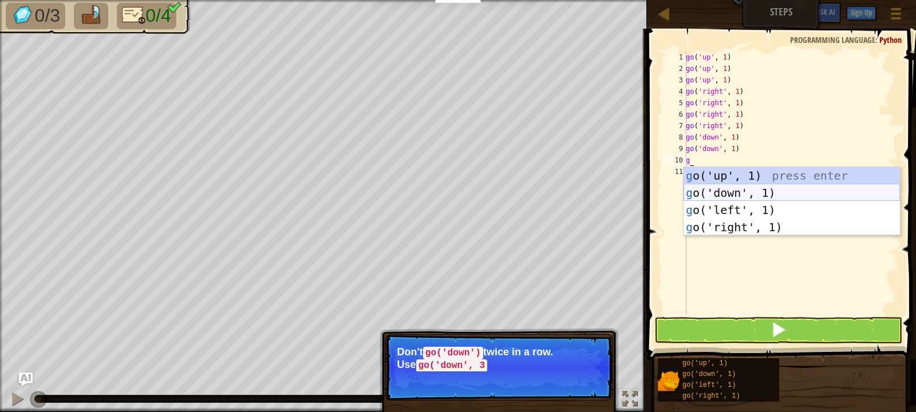
click at [753, 191] on div "g o('up', 1) press enter g o('down', 1) press enter g o('left', 1) press enter …" at bounding box center [791, 218] width 216 height 103
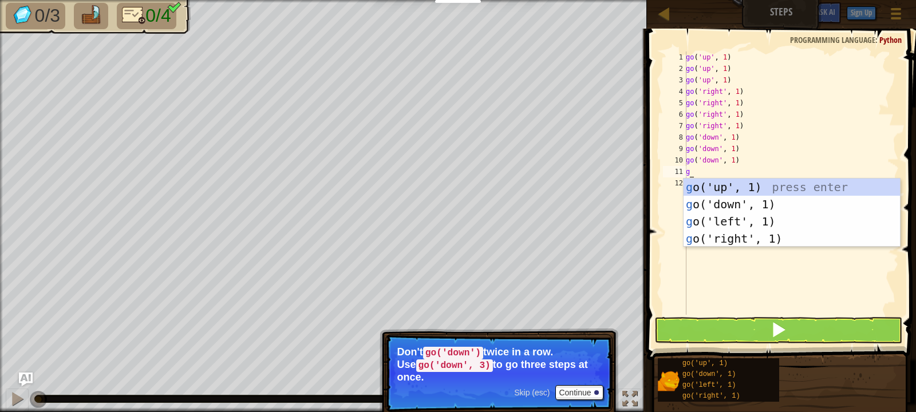
type textarea "g"
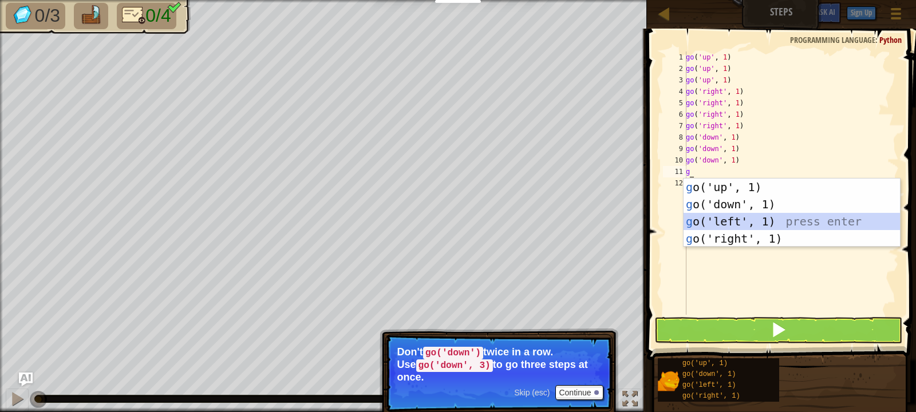
drag, startPoint x: 706, startPoint y: 221, endPoint x: 720, endPoint y: 209, distance: 18.7
click at [709, 216] on div "g o('up', 1) press enter g o('down', 1) press enter g o('left', 1) press enter …" at bounding box center [791, 230] width 216 height 103
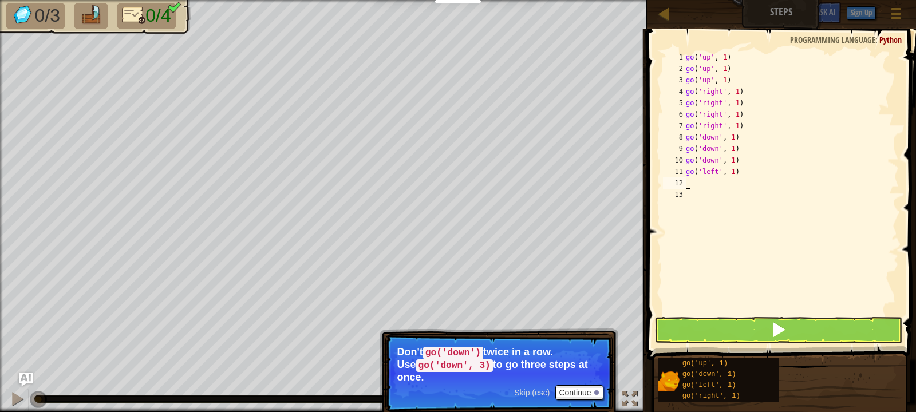
type textarea "g"
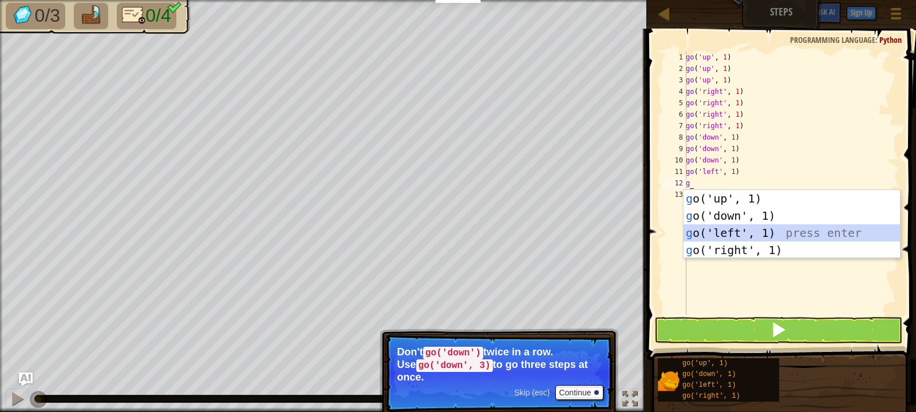
click at [719, 229] on div "g o('up', 1) press enter g o('down', 1) press enter g o('left', 1) press enter …" at bounding box center [791, 241] width 216 height 103
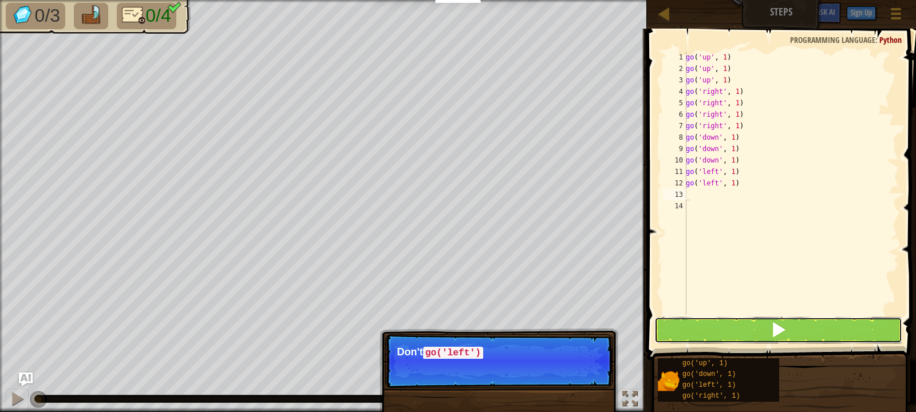
click at [714, 324] on button at bounding box center [778, 330] width 248 height 26
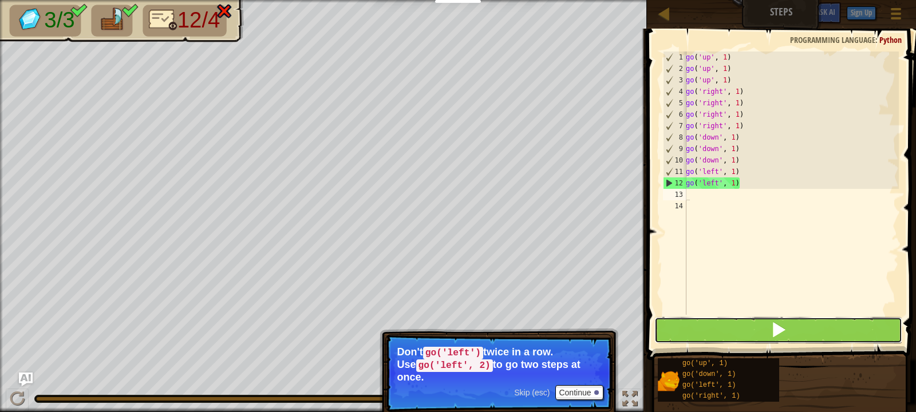
click at [703, 337] on button at bounding box center [778, 330] width 248 height 26
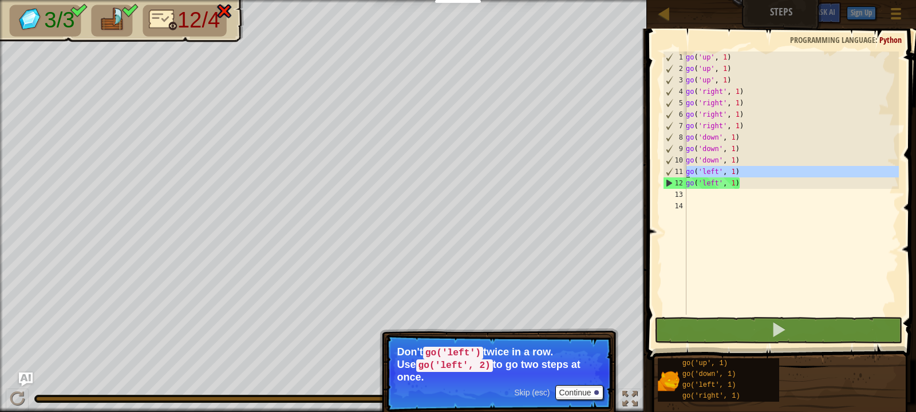
click at [666, 174] on div "11" at bounding box center [674, 171] width 23 height 11
type textarea "go('left', 1)"
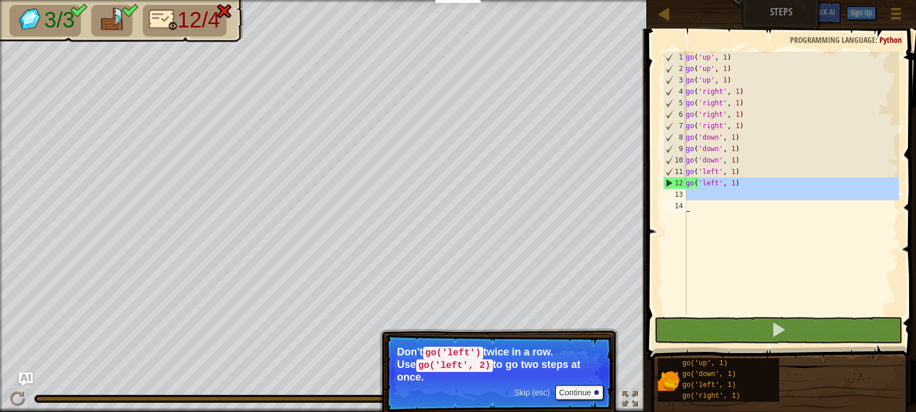
click at [700, 206] on div "go ( 'up' , 1 ) go ( 'up' , 1 ) go ( 'up' , 1 ) go ( 'right' , 1 ) go ( 'right'…" at bounding box center [791, 195] width 216 height 286
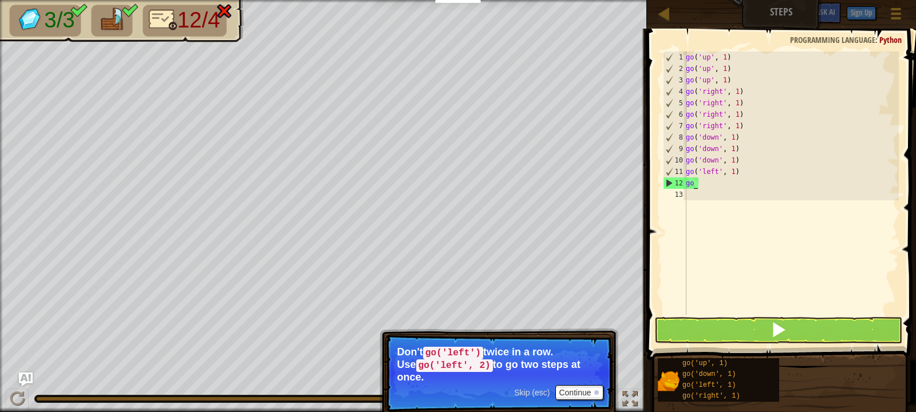
type textarea "g"
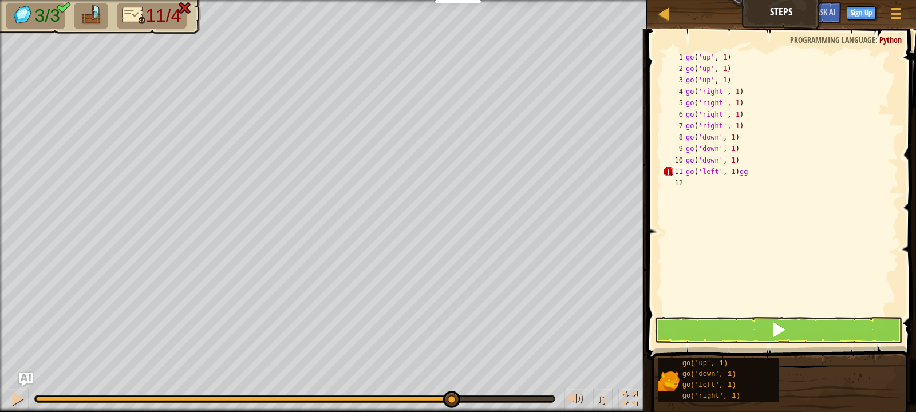
scroll to position [5, 5]
type textarea "go('left', 1)"
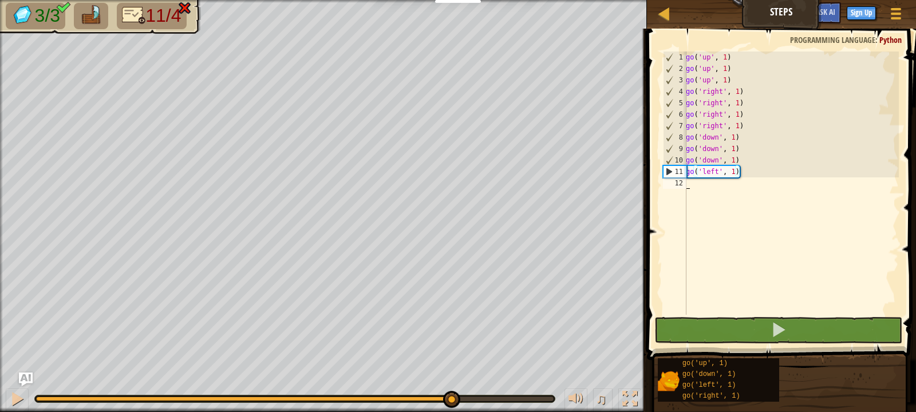
drag, startPoint x: 694, startPoint y: 186, endPoint x: 687, endPoint y: 187, distance: 6.3
click at [687, 187] on div "go ( 'up' , 1 ) go ( 'up' , 1 ) go ( 'up' , 1 ) go ( 'right' , 1 ) go ( 'right'…" at bounding box center [791, 195] width 216 height 286
type textarea "g"
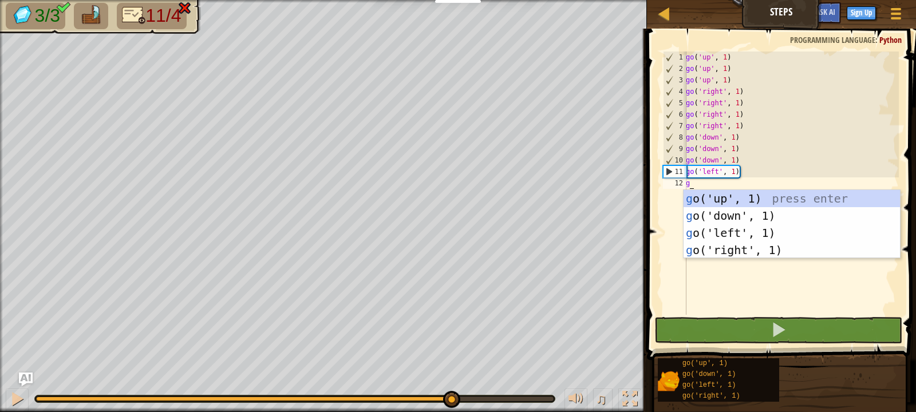
scroll to position [5, 0]
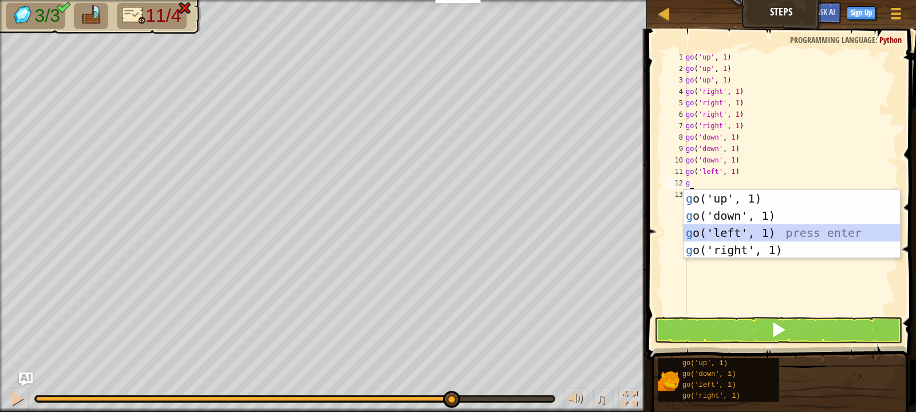
click at [711, 231] on div "g o('up', 1) press enter g o('down', 1) press enter g o('left', 1) press enter …" at bounding box center [791, 241] width 216 height 103
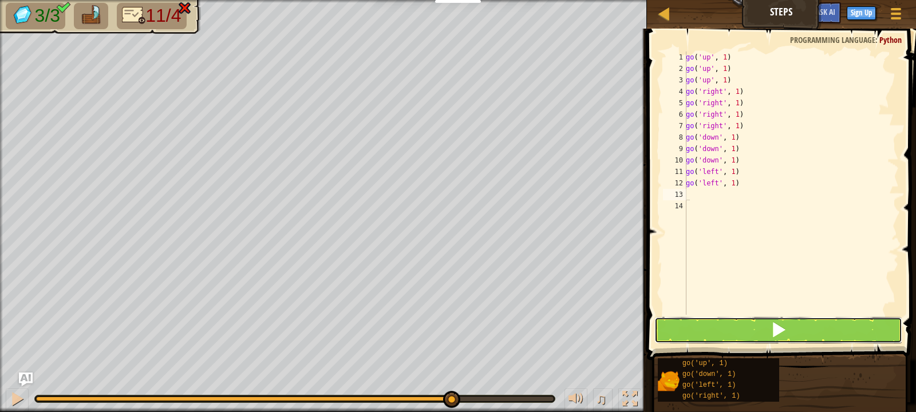
click at [742, 328] on button at bounding box center [778, 330] width 248 height 26
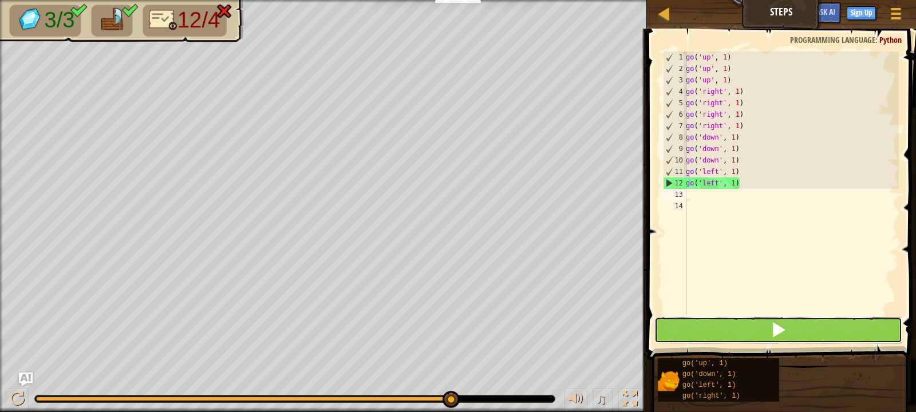
click at [656, 329] on button at bounding box center [778, 330] width 248 height 26
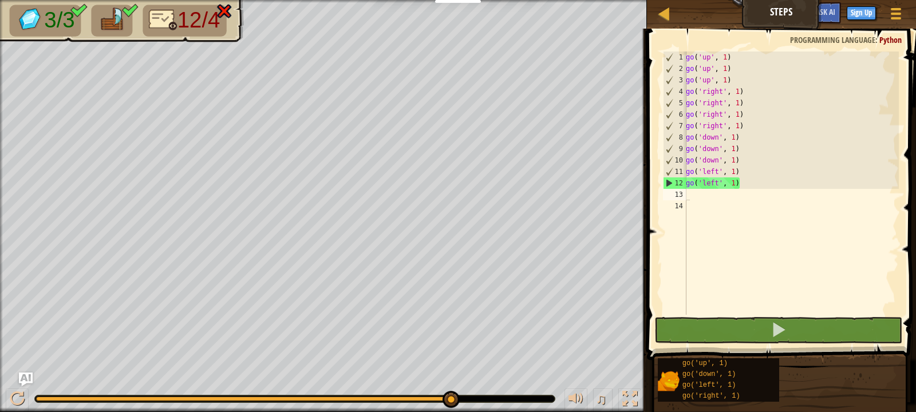
click at [462, 397] on div at bounding box center [295, 398] width 520 height 7
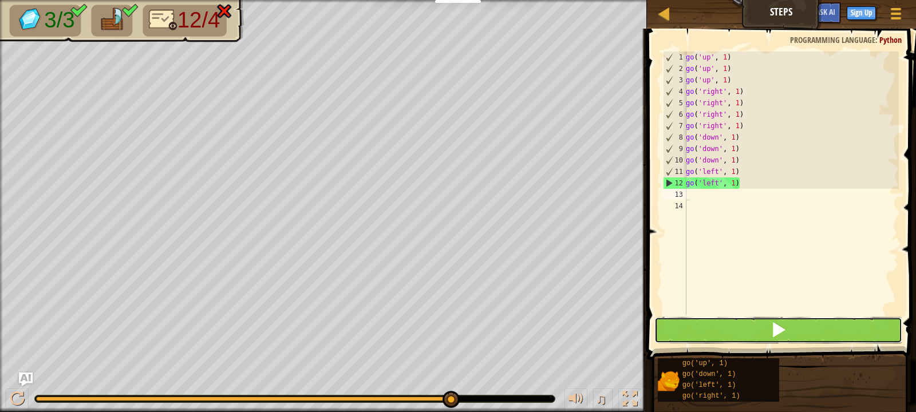
click at [701, 328] on button at bounding box center [778, 330] width 248 height 26
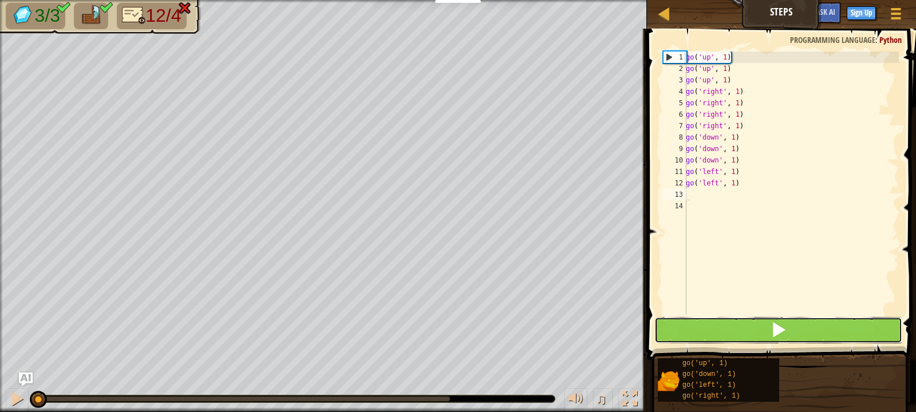
click at [701, 328] on button at bounding box center [778, 330] width 248 height 26
click at [701, 329] on button at bounding box center [778, 330] width 248 height 26
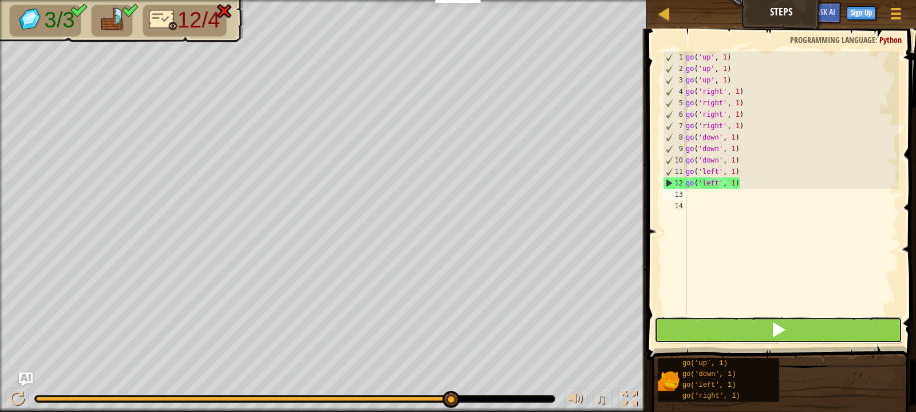
click at [761, 339] on button at bounding box center [778, 330] width 248 height 26
click at [684, 337] on button at bounding box center [778, 330] width 248 height 26
type textarea "g"
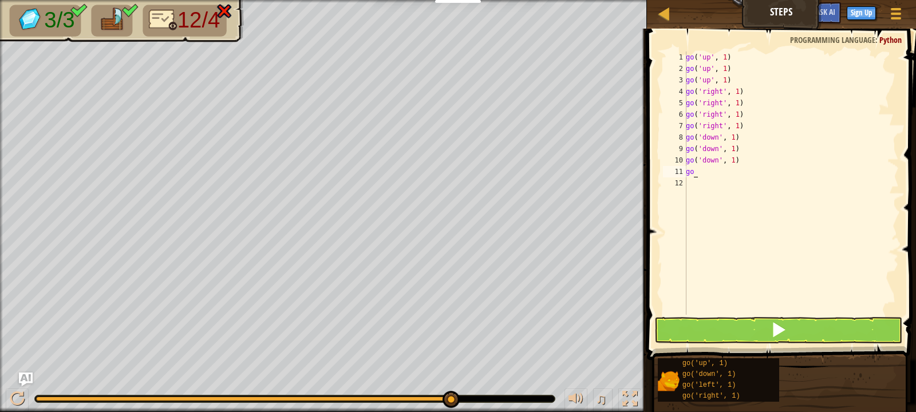
type textarea "g"
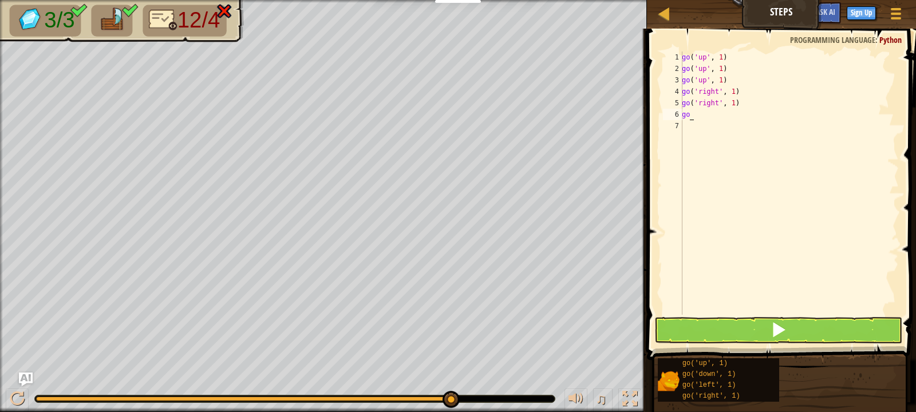
type textarea "g"
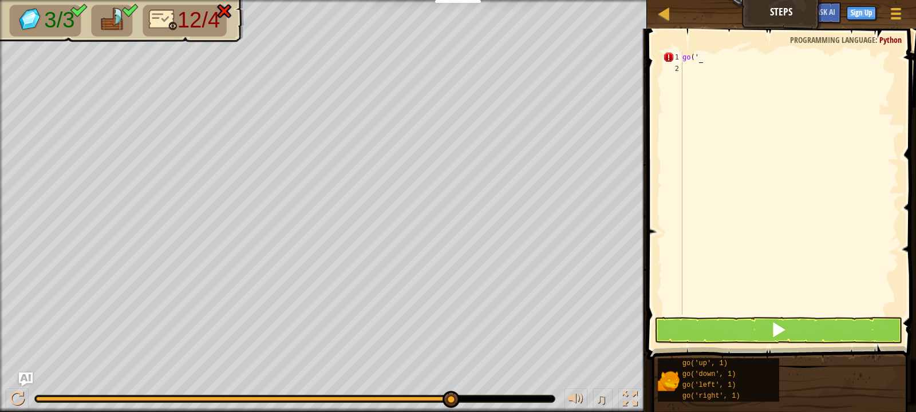
scroll to position [5, 1]
type textarea "g"
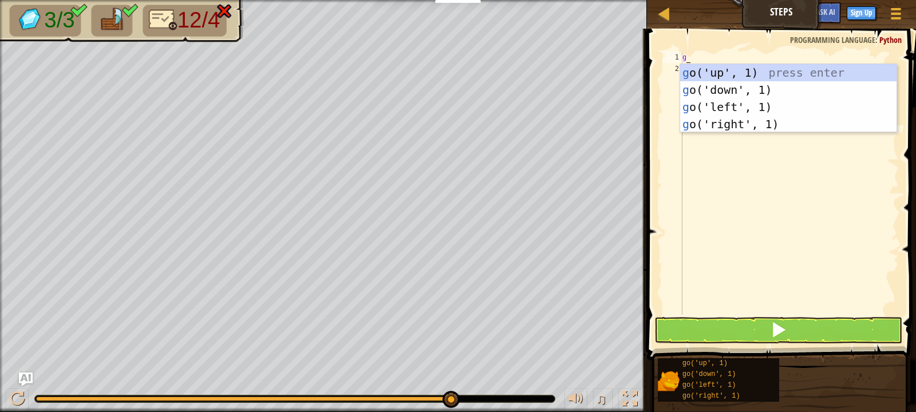
type textarea "g"
click at [656, 339] on button at bounding box center [778, 330] width 248 height 26
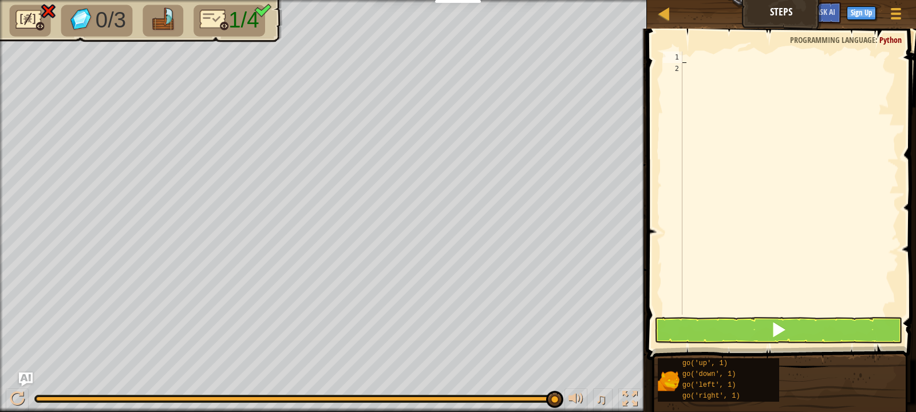
type textarea "g"
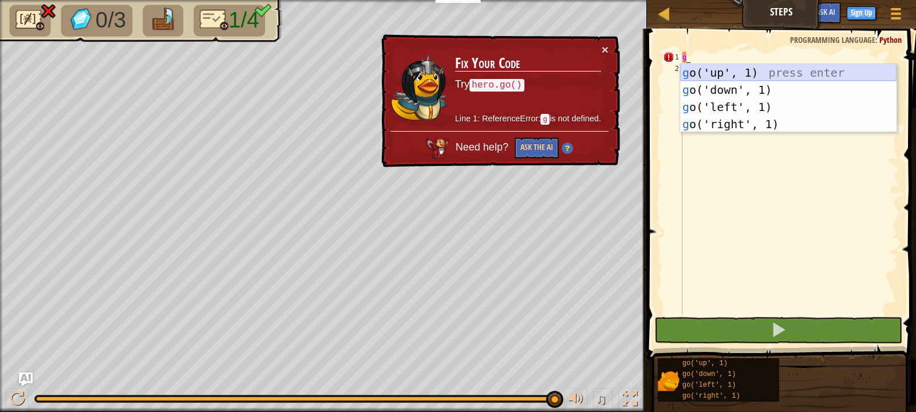
click at [692, 67] on div "g o('up', 1) press enter g o('down', 1) press enter g o('left', 1) press enter …" at bounding box center [788, 115] width 216 height 103
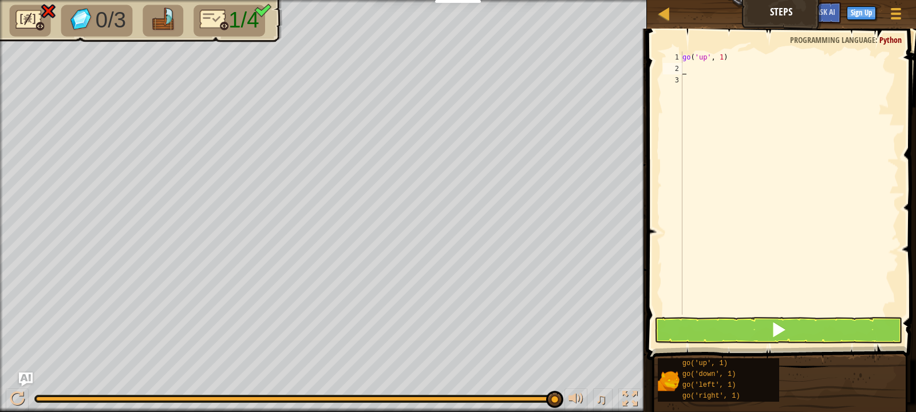
type textarea "g"
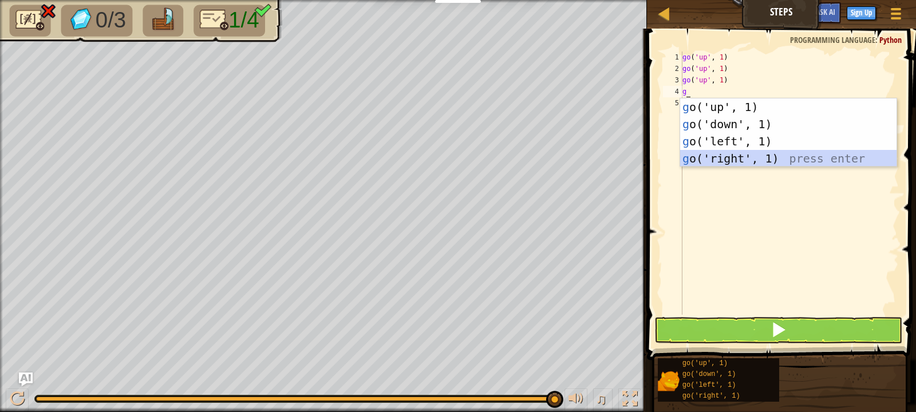
click at [771, 164] on div "g o('up', 1) press enter g o('down', 1) press enter g o('left', 1) press enter …" at bounding box center [788, 149] width 216 height 103
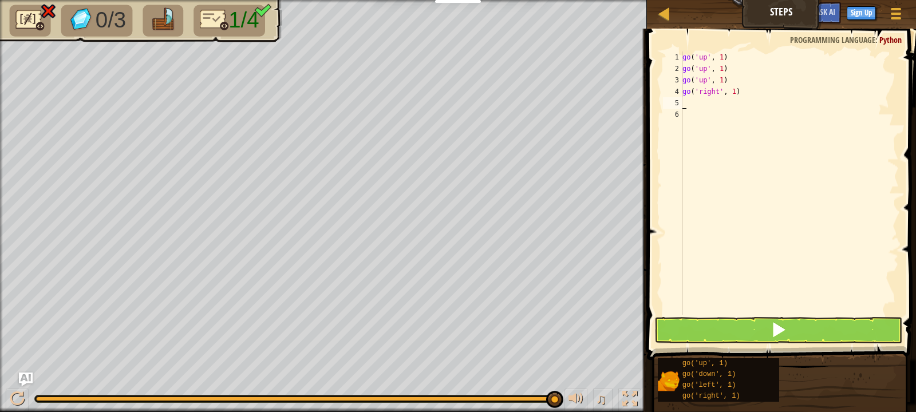
type textarea "g"
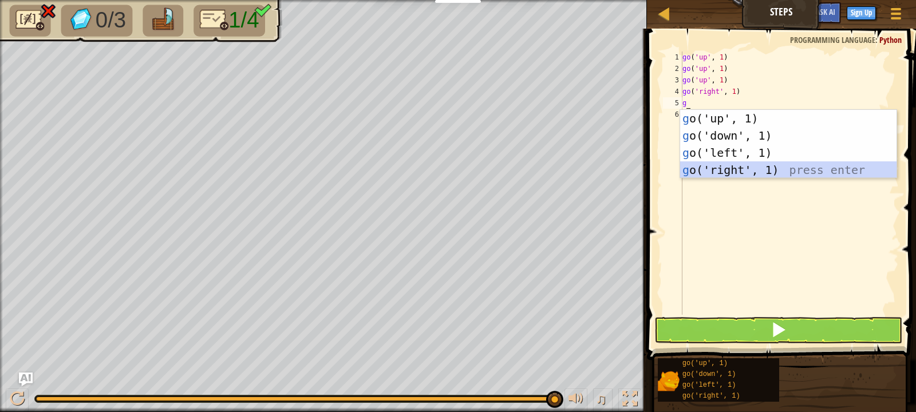
click at [766, 176] on div "g o('up', 1) press enter g o('down', 1) press enter g o('left', 1) press enter …" at bounding box center [788, 161] width 216 height 103
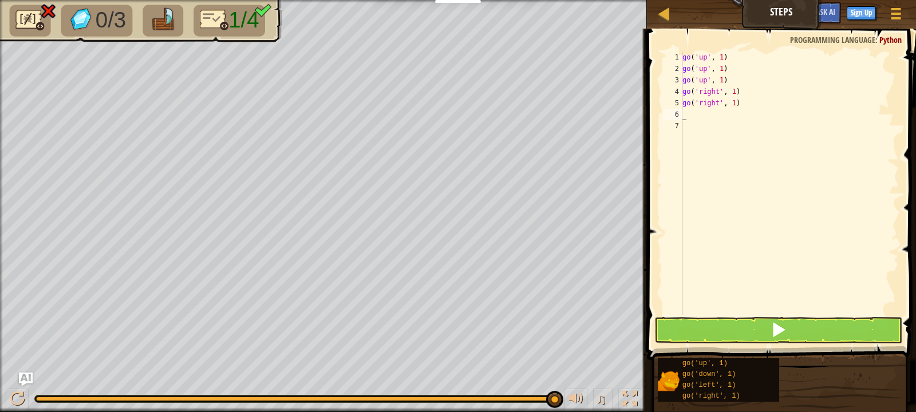
type textarea "g"
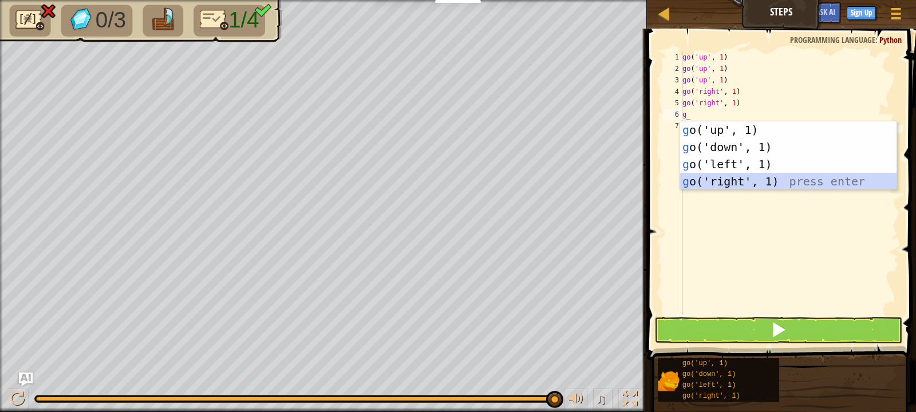
click at [766, 179] on div "g o('up', 1) press enter g o('down', 1) press enter g o('left', 1) press enter …" at bounding box center [788, 172] width 216 height 103
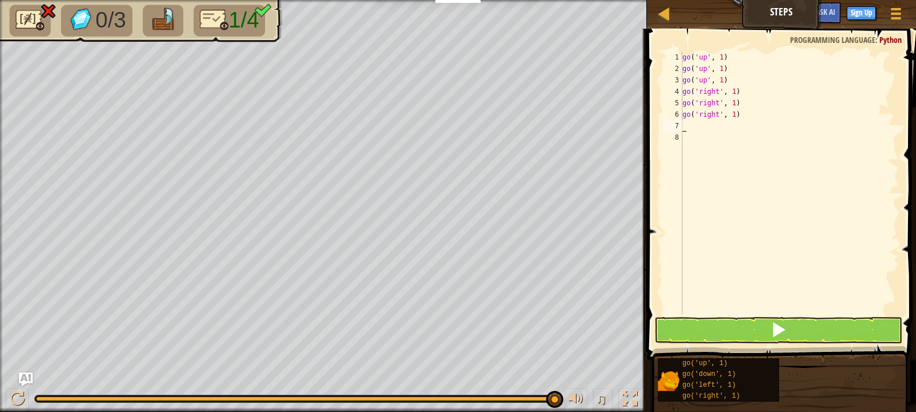
type textarea "g"
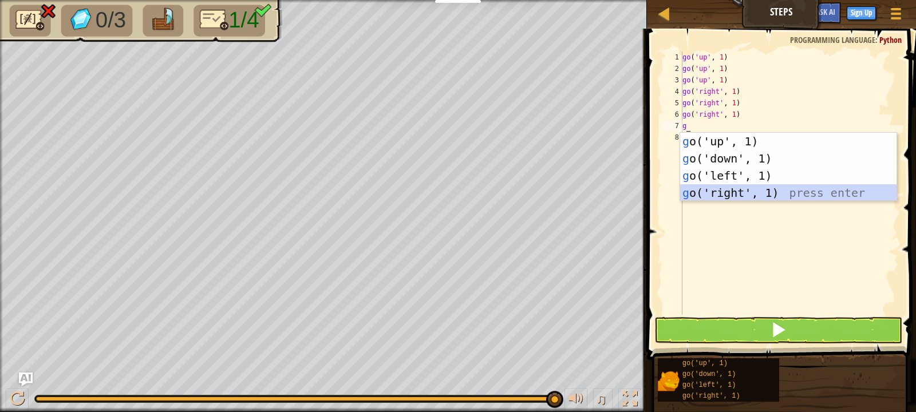
click at [765, 191] on div "g o('up', 1) press enter g o('down', 1) press enter g o('left', 1) press enter …" at bounding box center [788, 184] width 216 height 103
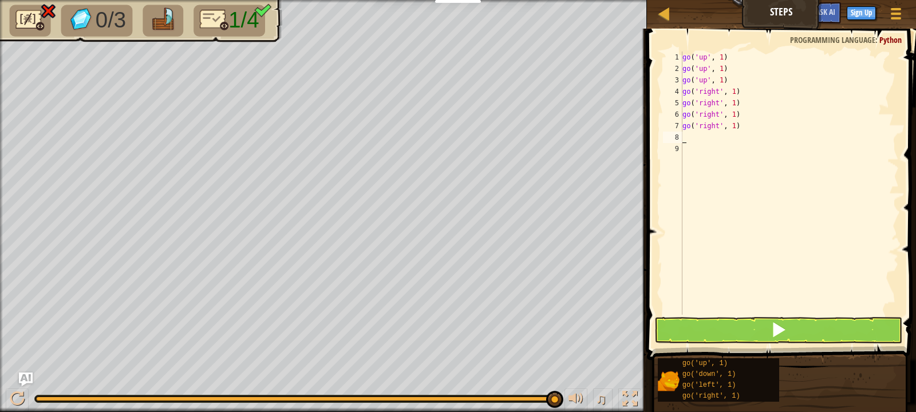
type textarea "g"
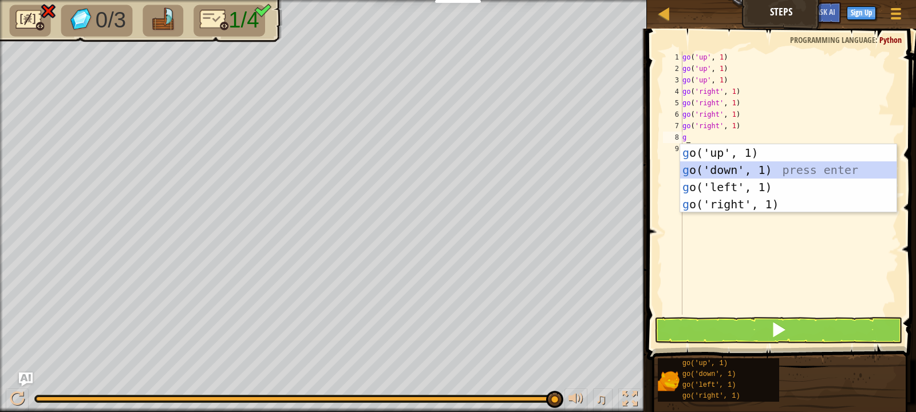
click at [711, 163] on div "g o('up', 1) press enter g o('down', 1) press enter g o('left', 1) press enter …" at bounding box center [788, 195] width 216 height 103
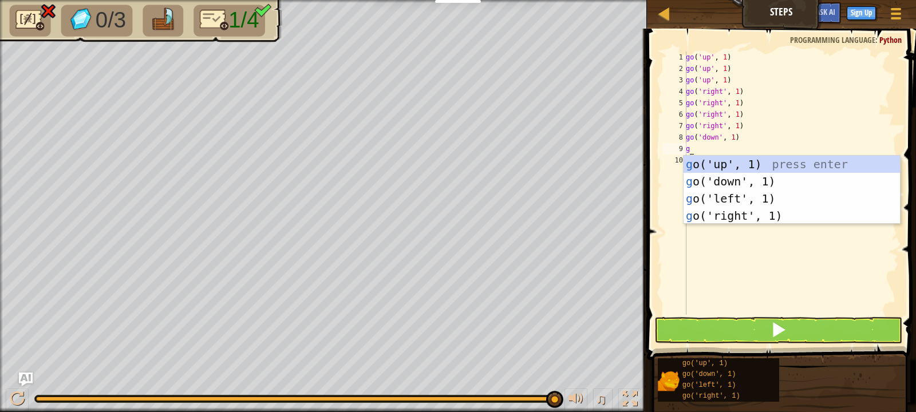
type textarea "g"
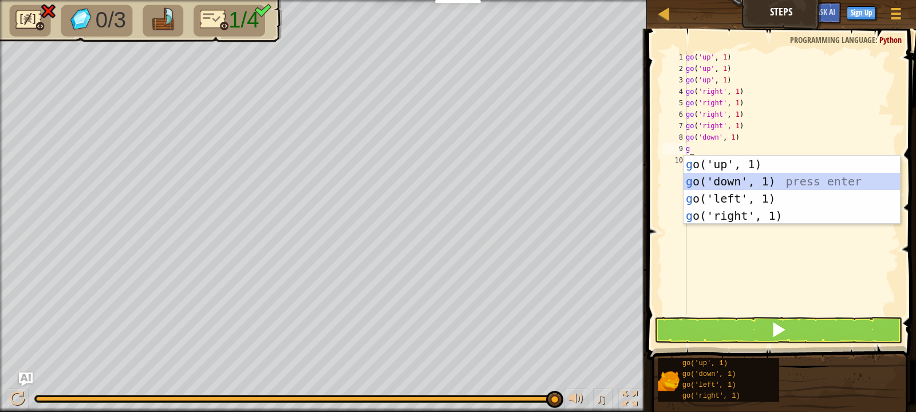
click at [712, 180] on div "g o('up', 1) press enter g o('down', 1) press enter g o('left', 1) press enter …" at bounding box center [791, 207] width 216 height 103
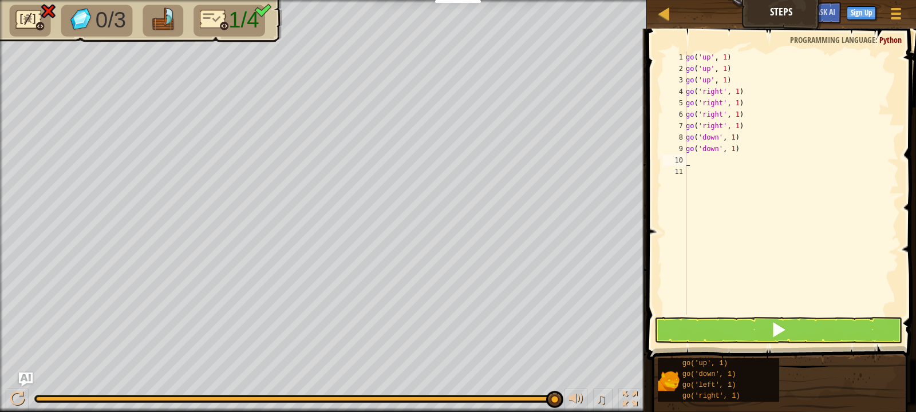
type textarea "g"
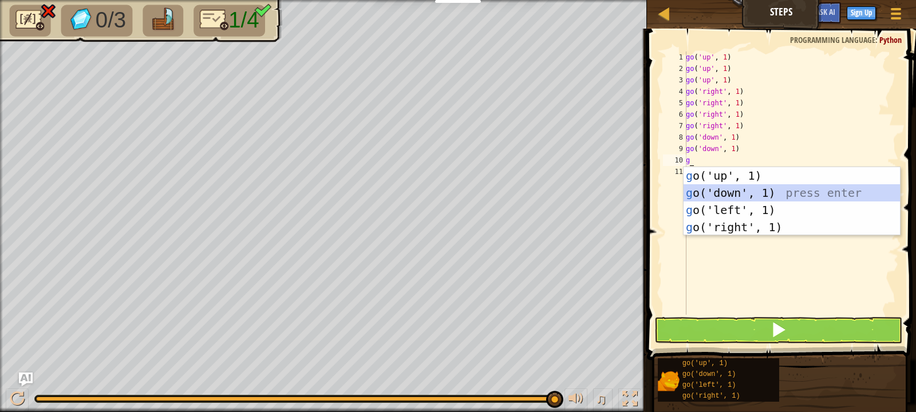
click at [710, 187] on div "g o('up', 1) press enter g o('down', 1) press enter g o('left', 1) press enter …" at bounding box center [791, 218] width 216 height 103
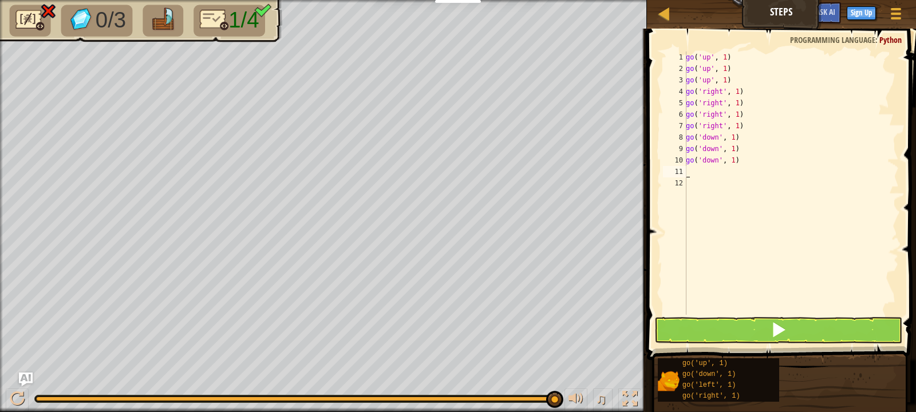
type textarea "g"
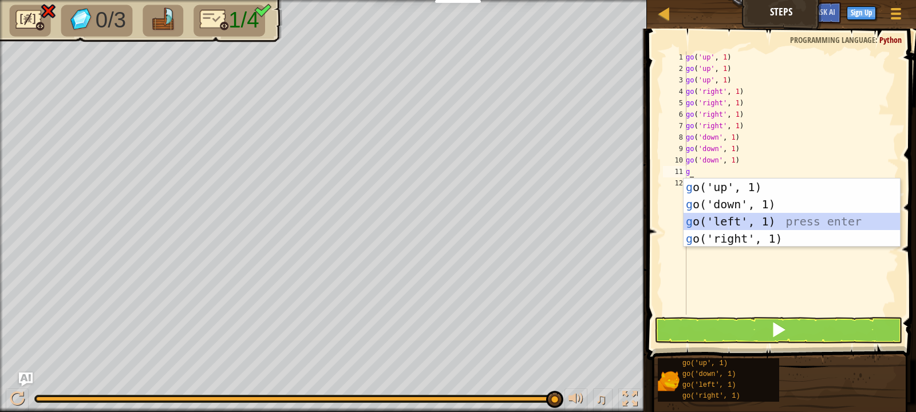
click at [695, 220] on div "g o('up', 1) press enter g o('down', 1) press enter g o('left', 1) press enter …" at bounding box center [791, 230] width 216 height 103
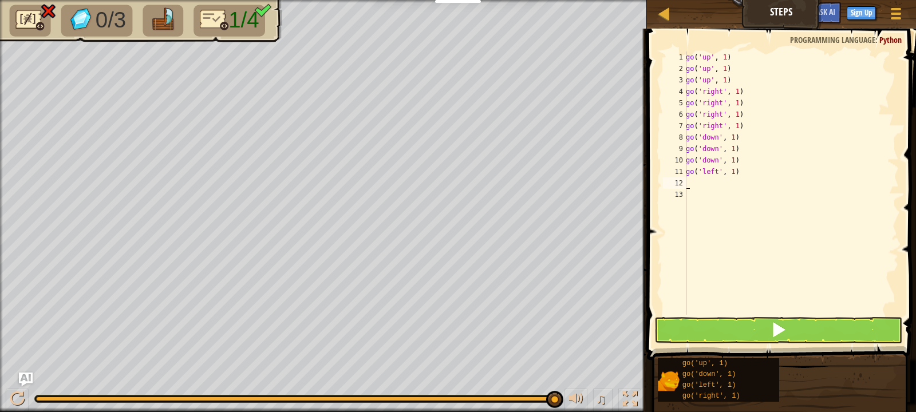
type textarea "g"
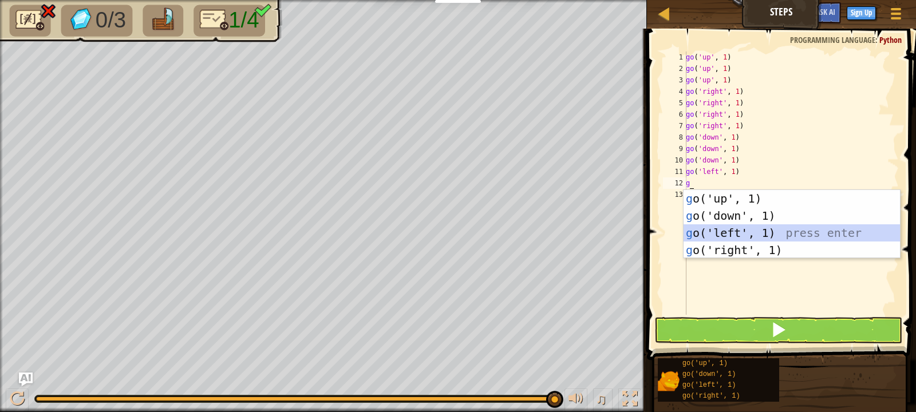
click at [695, 231] on div "g o('up', 1) press enter g o('down', 1) press enter g o('left', 1) press enter …" at bounding box center [791, 241] width 216 height 103
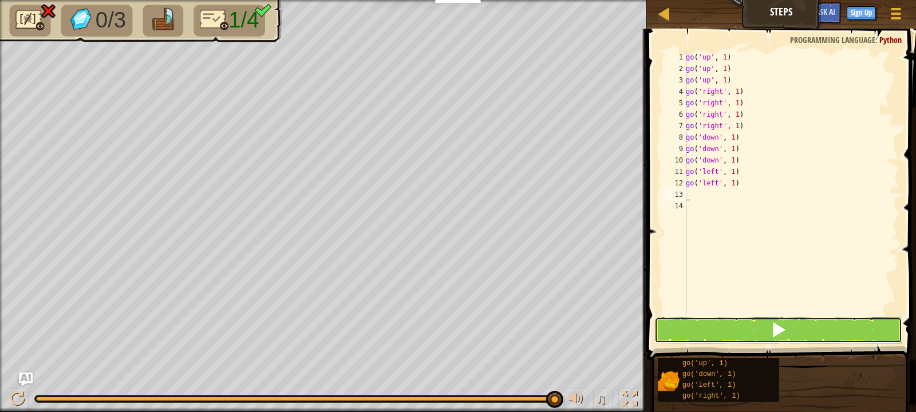
click at [705, 330] on button at bounding box center [778, 330] width 248 height 26
